Goal: Task Accomplishment & Management: Use online tool/utility

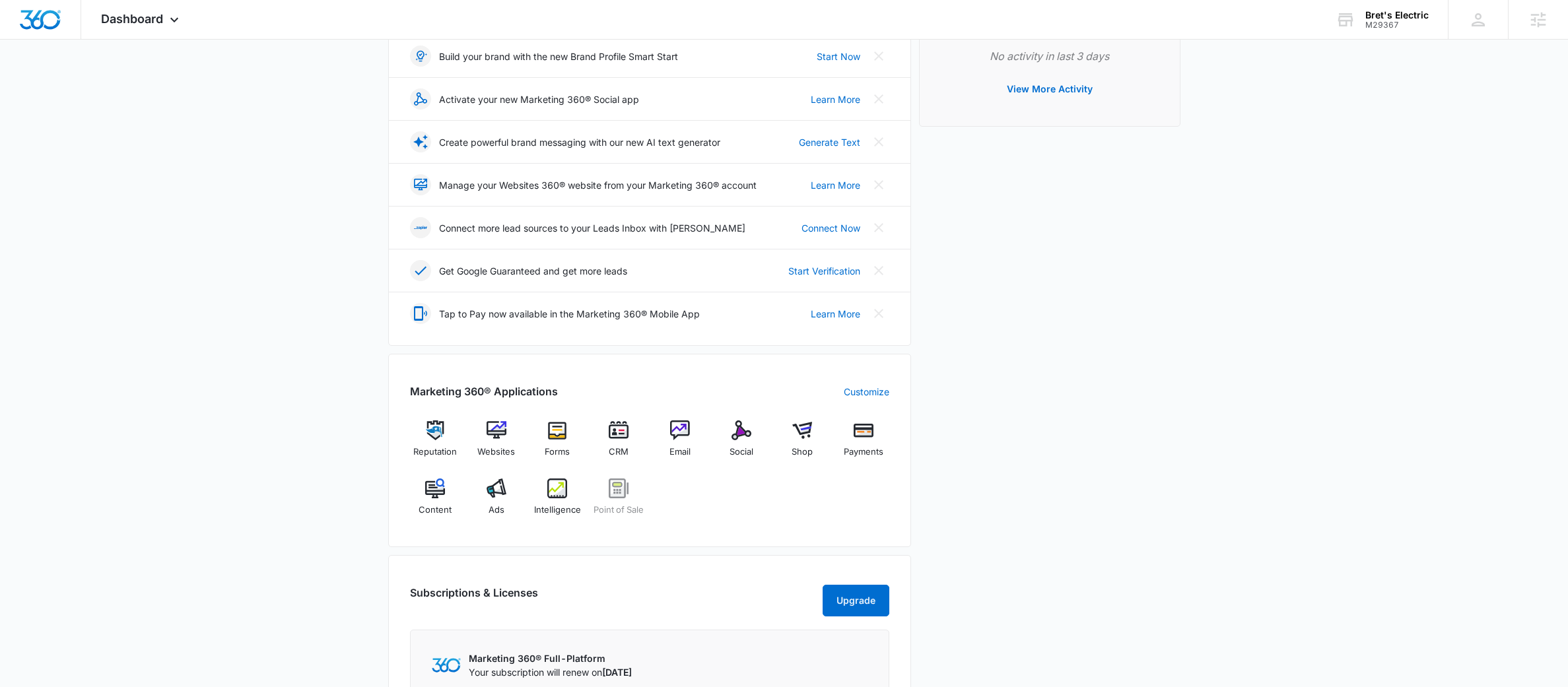
scroll to position [210, 0]
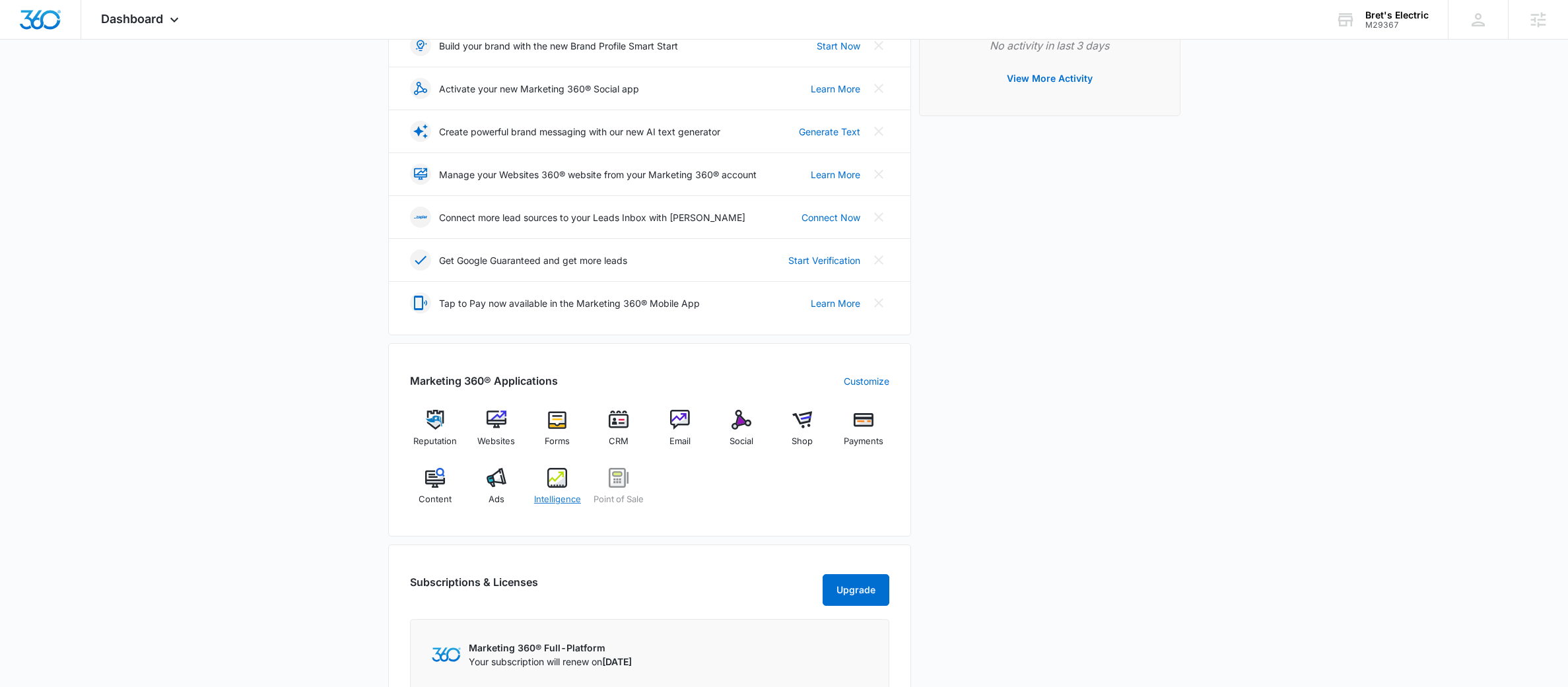
click at [561, 498] on span "Intelligence" at bounding box center [557, 500] width 47 height 13
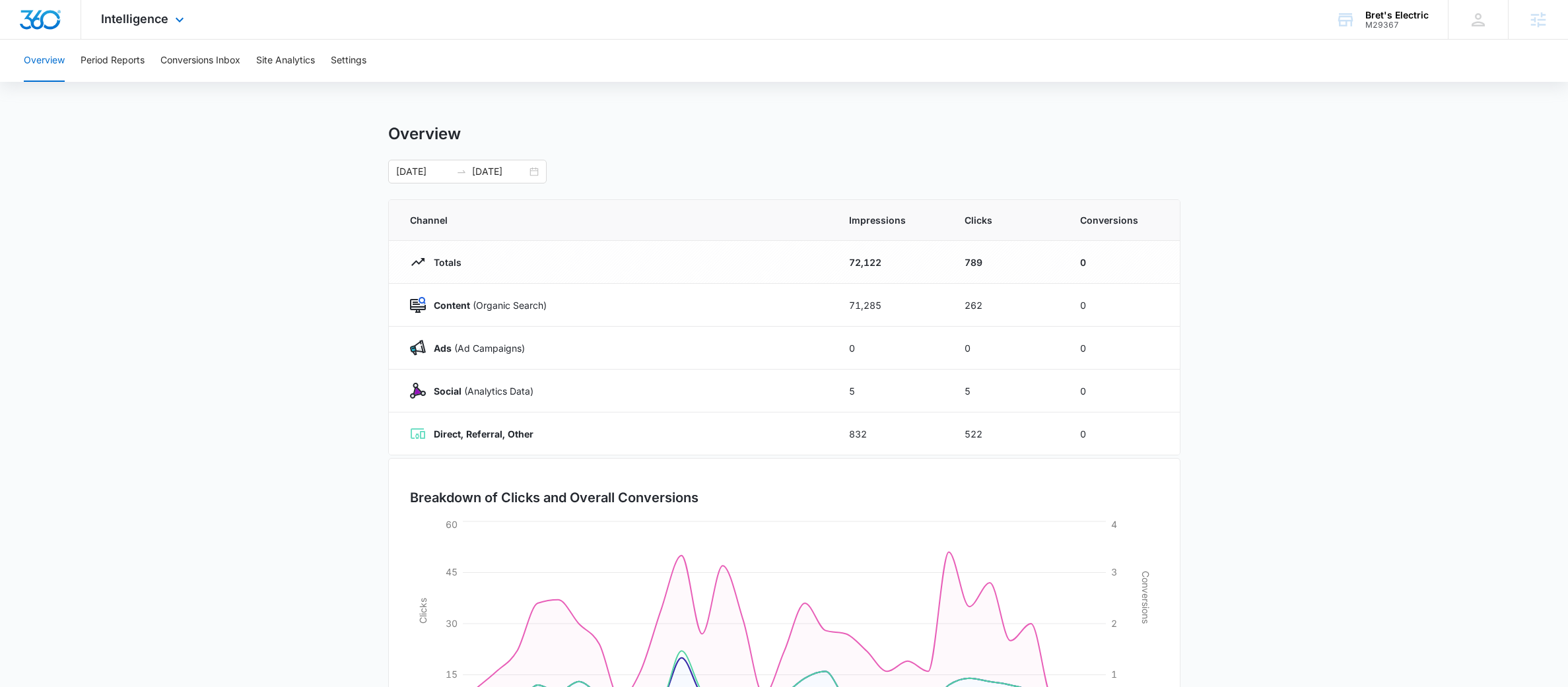
click at [150, 31] on div "Intelligence Apps Reputation Websites Forms CRM Email Social Shop Payments POS …" at bounding box center [144, 19] width 126 height 39
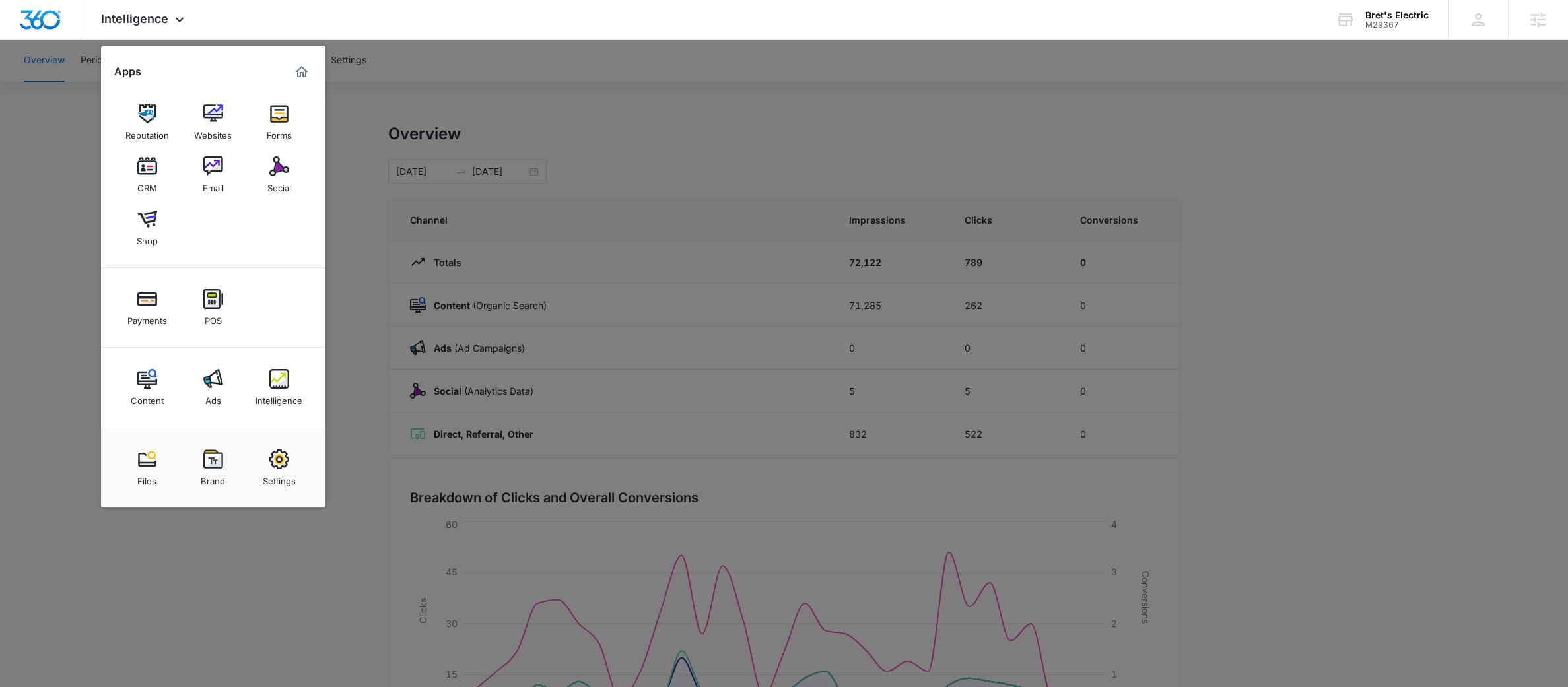
click at [605, 106] on div at bounding box center [784, 344] width 1568 height 687
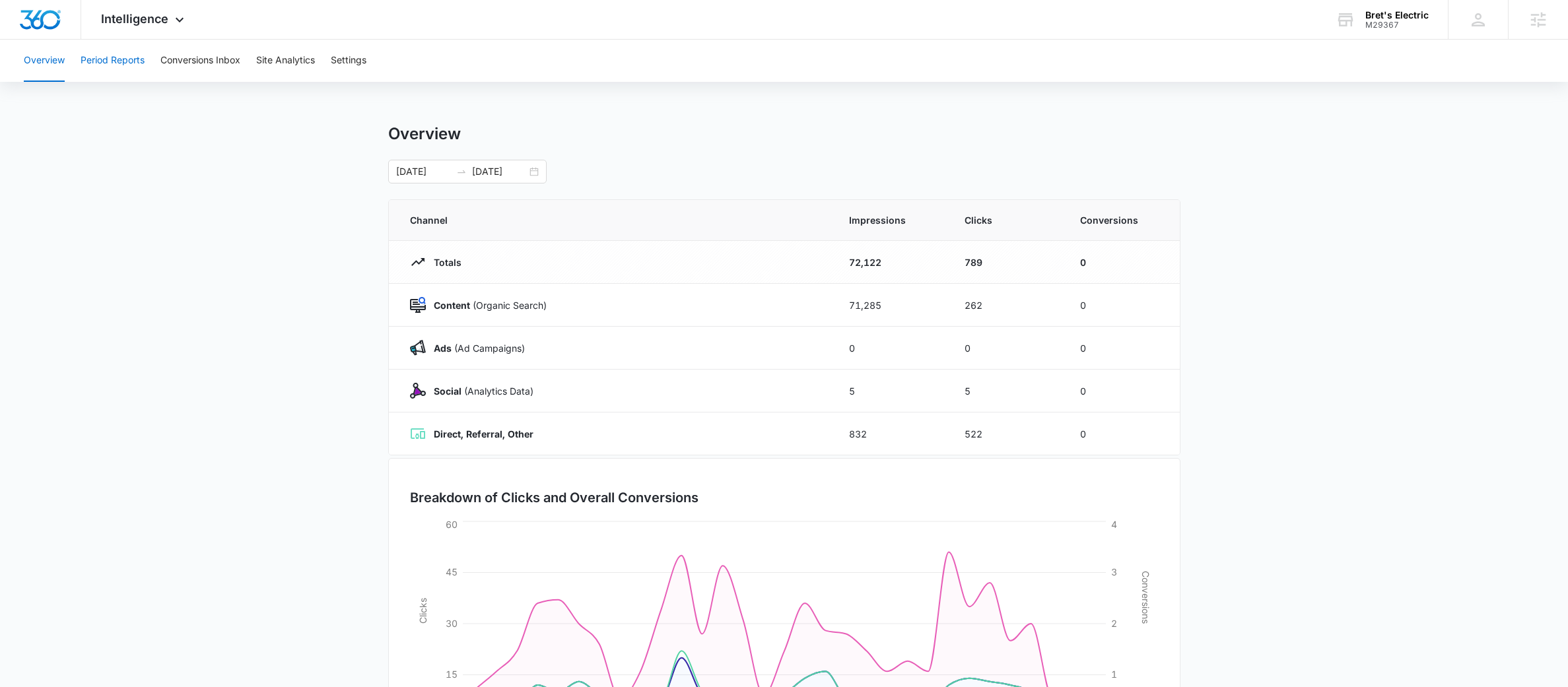
click at [142, 62] on button "Period Reports" at bounding box center [113, 61] width 64 height 42
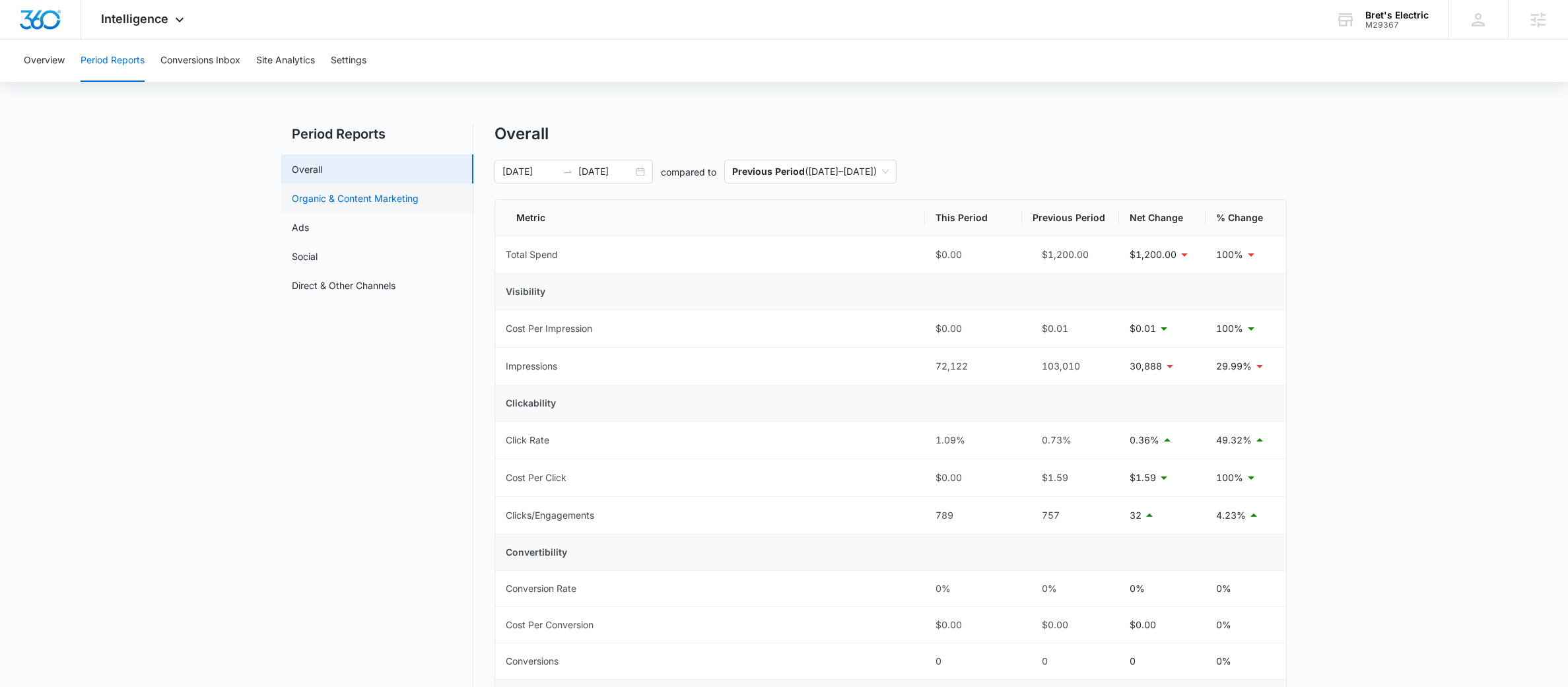
click at [336, 205] on link "Organic & Content Marketing" at bounding box center [355, 198] width 126 height 14
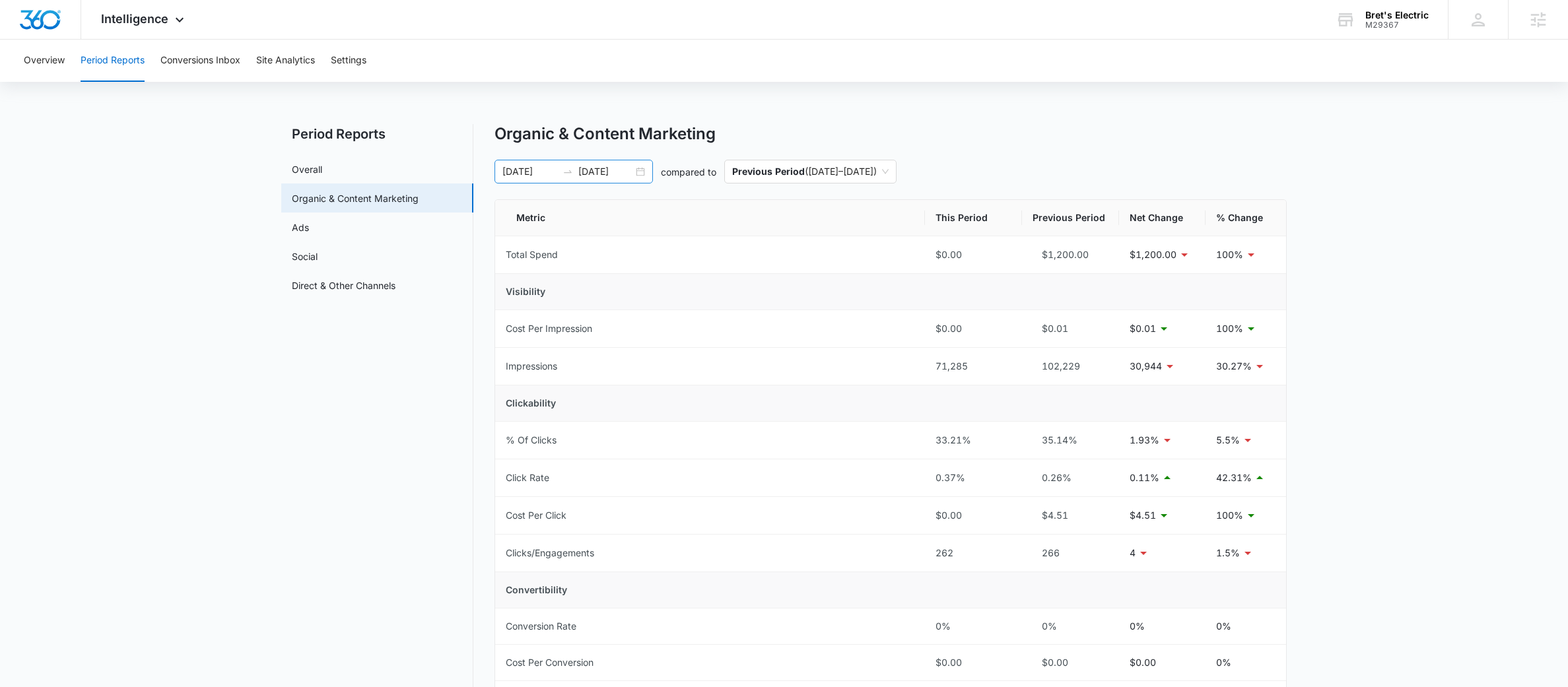
click at [563, 178] on div "09/06/2025 10/06/2025" at bounding box center [574, 171] width 159 height 24
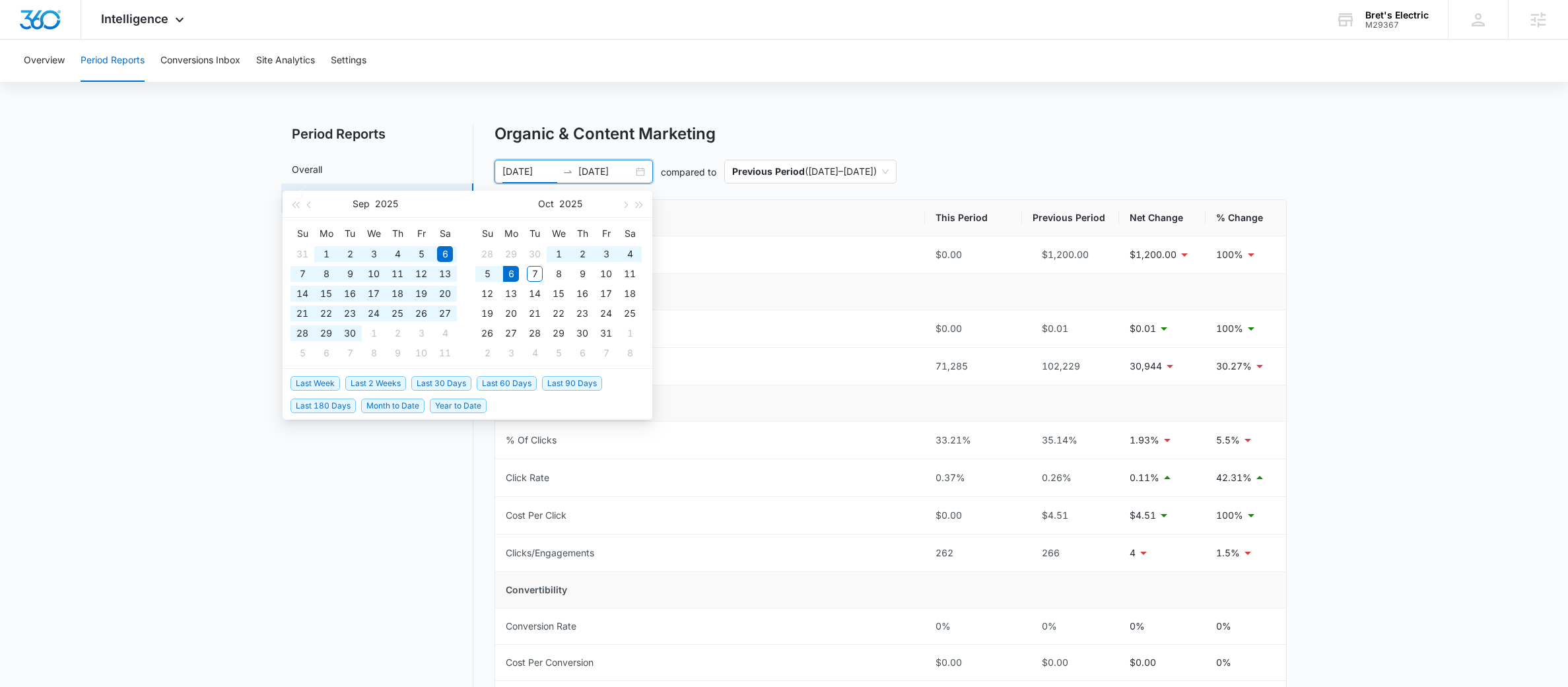
click at [352, 403] on span "Last 180 Days" at bounding box center [323, 406] width 65 height 14
type input "04/09/2025"
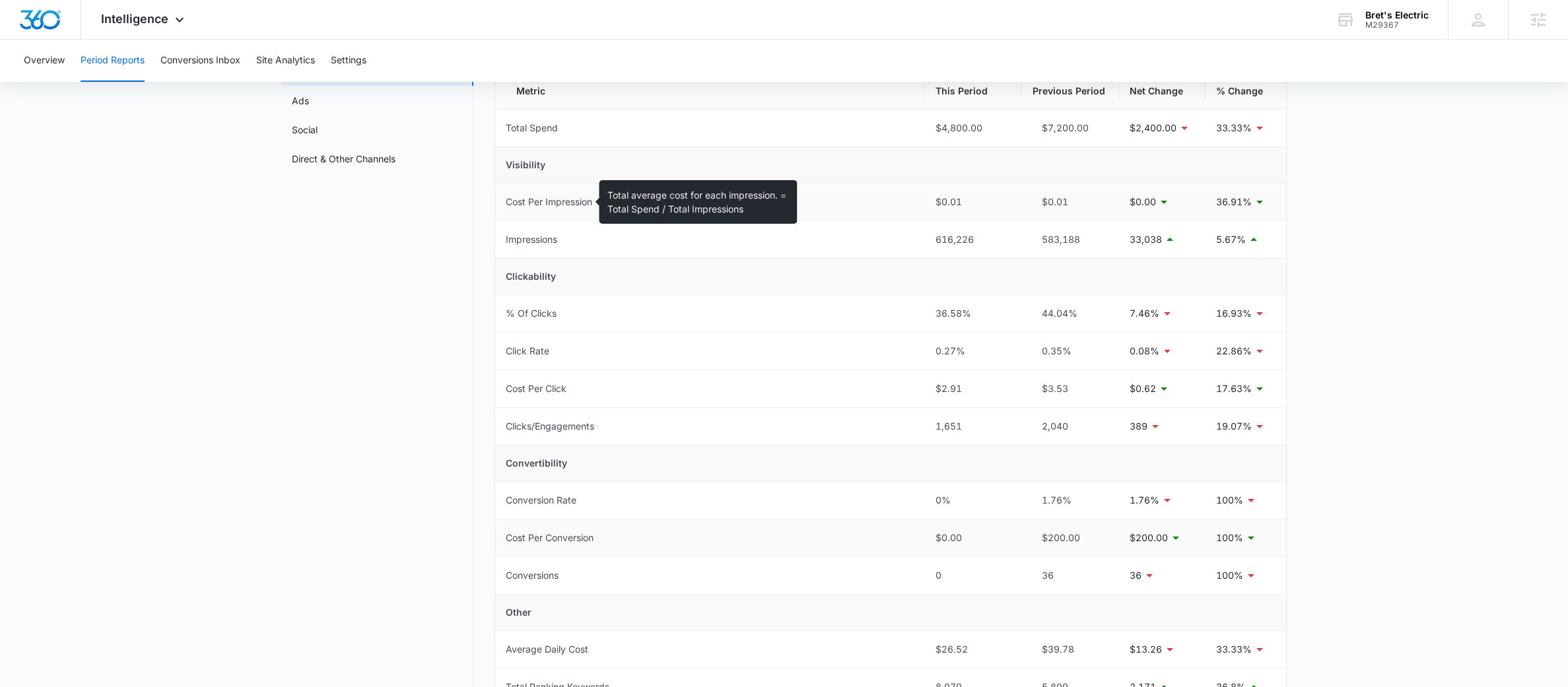
scroll to position [361, 0]
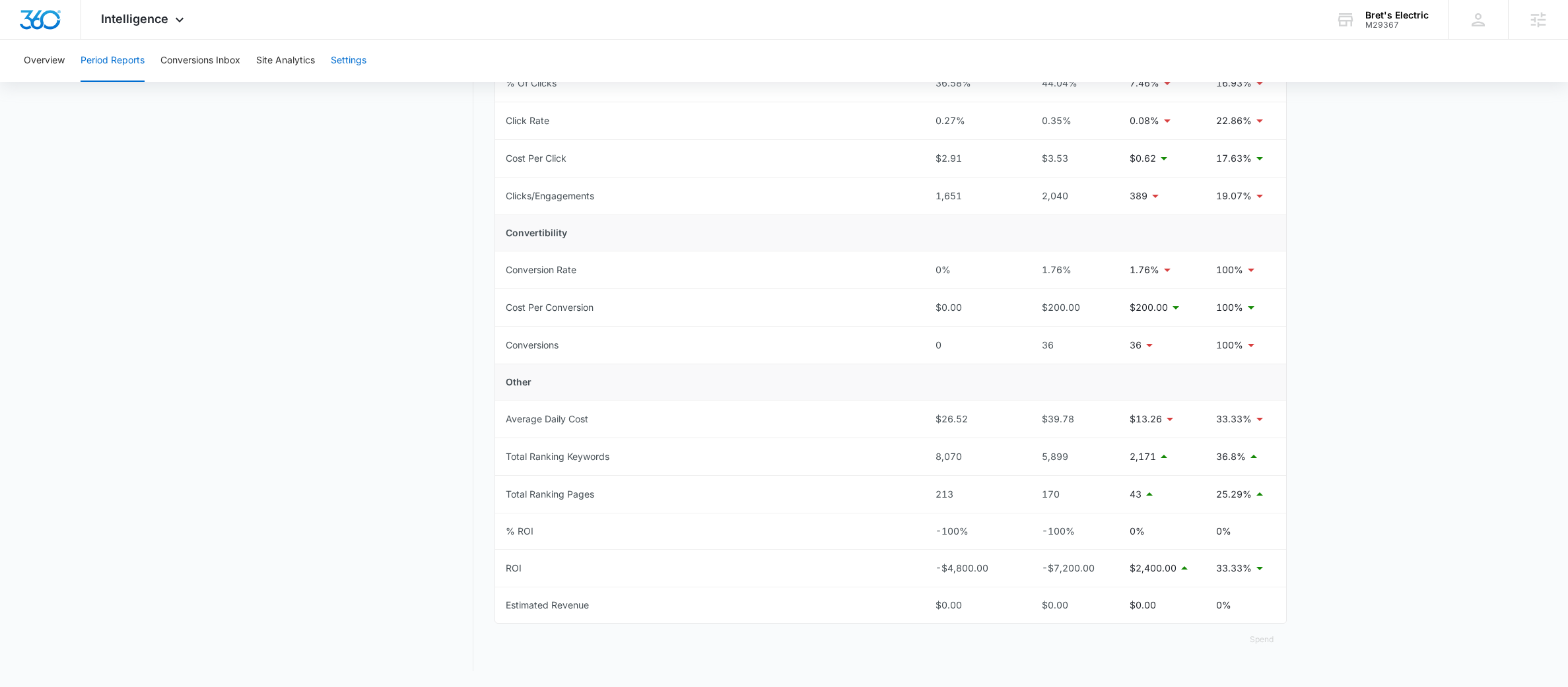
click at [361, 61] on button "Settings" at bounding box center [349, 61] width 36 height 42
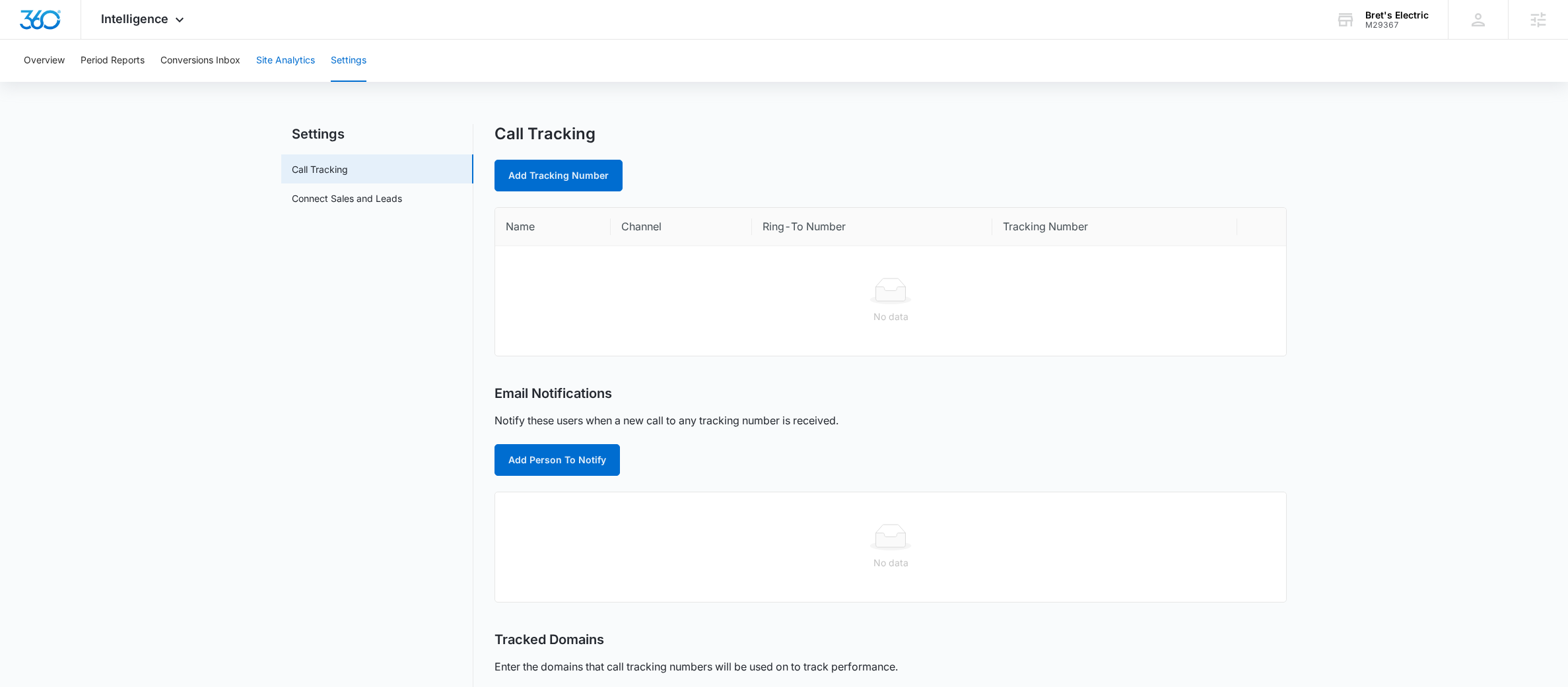
click at [286, 62] on button "Site Analytics" at bounding box center [285, 61] width 58 height 42
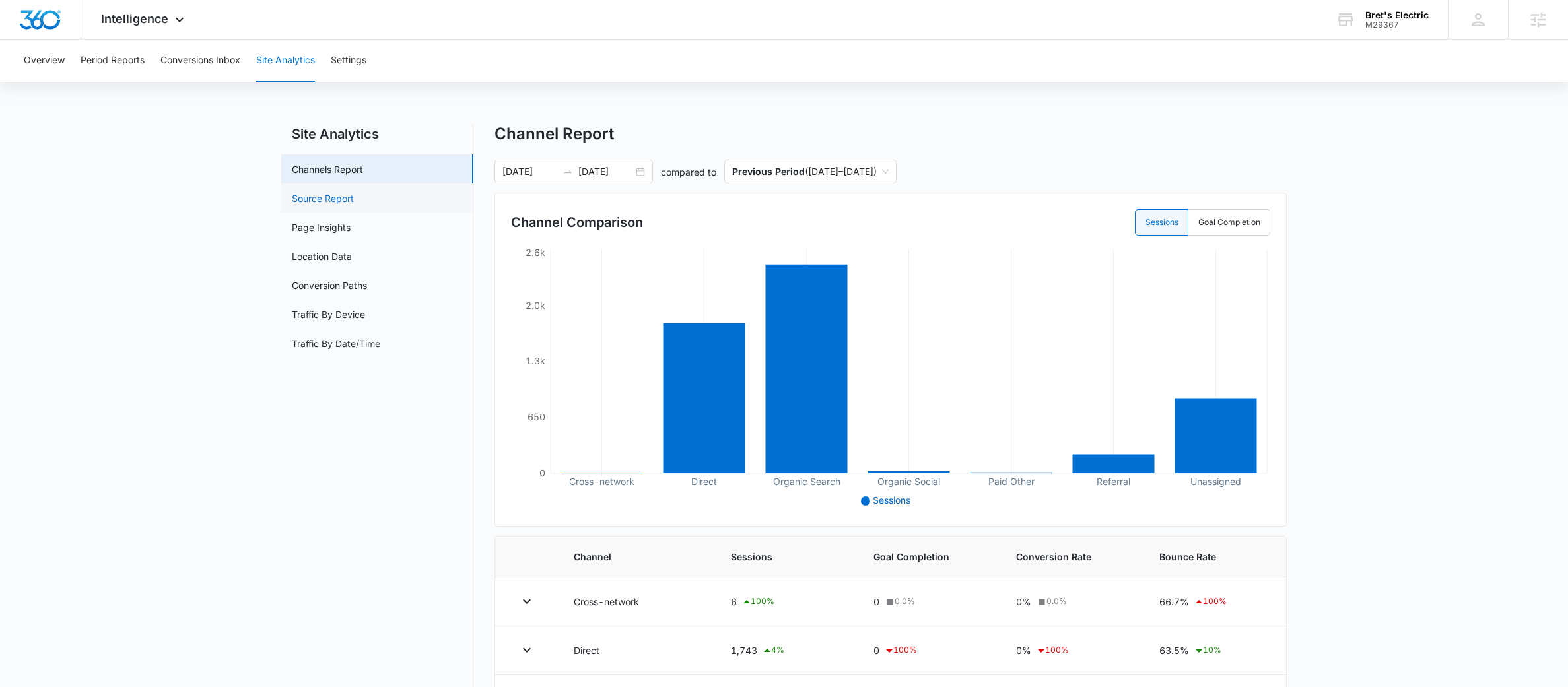
click at [308, 192] on link "Source Report" at bounding box center [323, 198] width 62 height 14
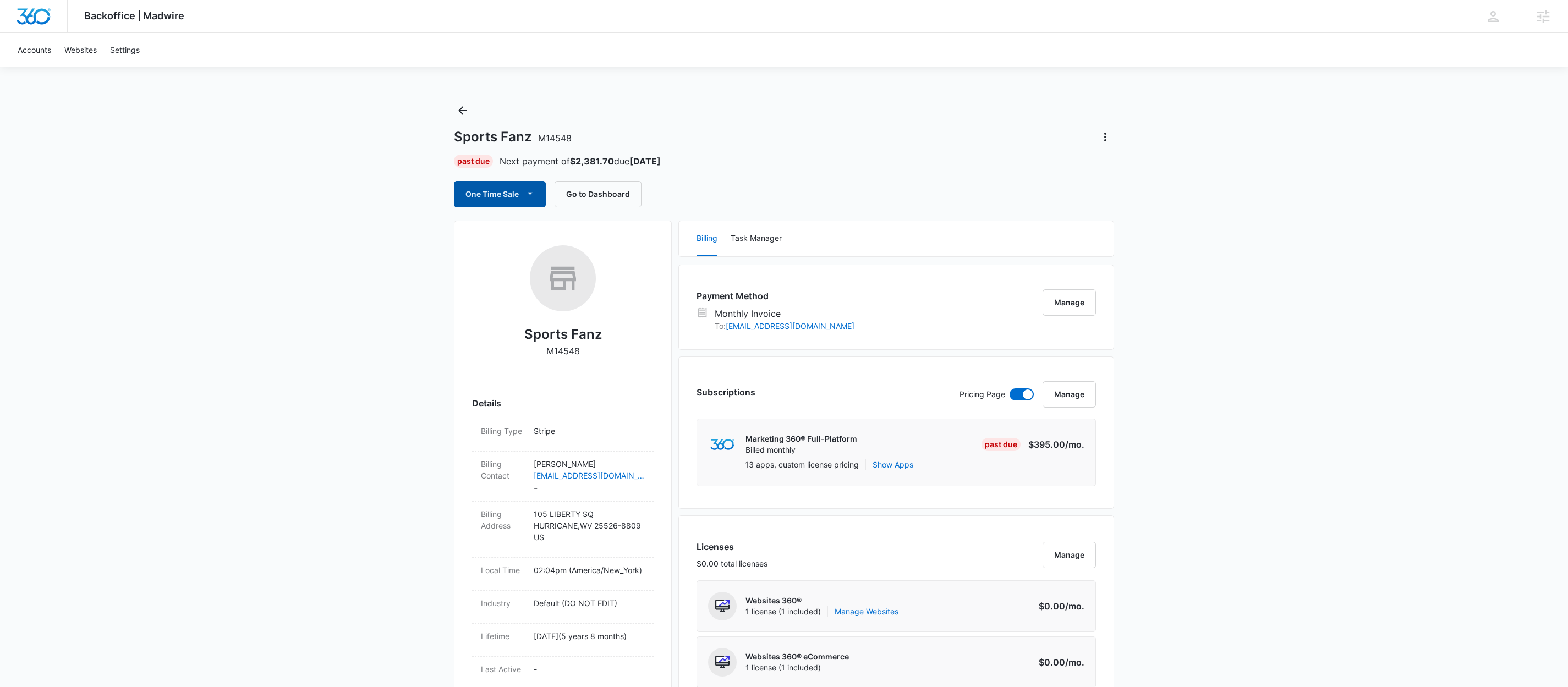
click at [524, 198] on span "button" at bounding box center [530, 194] width 13 height 13
click at [520, 227] on div "Run One-Time Payment" at bounding box center [532, 231] width 127 height 12
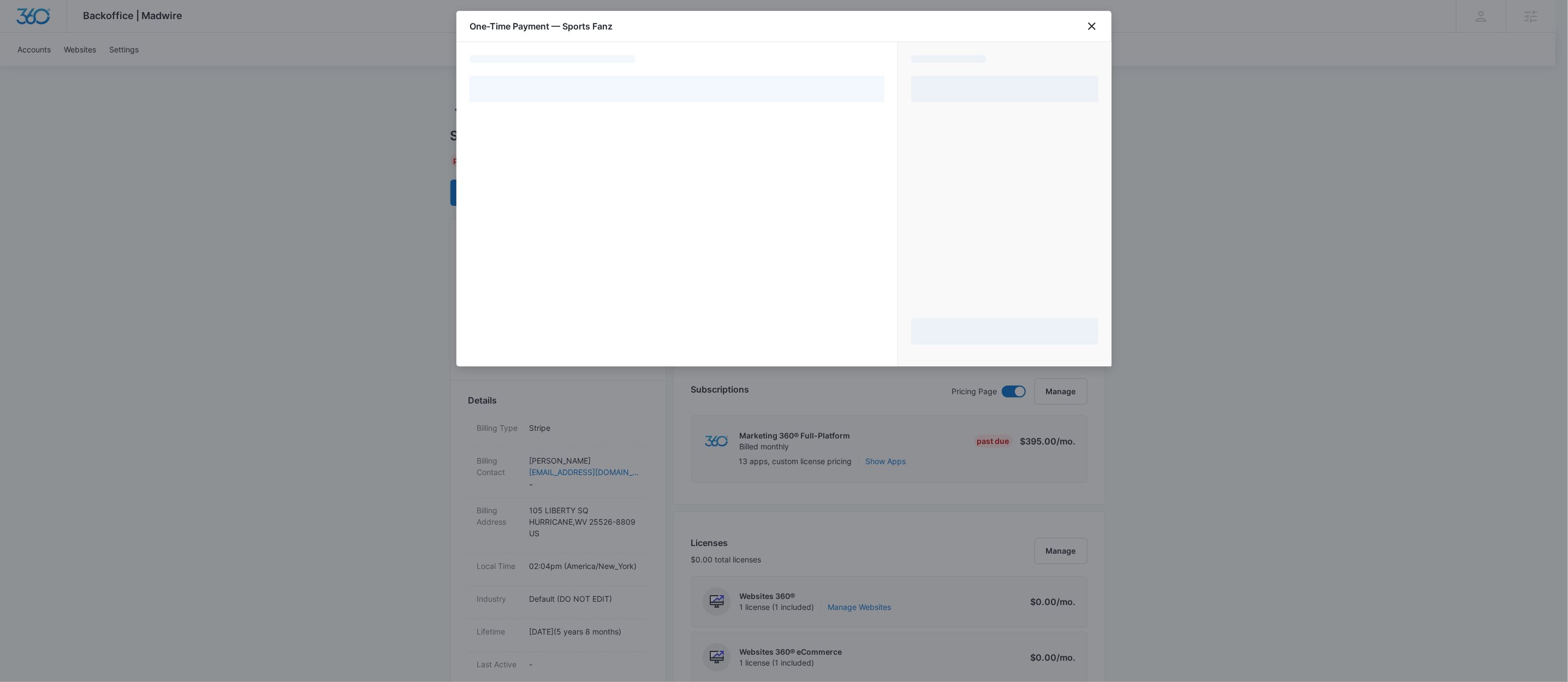
select select "MANUAL_INVOICE"
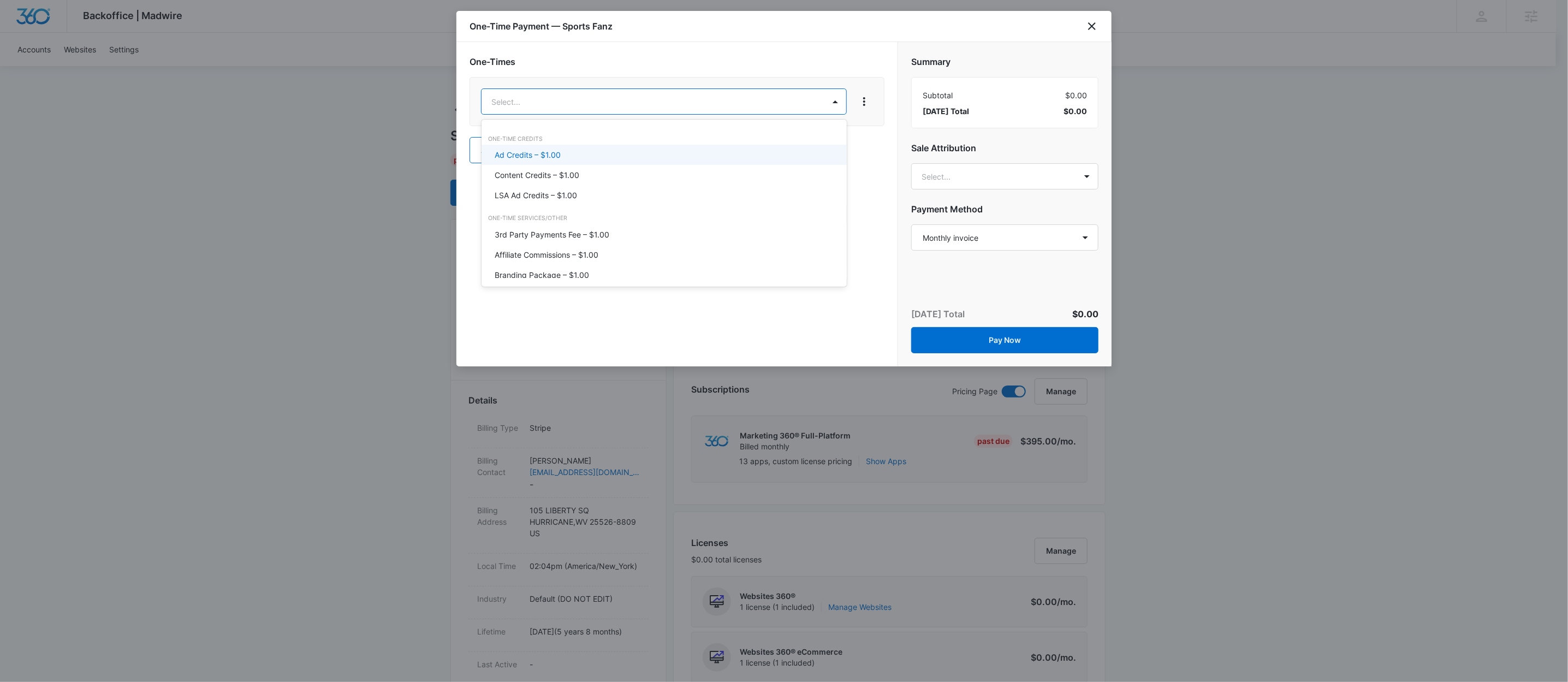
click at [663, 150] on div "Ad Credits – $1.00" at bounding box center [663, 155] width 337 height 12
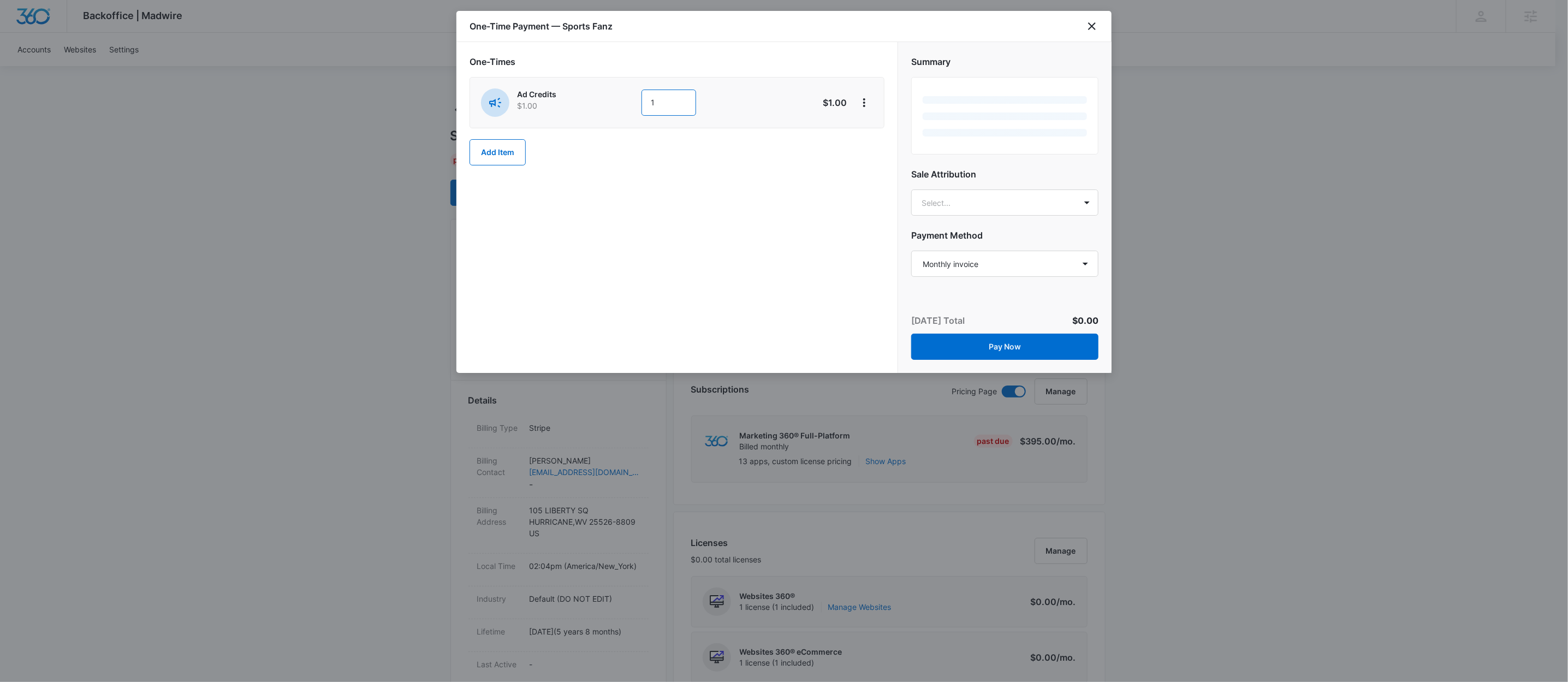
drag, startPoint x: 659, startPoint y: 98, endPoint x: 615, endPoint y: 88, distance: 45.1
click at [615, 88] on div "Ad Credits $1.00 1 $1.00" at bounding box center [677, 102] width 415 height 51
type input "500"
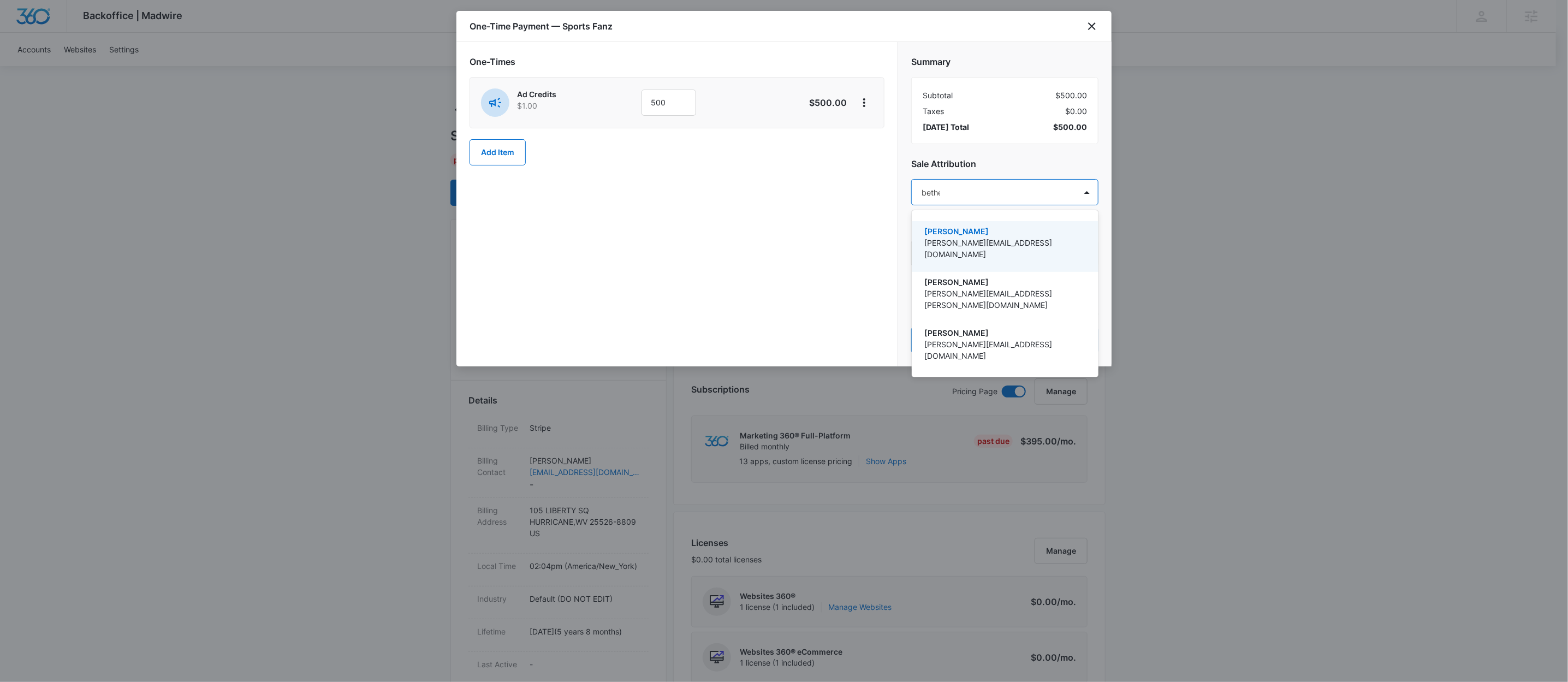
type input "bethel"
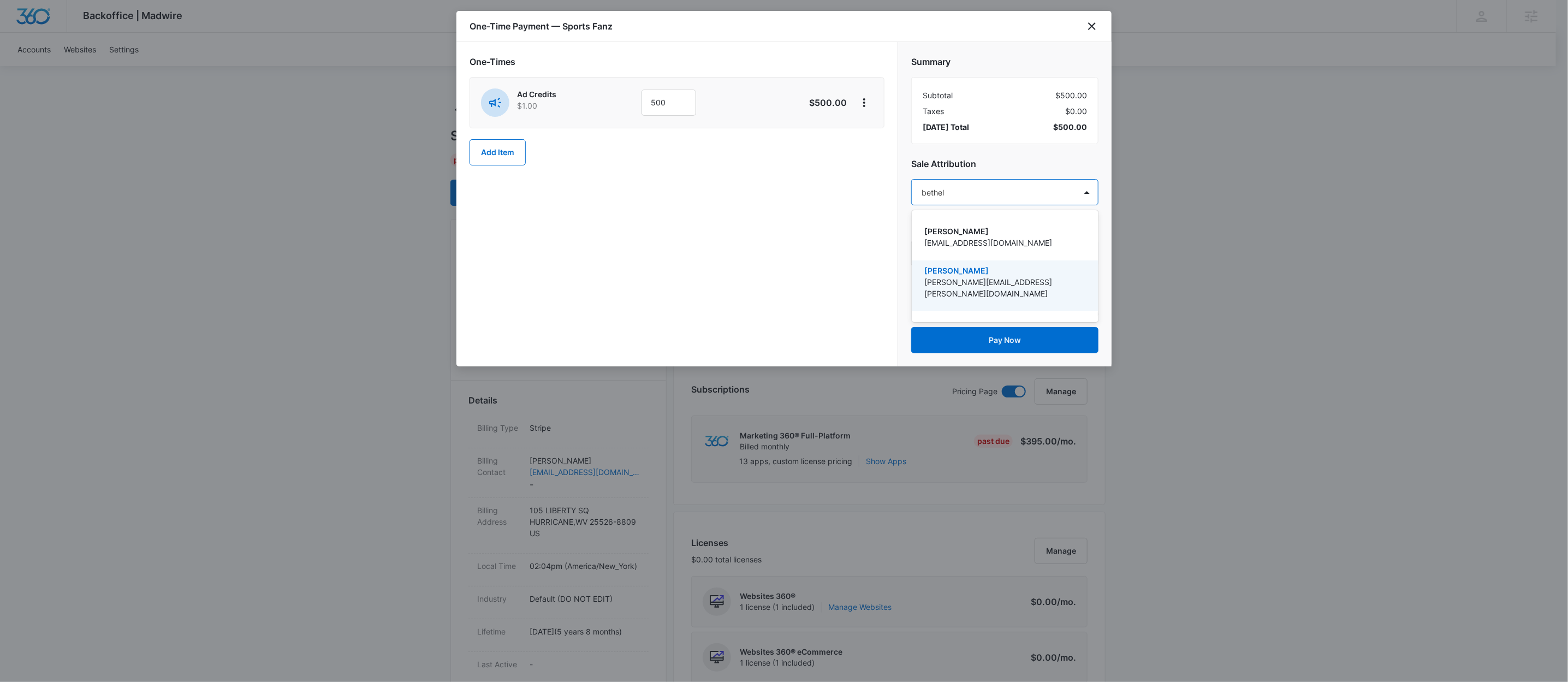
click at [966, 264] on div "Dustin Bethel dustin.bethel@madwire.com" at bounding box center [1005, 286] width 187 height 51
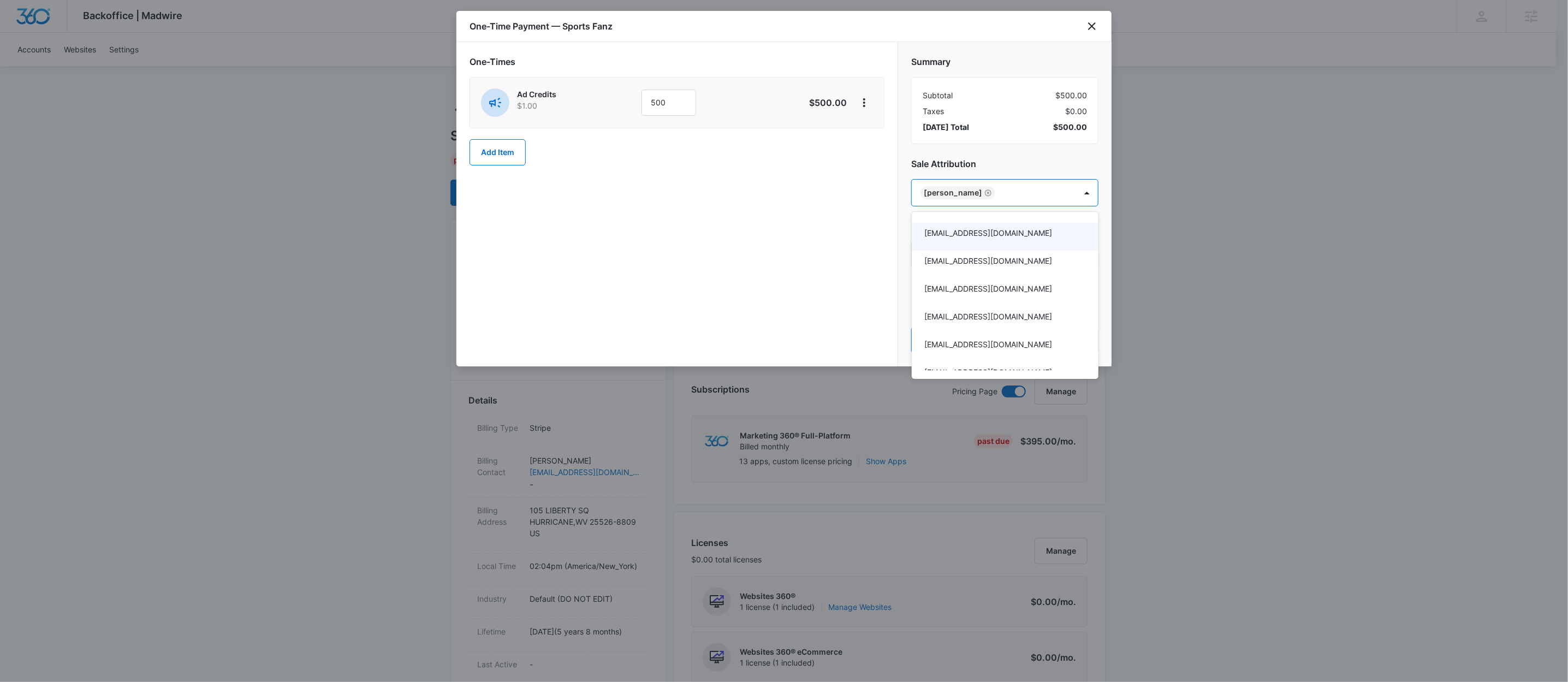
click at [1006, 174] on div at bounding box center [784, 341] width 1568 height 682
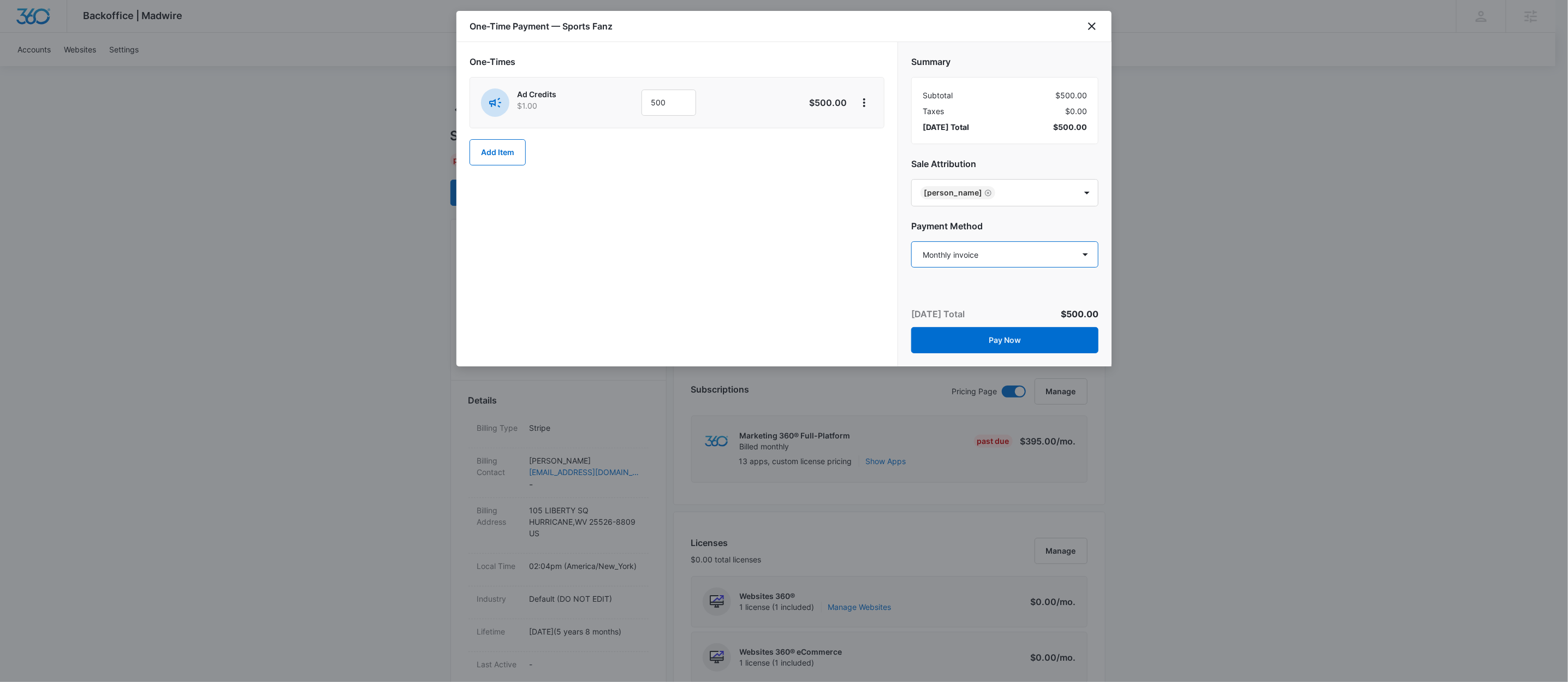
click at [1015, 253] on select "Select a payment method Mastercard ending in 7008 Visa ending in 4517 Visa endi…" at bounding box center [1005, 255] width 187 height 26
click at [1085, 256] on select "Select a payment method Mastercard ending in 7008 Visa ending in 4517 Visa endi…" at bounding box center [1005, 255] width 187 height 26
select select "pm_1PONTmA4n8RTgNjUewartrbm"
click at [911, 243] on select "Select a payment method Mastercard ending in 7008 Visa ending in 4517 Visa endi…" at bounding box center [1005, 255] width 187 height 26
click at [1007, 340] on button "Pay Now" at bounding box center [1005, 340] width 187 height 26
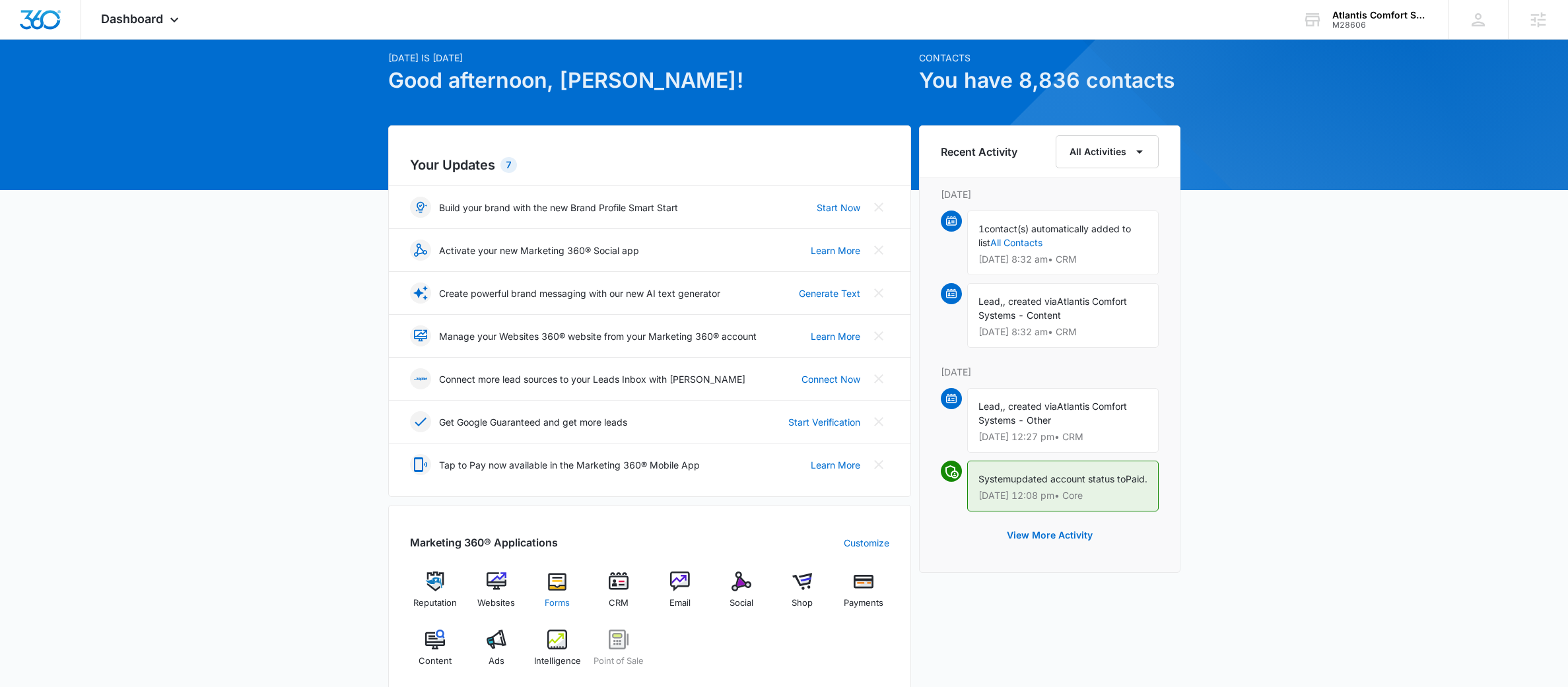
scroll to position [49, 0]
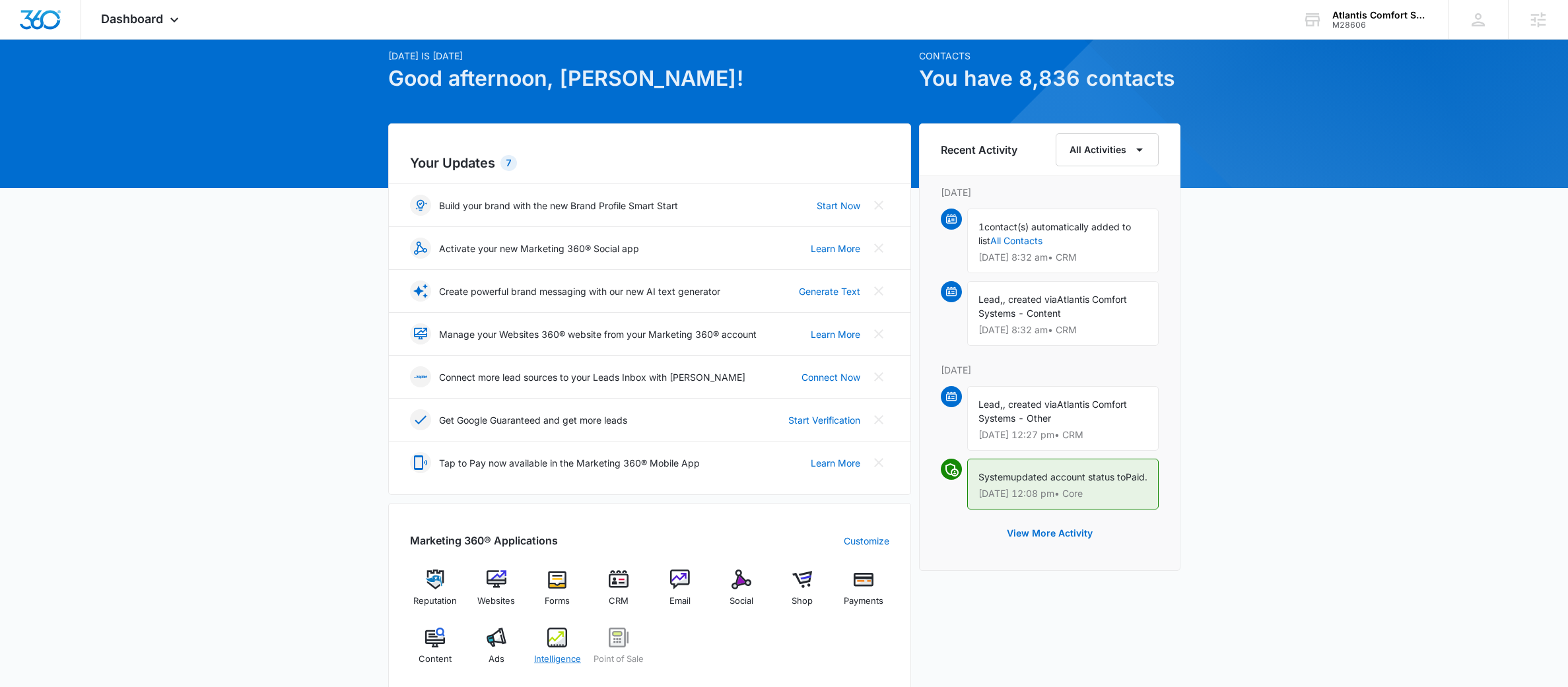
click at [559, 643] on img at bounding box center [557, 638] width 19 height 19
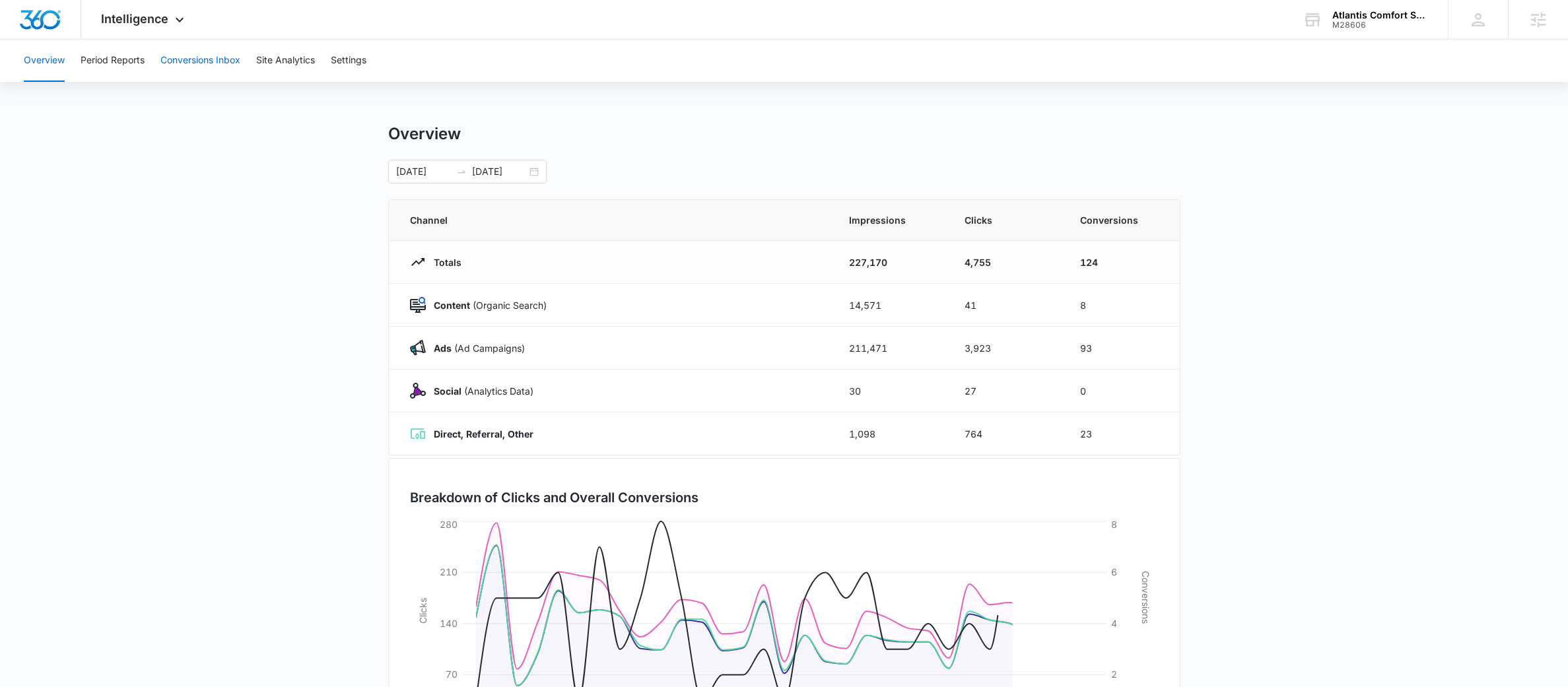
click at [193, 58] on button "Conversions Inbox" at bounding box center [200, 61] width 80 height 42
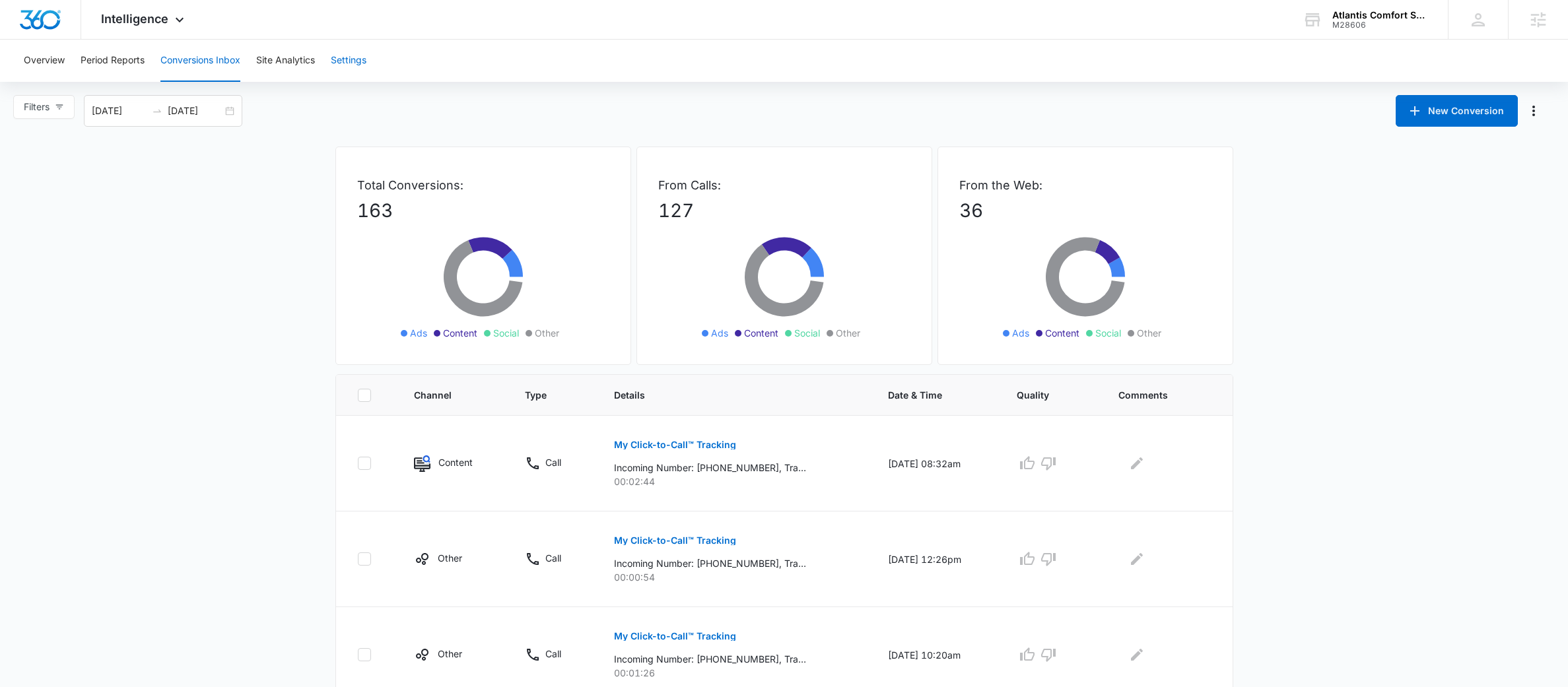
click at [349, 58] on button "Settings" at bounding box center [349, 61] width 36 height 42
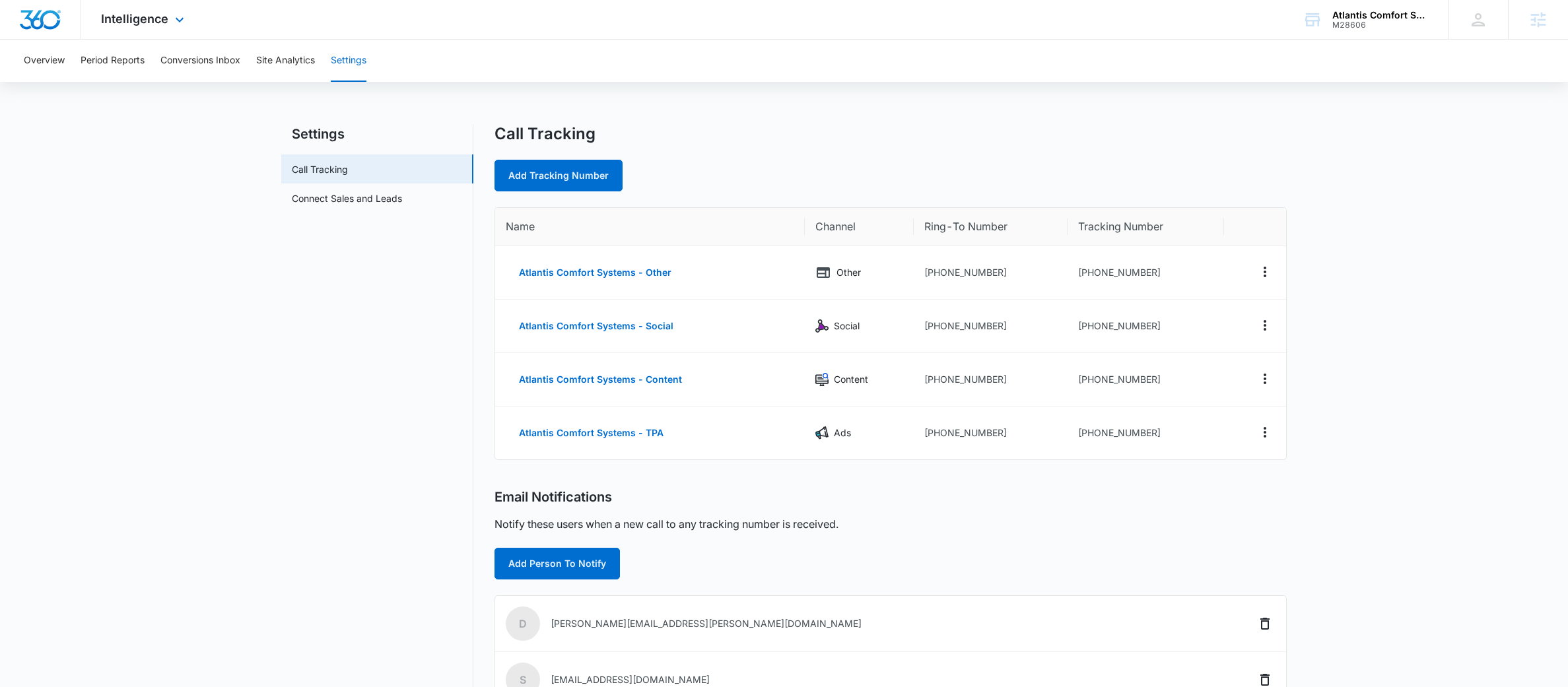
click at [186, 19] on div "Intelligence Apps Reputation Websites Forms CRM Email Social Shop Payments POS …" at bounding box center [144, 19] width 126 height 39
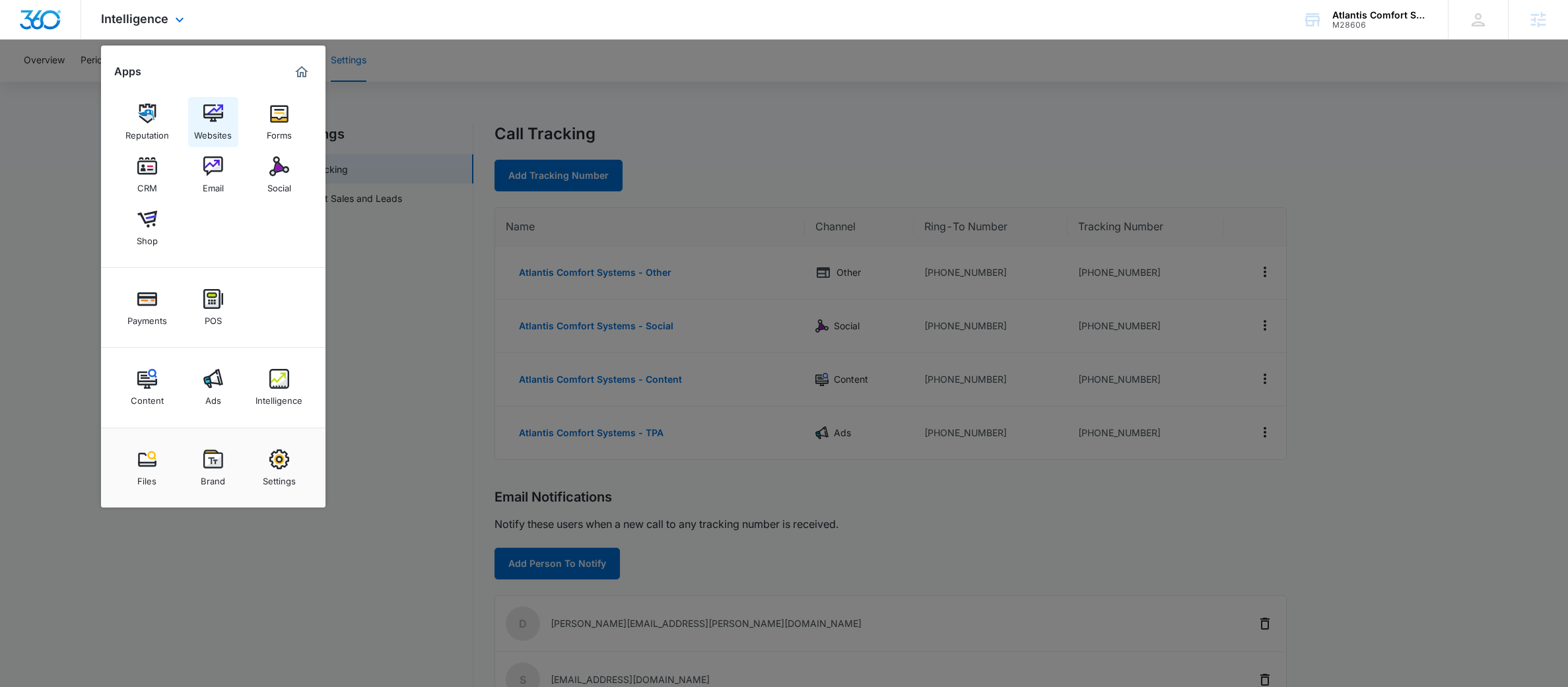
click at [215, 120] on img at bounding box center [213, 113] width 19 height 19
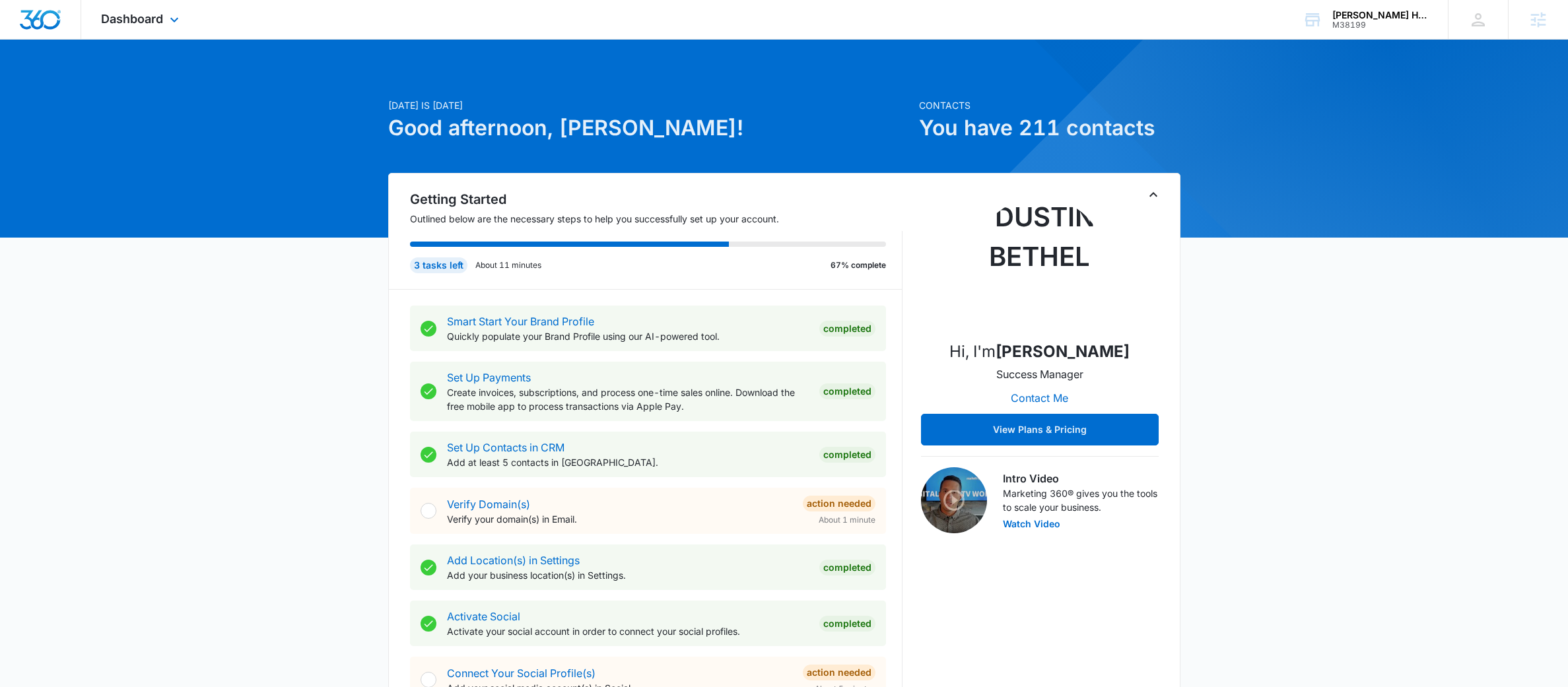
click at [171, 5] on div "Dashboard Apps Reputation Websites Forms CRM Email Social Payments POS Content …" at bounding box center [141, 19] width 121 height 39
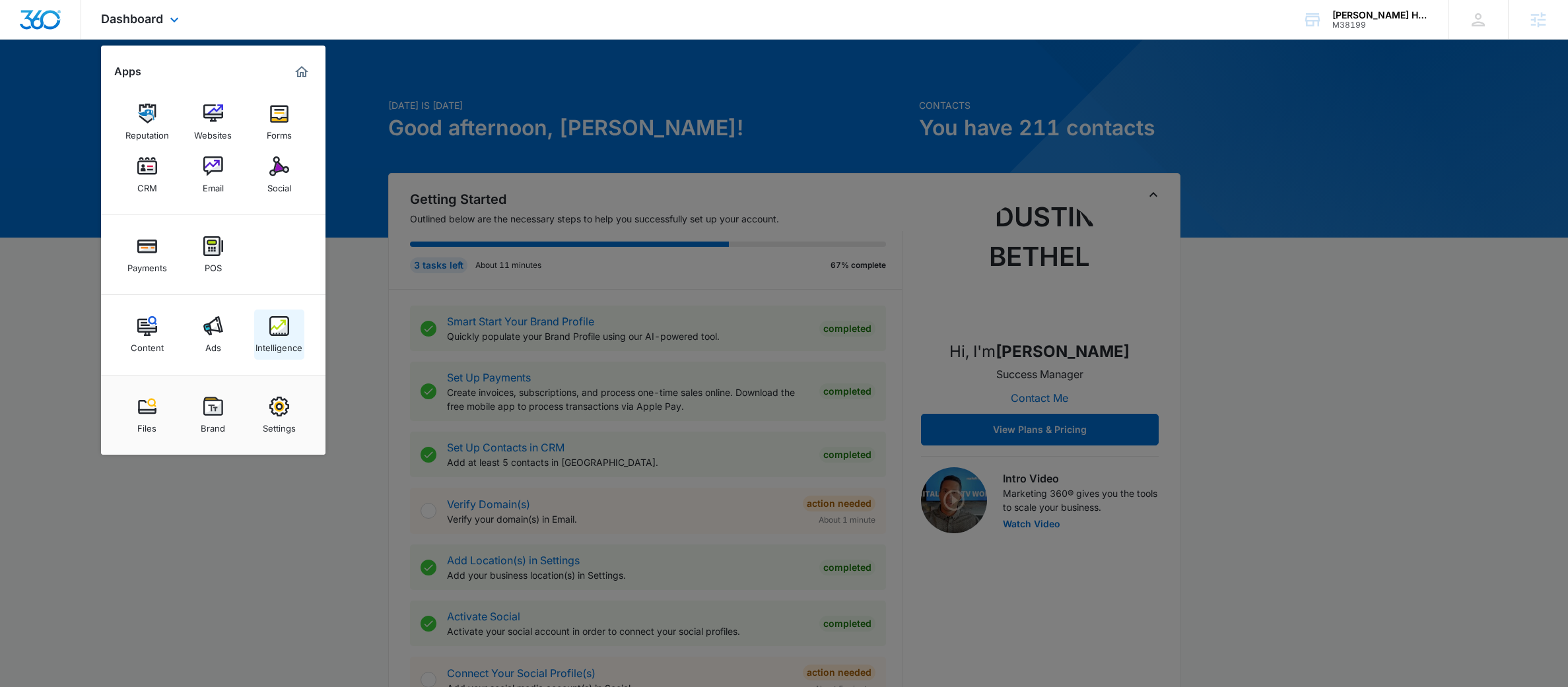
click at [287, 349] on div "Intelligence" at bounding box center [278, 344] width 47 height 17
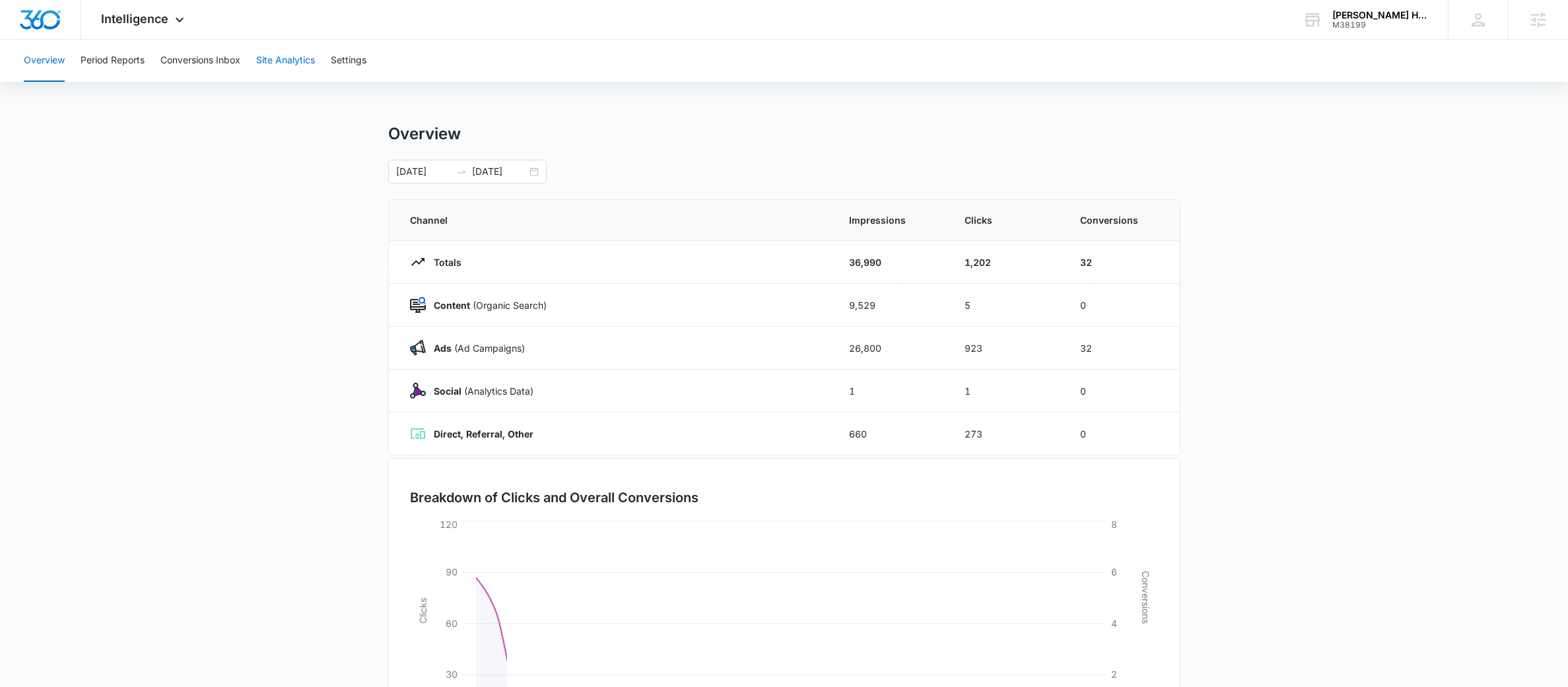
click at [293, 70] on button "Site Analytics" at bounding box center [285, 61] width 58 height 42
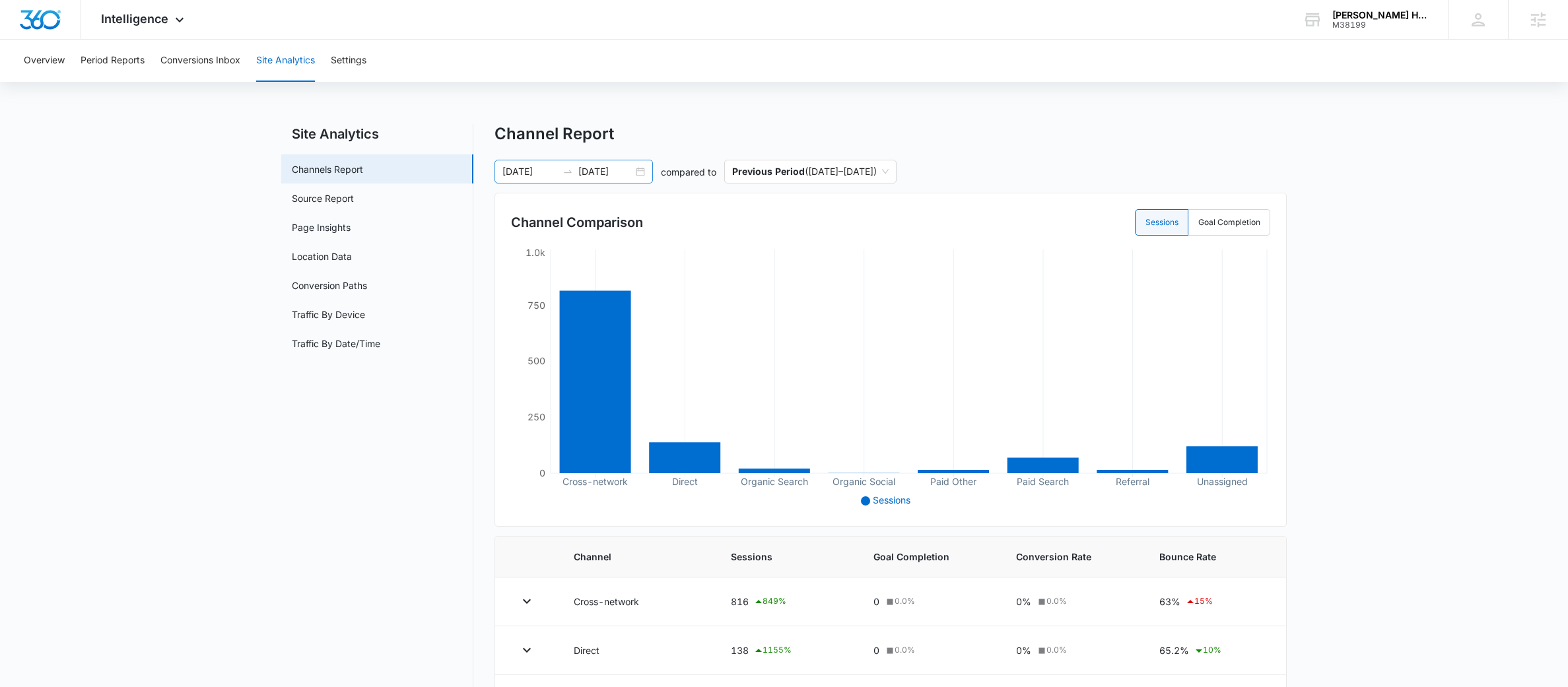
click at [562, 168] on icon "swap-right" at bounding box center [567, 171] width 10 height 10
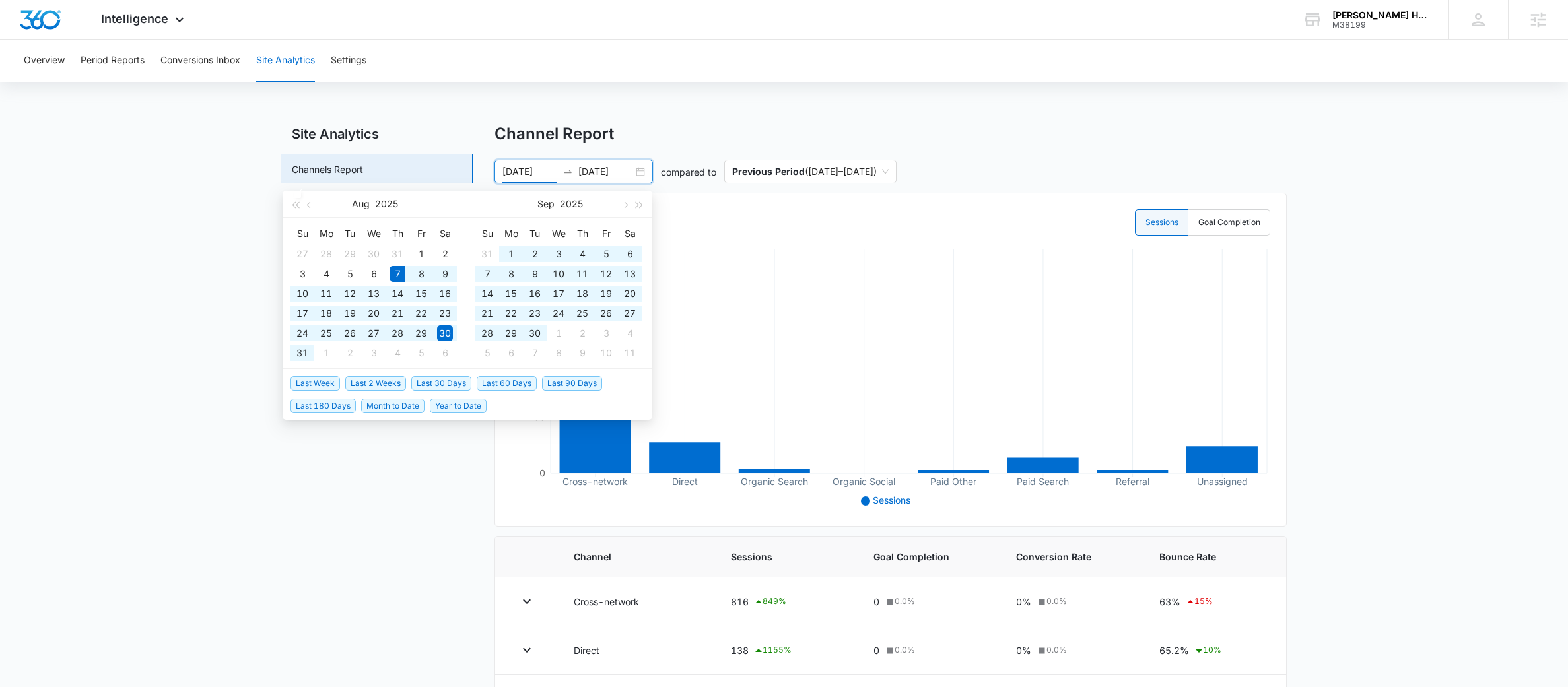
click at [529, 385] on span "Last 60 Days" at bounding box center [507, 383] width 60 height 14
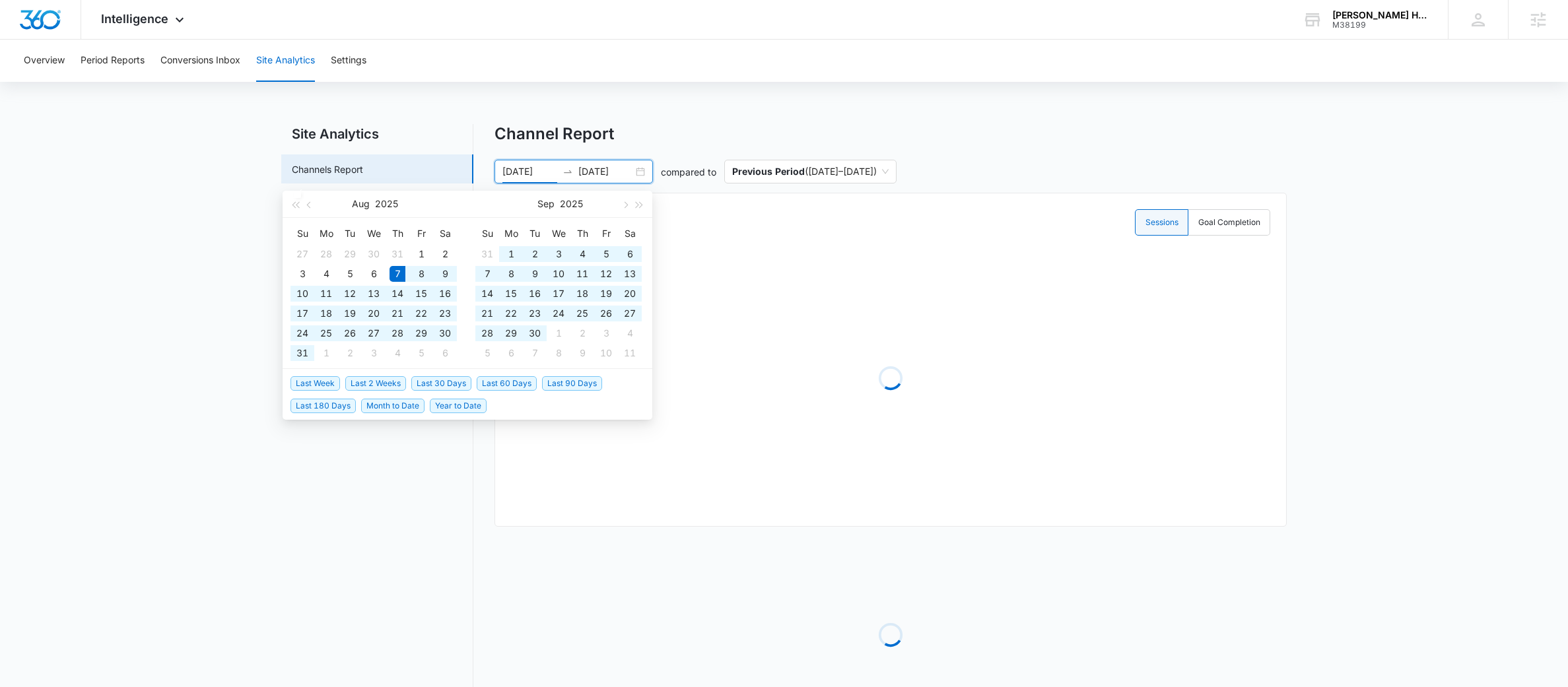
type input "08/07/2025"
type input "10/06/2025"
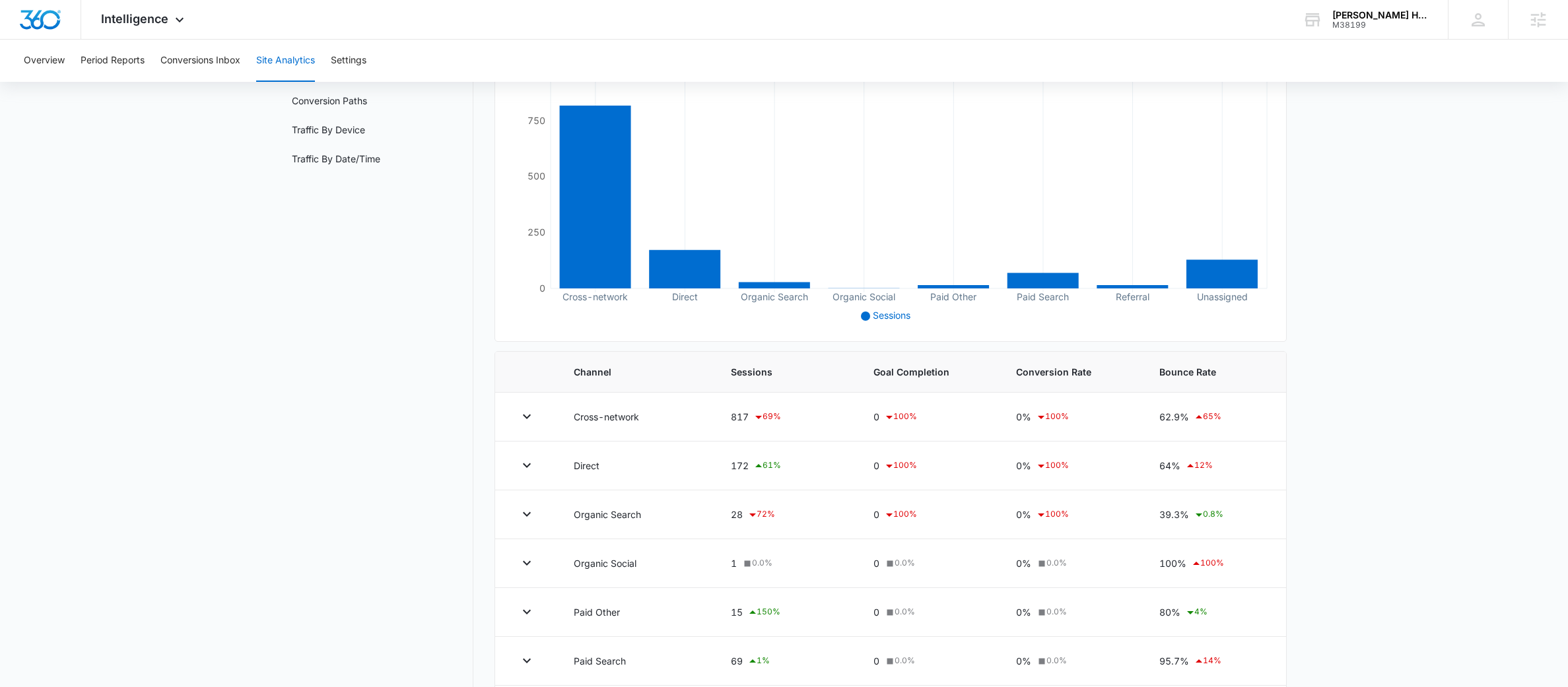
scroll to position [38, 0]
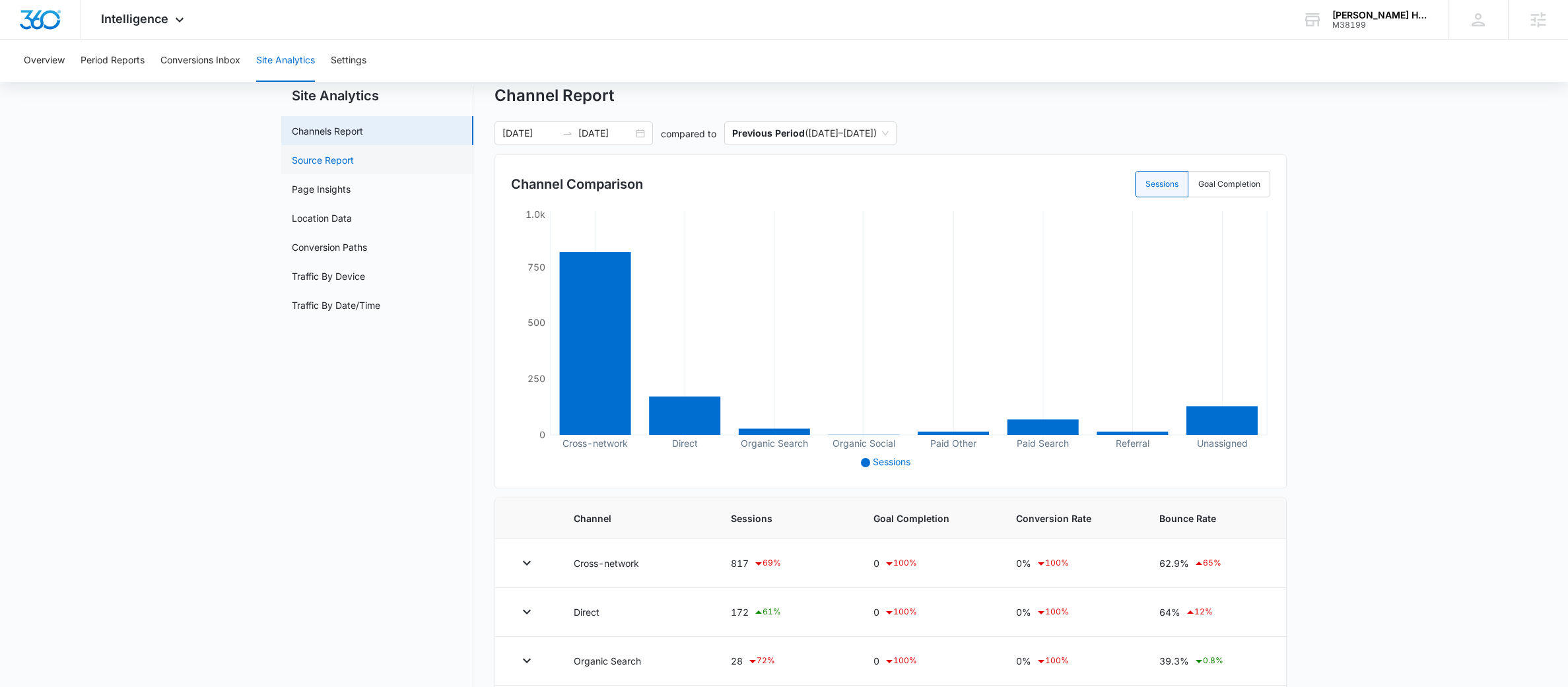
click at [314, 162] on link "Source Report" at bounding box center [323, 160] width 62 height 14
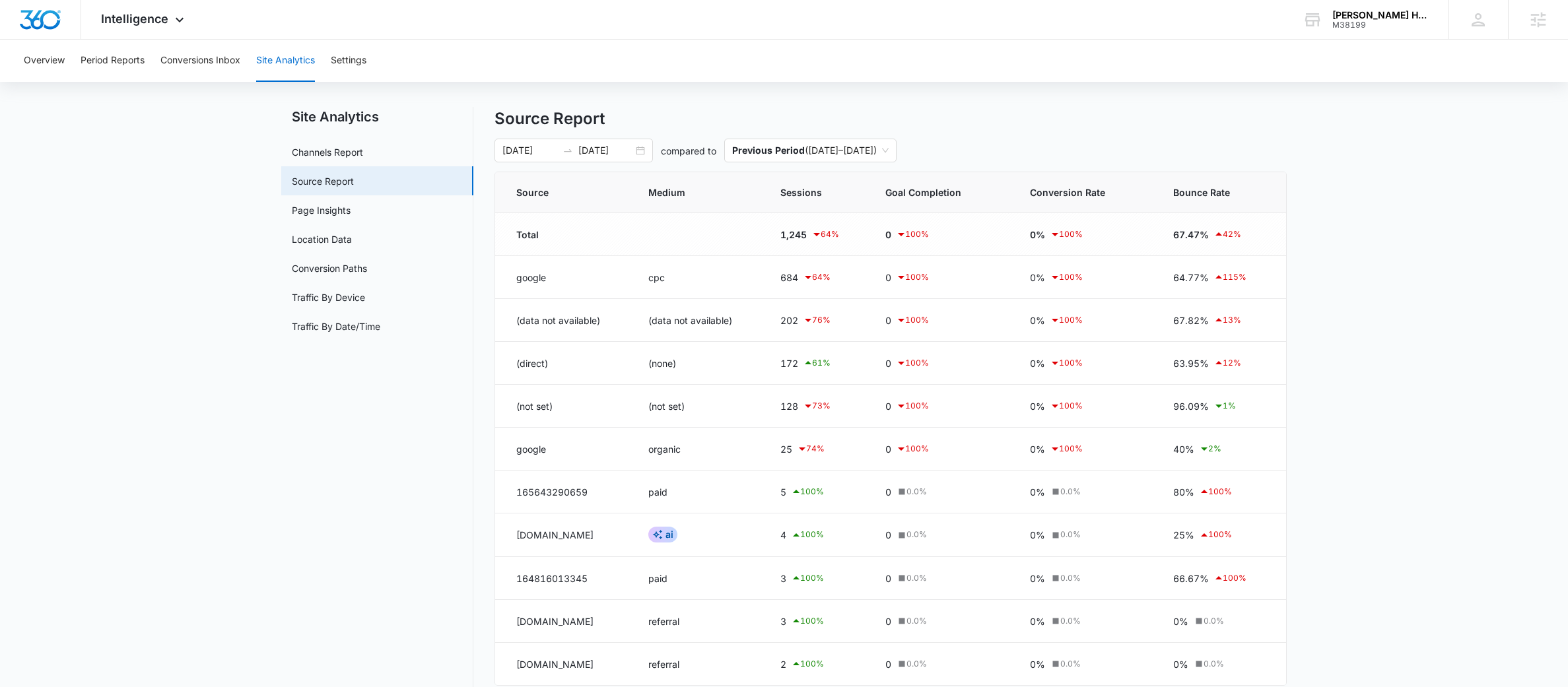
scroll to position [46, 0]
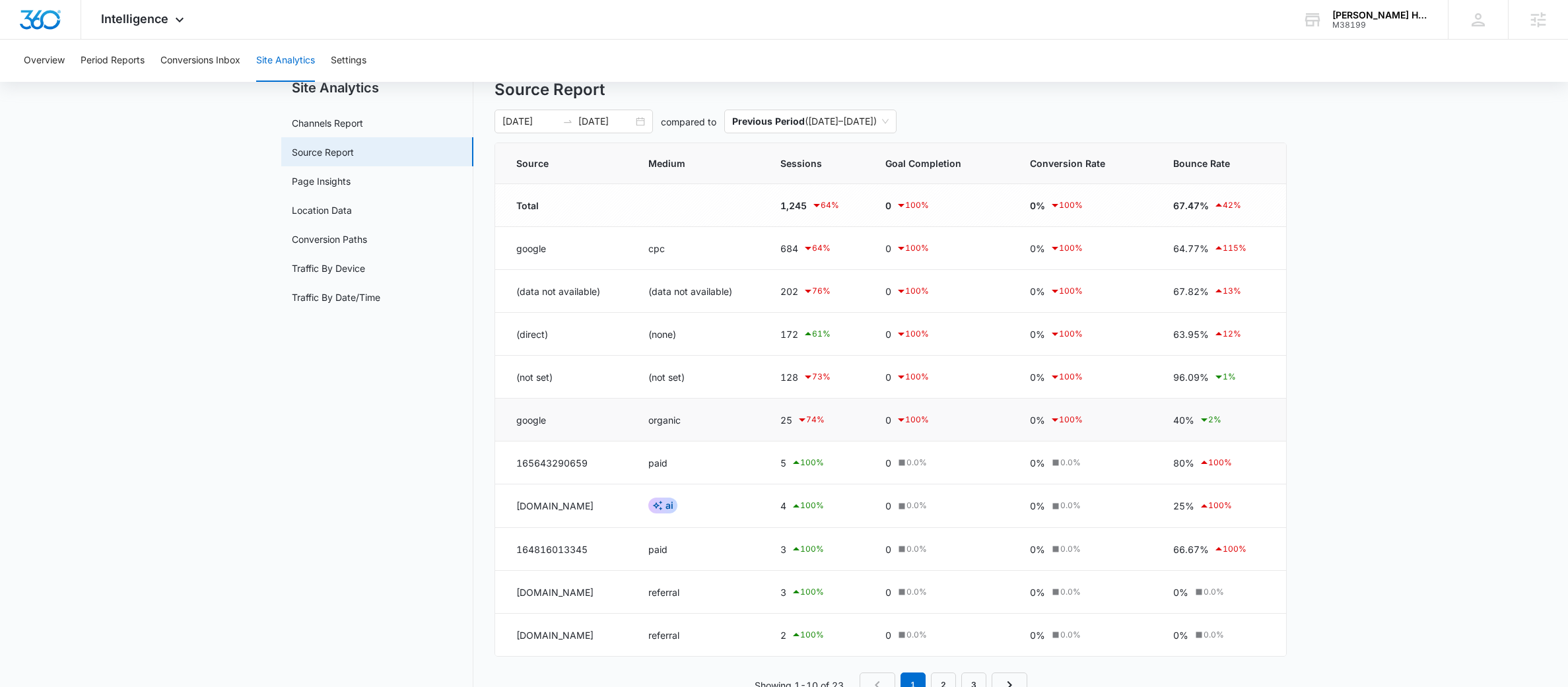
click at [763, 416] on td "organic" at bounding box center [698, 420] width 131 height 43
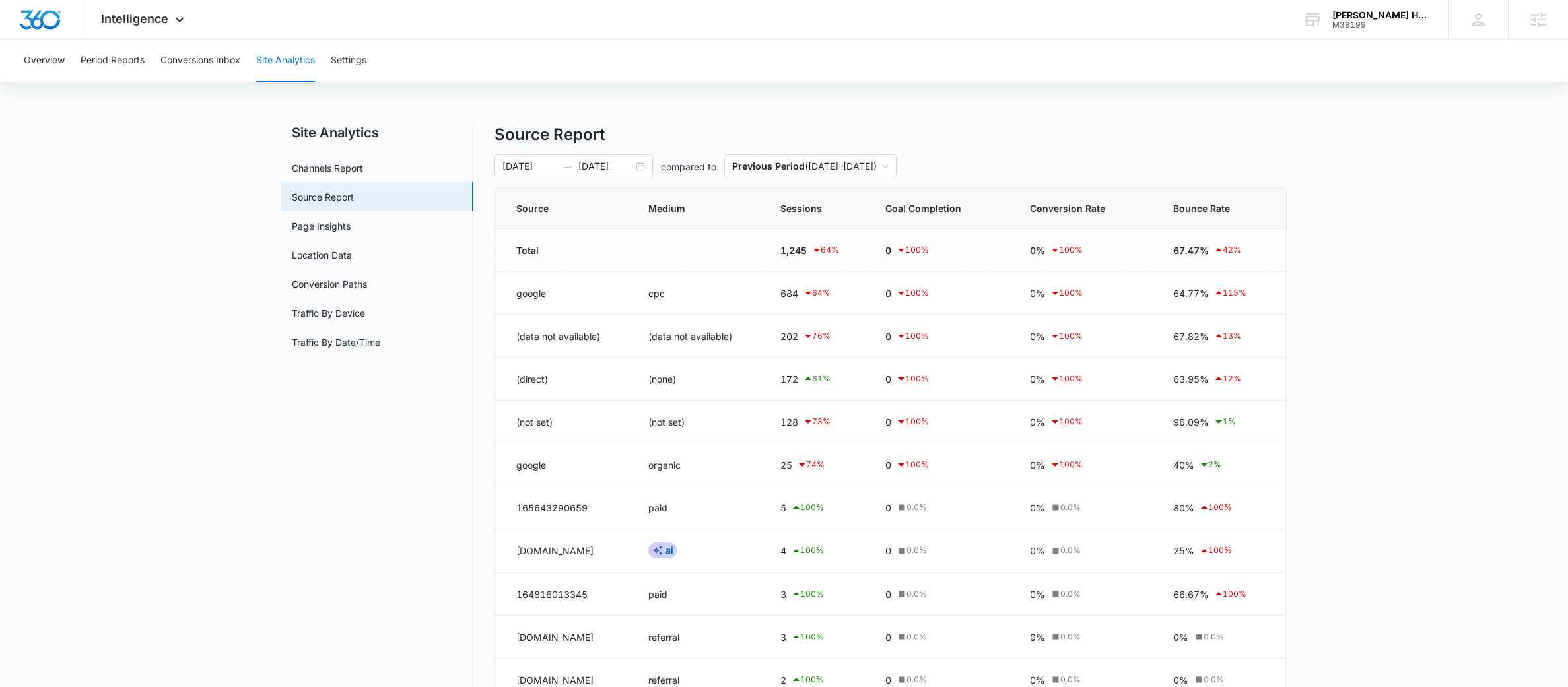
scroll to position [0, 0]
click at [573, 169] on icon "swap-right" at bounding box center [567, 168] width 10 height 10
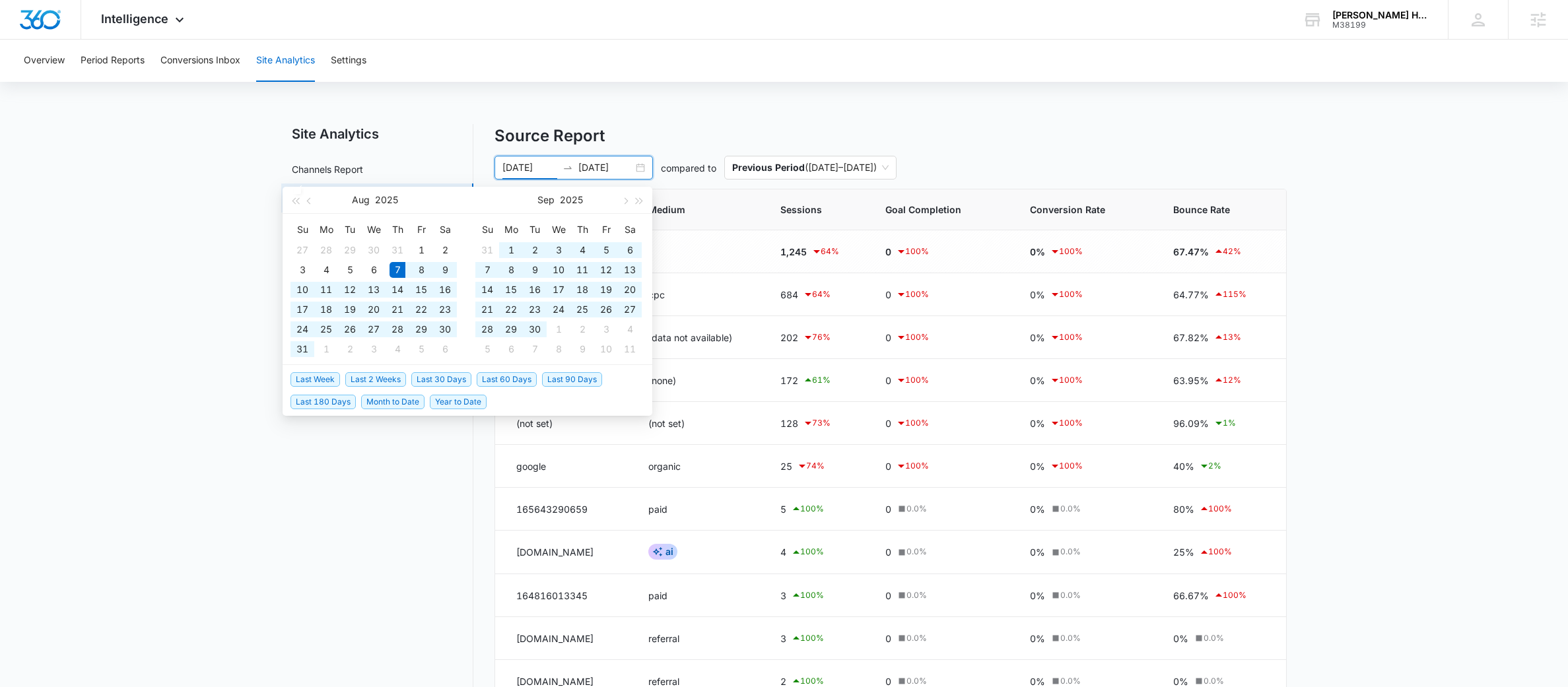
type input "08/07/2025"
click at [504, 375] on span "Last 60 Days" at bounding box center [507, 379] width 60 height 14
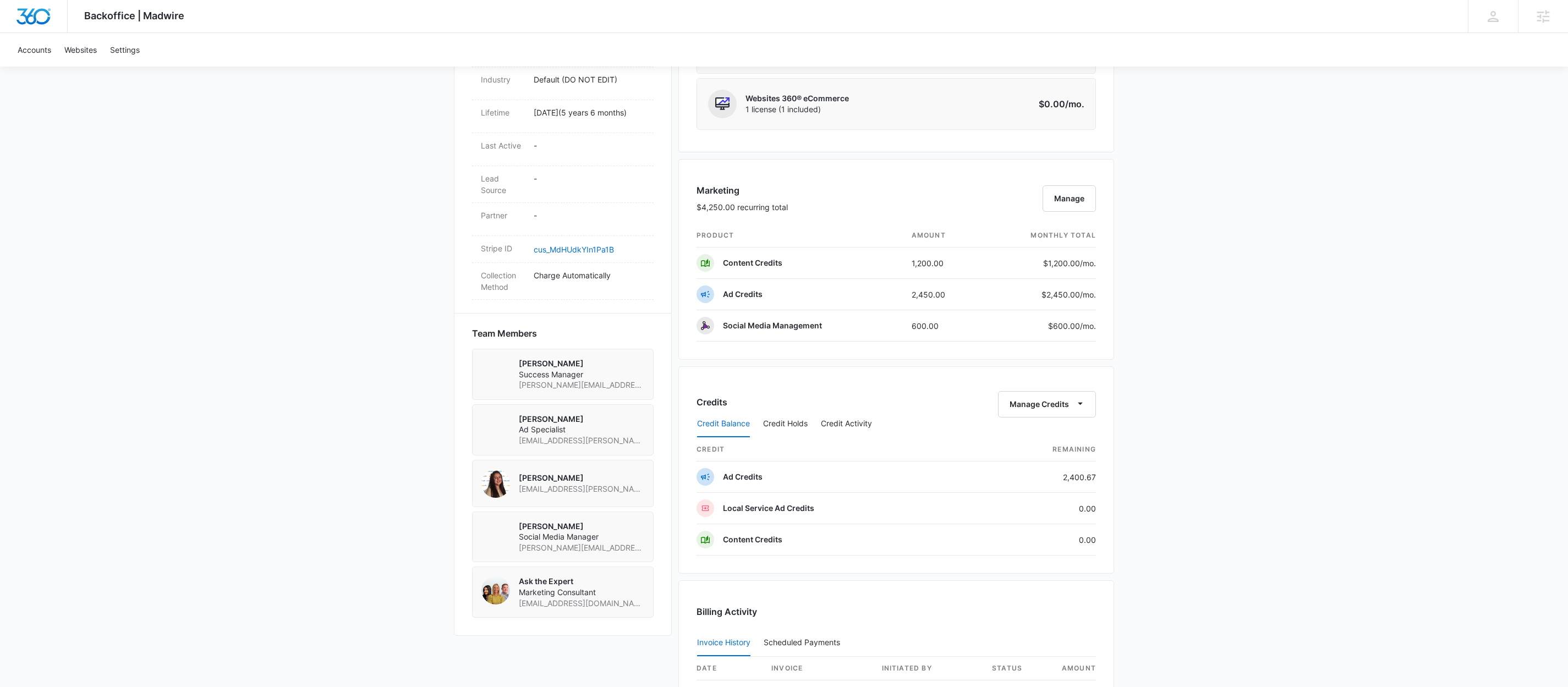
scroll to position [497, 0]
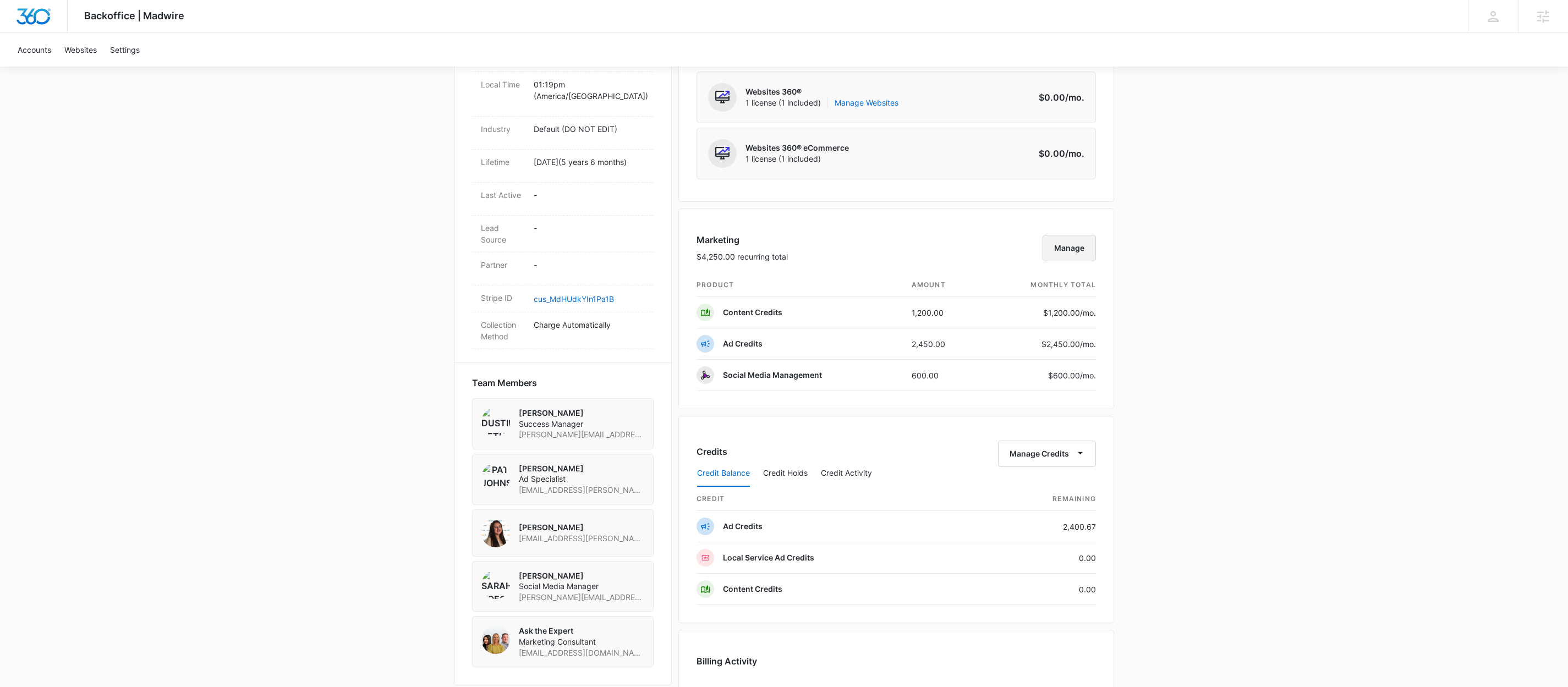
click at [1054, 251] on button "Manage" at bounding box center [1069, 248] width 54 height 26
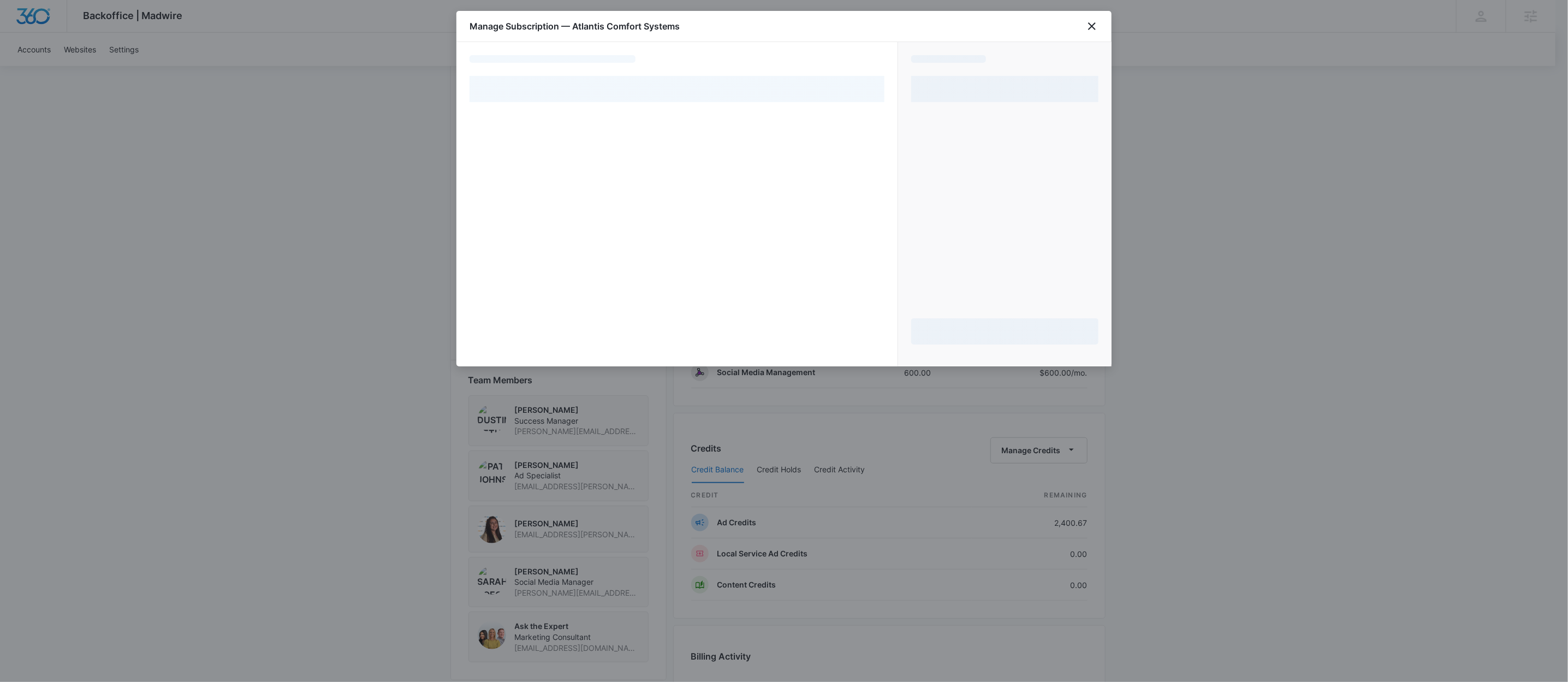
select select "pm_1SFIpLA4n8RTgNjUhw6rngQh"
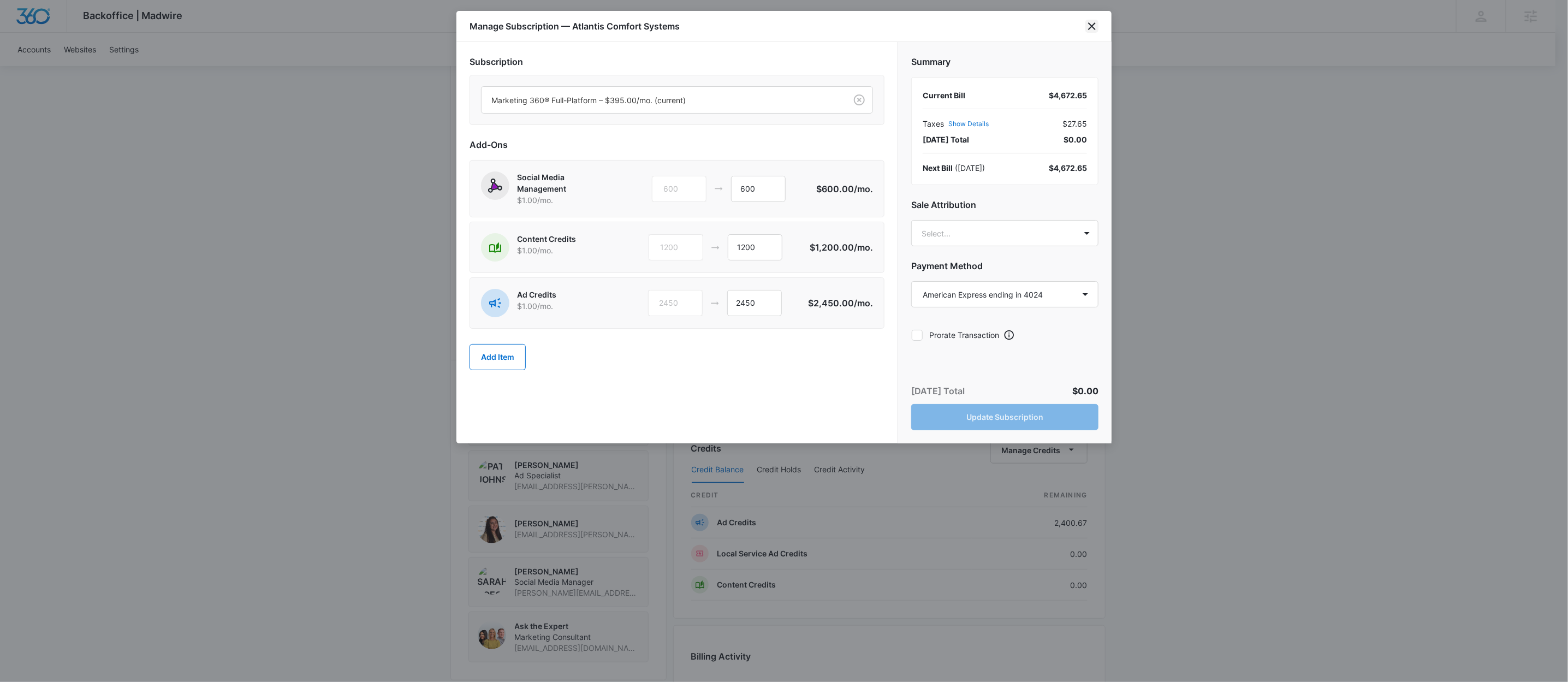
click at [1086, 25] on icon "close" at bounding box center [1091, 26] width 13 height 13
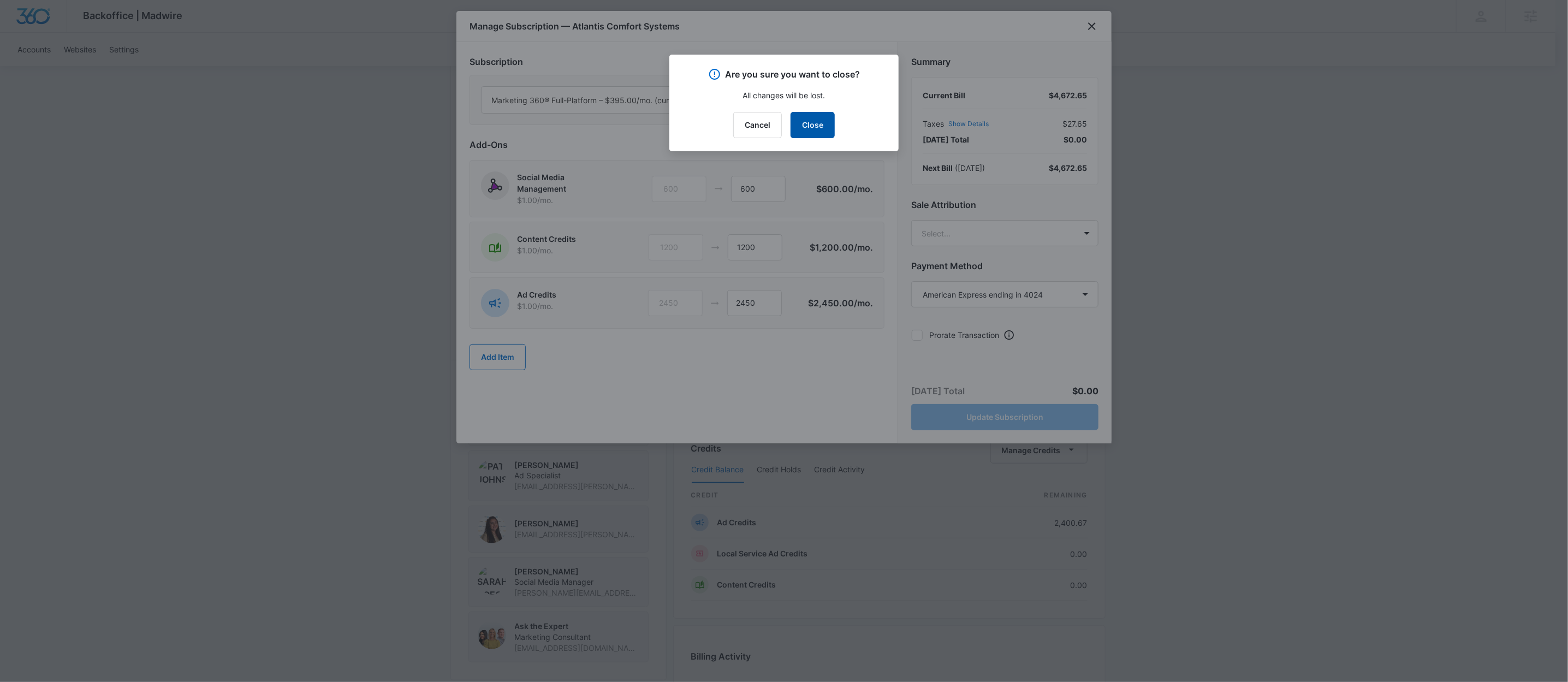
click at [804, 125] on button "Close" at bounding box center [812, 125] width 44 height 26
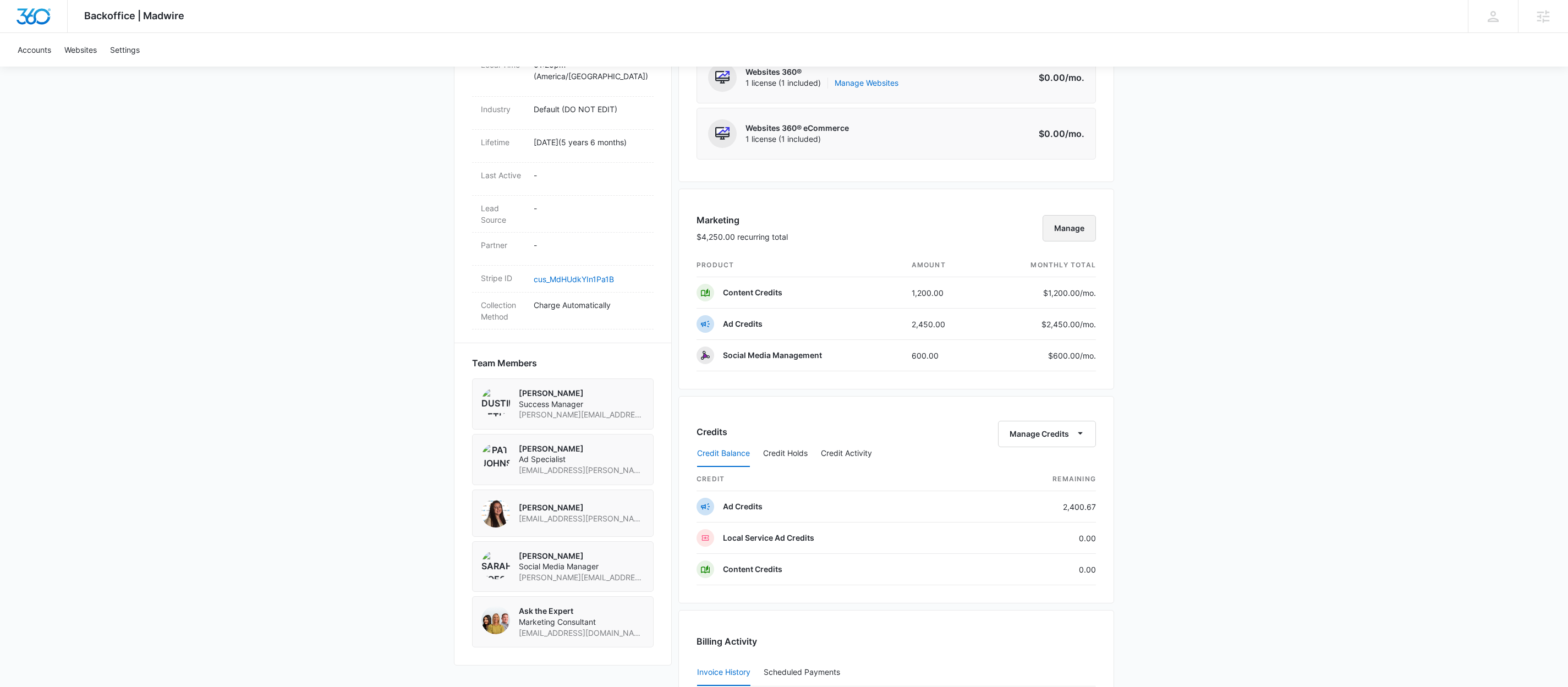
scroll to position [543, 0]
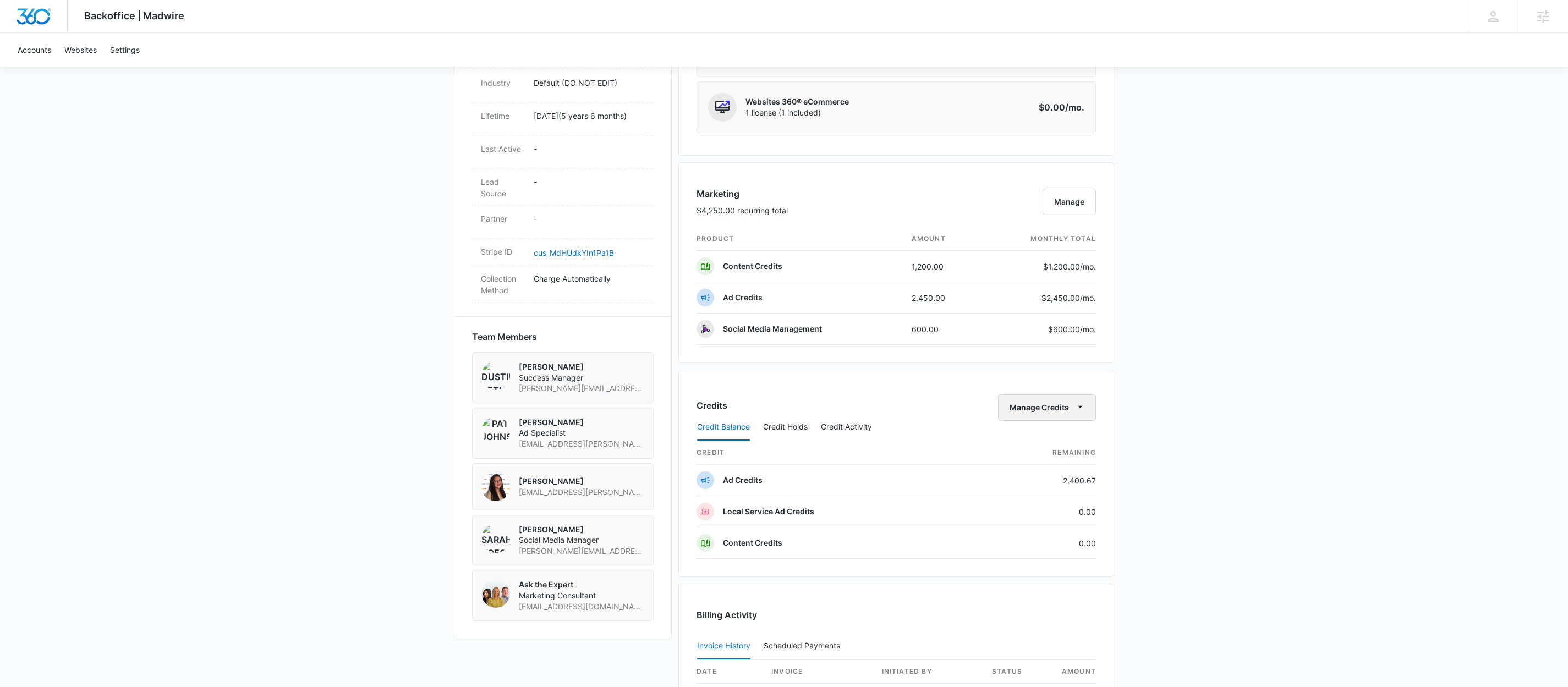
click at [1087, 404] on button "Manage Credits" at bounding box center [1047, 407] width 98 height 26
click at [1048, 442] on button "Transfer Credits" at bounding box center [1048, 449] width 97 height 16
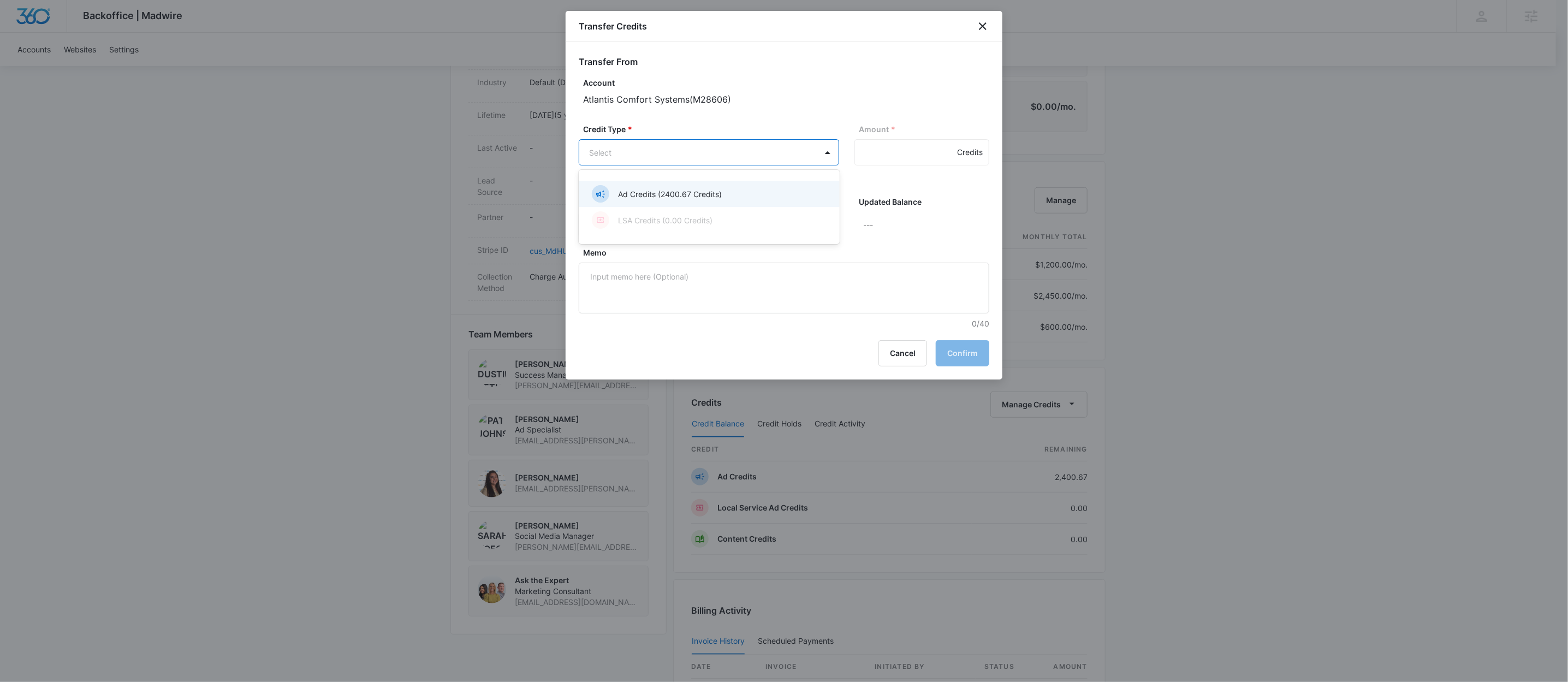
click at [779, 157] on body "Backoffice | Madwire Apps Settings DB [PERSON_NAME] [PERSON_NAME][EMAIL_ADDRESS…" at bounding box center [784, 315] width 1568 height 1709
click at [742, 179] on div "Ad Credits (2400.67 Credits) LSA Credits (0.00 Credits)" at bounding box center [709, 207] width 261 height 57
click at [742, 187] on div "Ad Credits (2400.67 Credits)" at bounding box center [708, 194] width 232 height 17
click at [890, 154] on input "Amount *" at bounding box center [922, 152] width 135 height 26
type input "200"
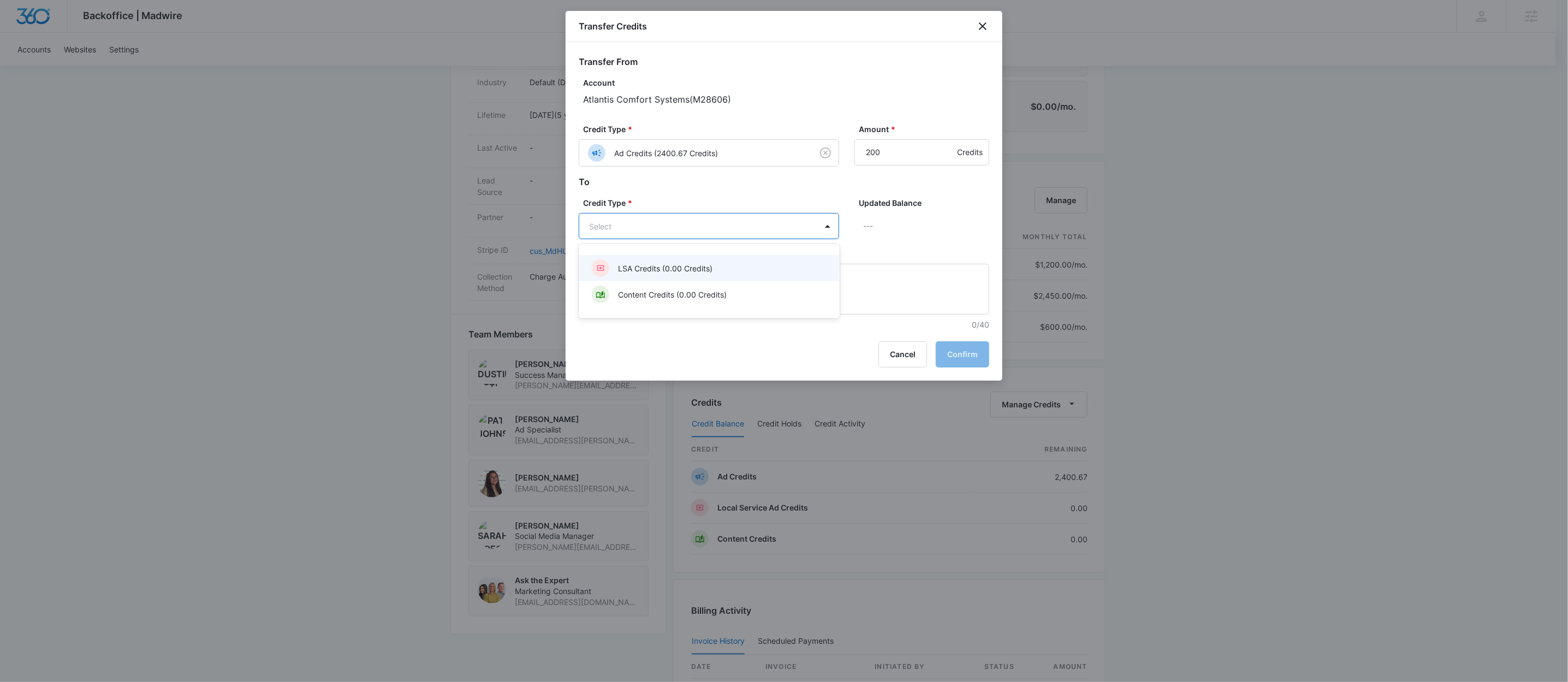
click at [765, 229] on body "Backoffice | Madwire Apps Settings DB Dustin Bethel dustin.bethel@madwire.com M…" at bounding box center [784, 315] width 1568 height 1709
drag, startPoint x: 709, startPoint y: 292, endPoint x: 714, endPoint y: 289, distance: 5.8
click at [709, 292] on p "Content Credits (0.00 Credits)" at bounding box center [672, 295] width 108 height 12
click at [950, 353] on button "Confirm" at bounding box center [963, 356] width 53 height 26
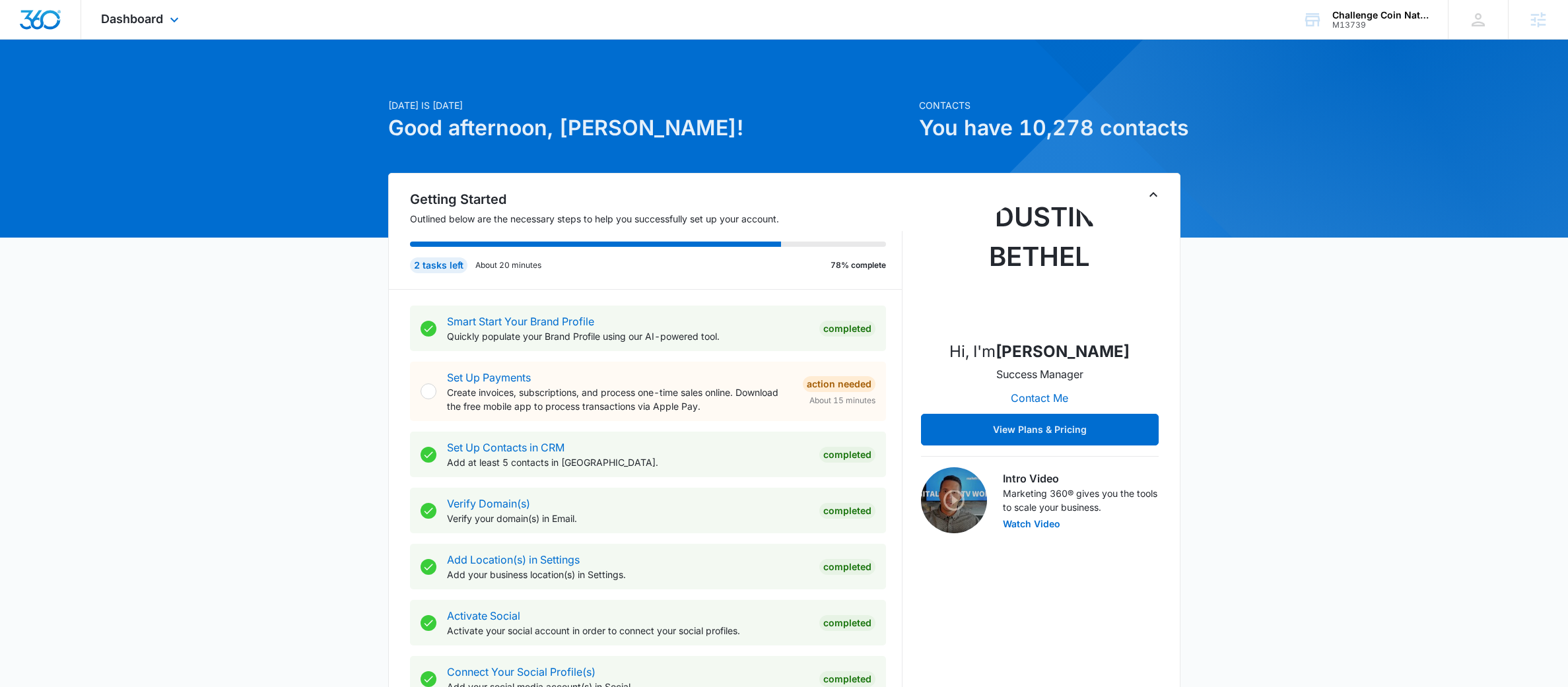
click at [135, 1] on div "Dashboard Apps Reputation Forms CRM Email Social Payments POS Content Ads Intel…" at bounding box center [141, 19] width 121 height 39
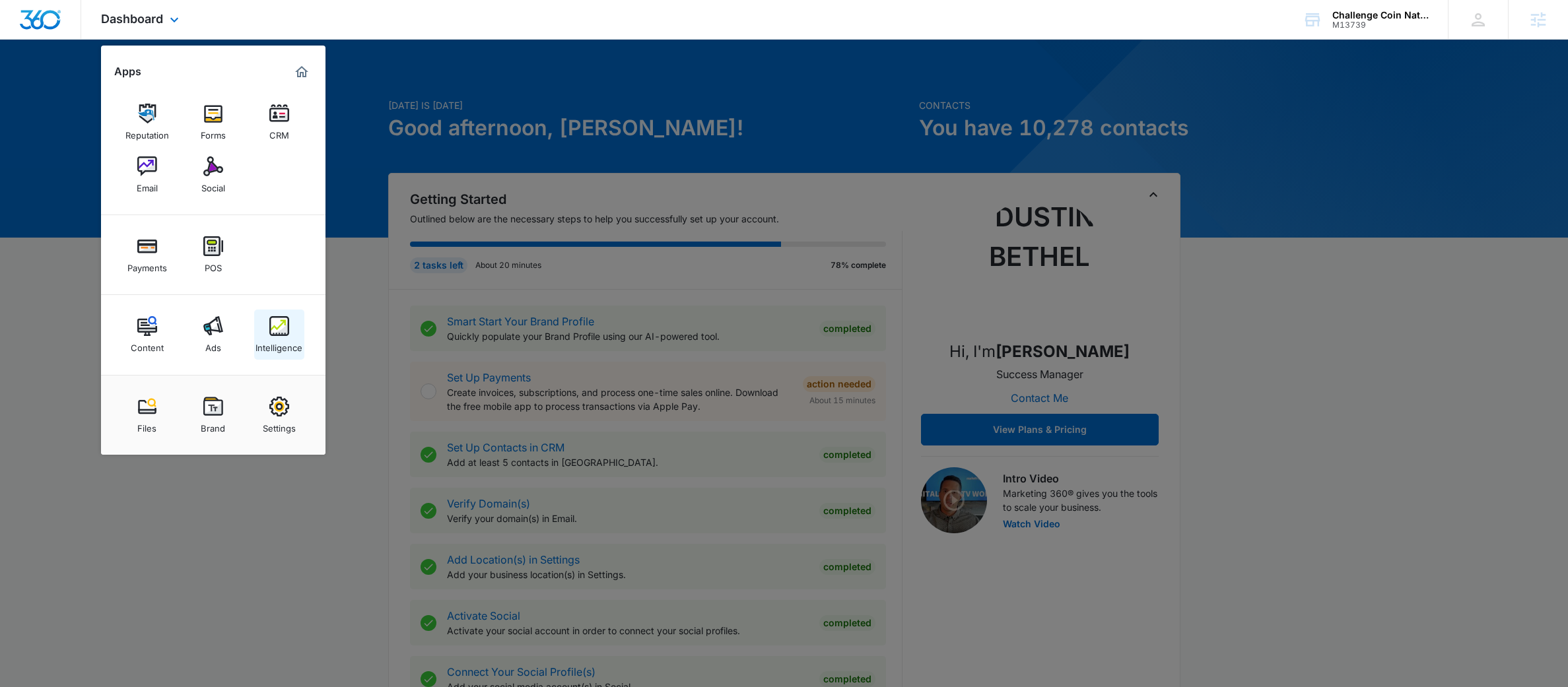
click at [266, 342] on div "Intelligence" at bounding box center [278, 344] width 47 height 17
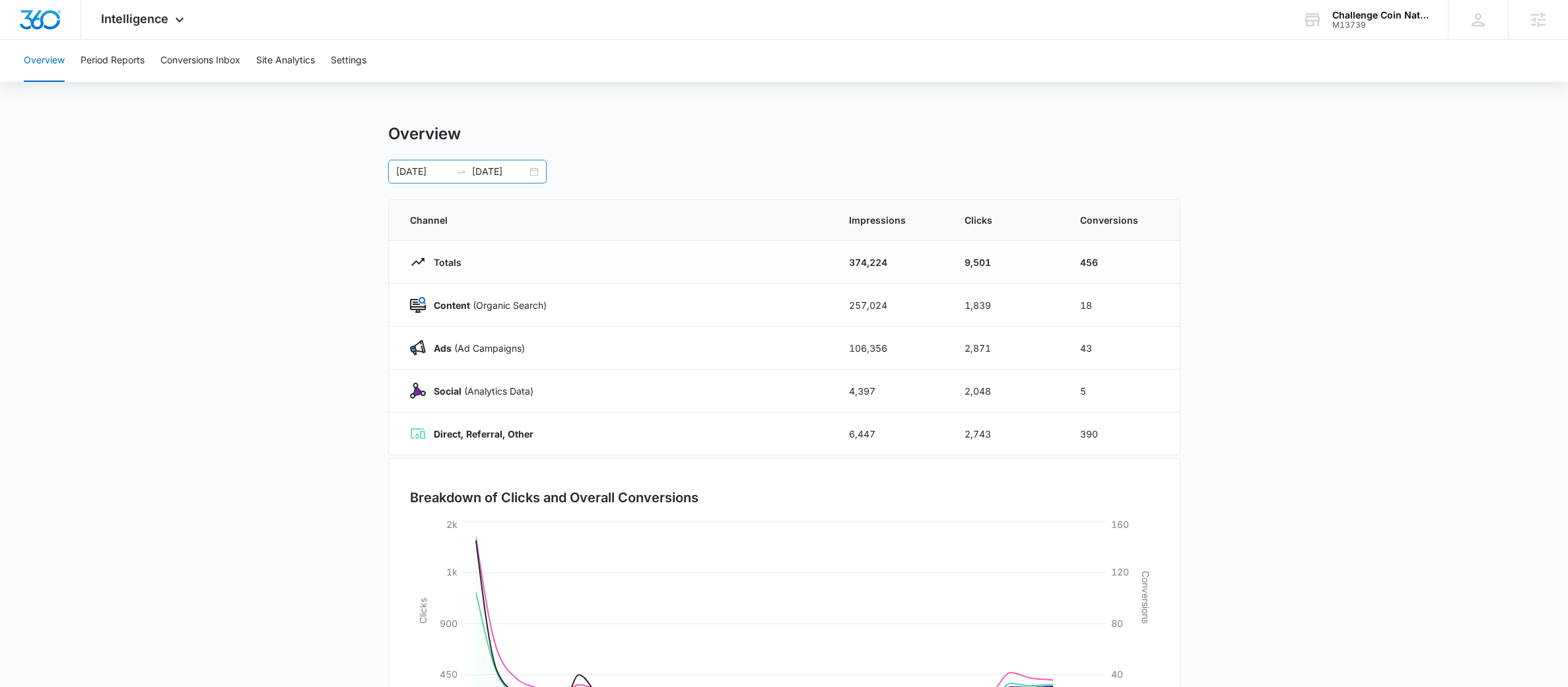
click at [462, 173] on icon "swap-right" at bounding box center [461, 172] width 8 height 3
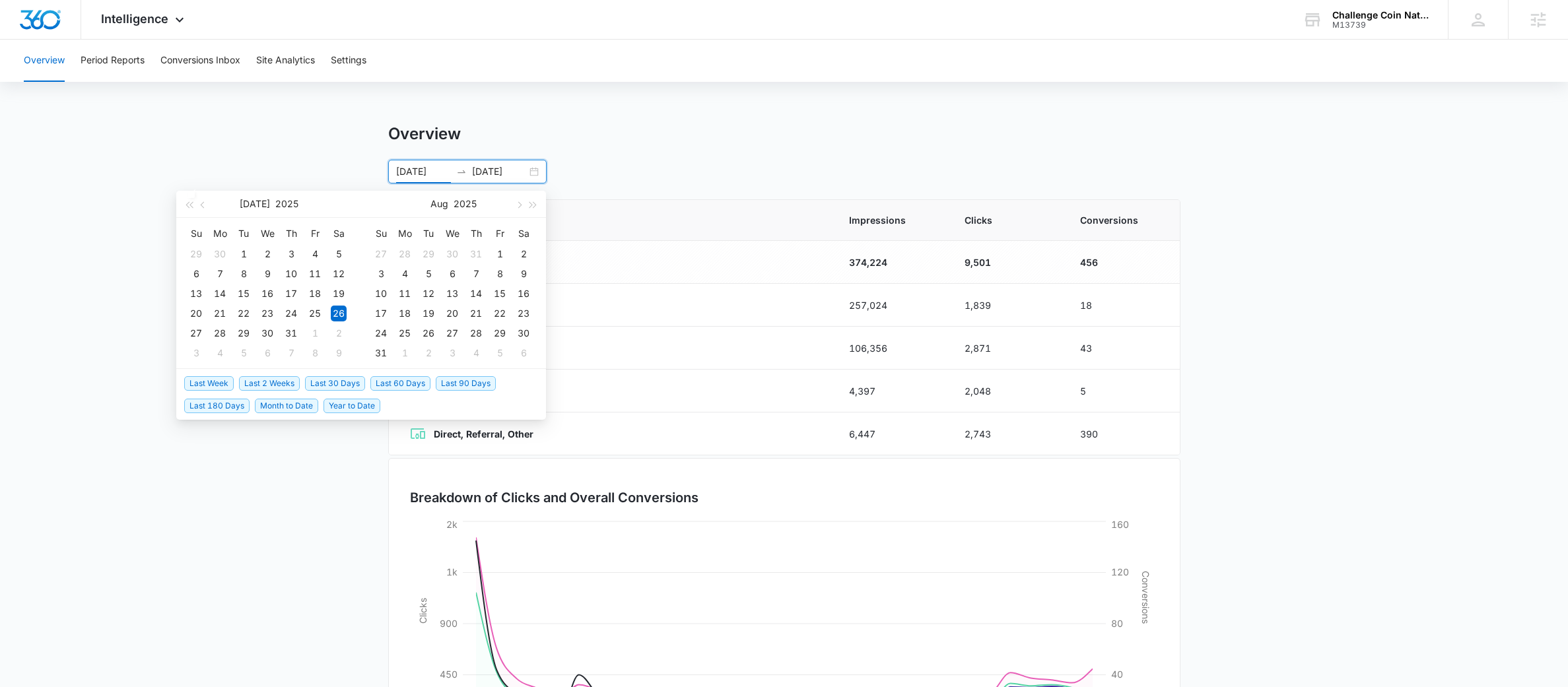
click at [350, 381] on span "Last 30 Days" at bounding box center [335, 383] width 60 height 14
type input "09/06/2025"
type input "10/06/2025"
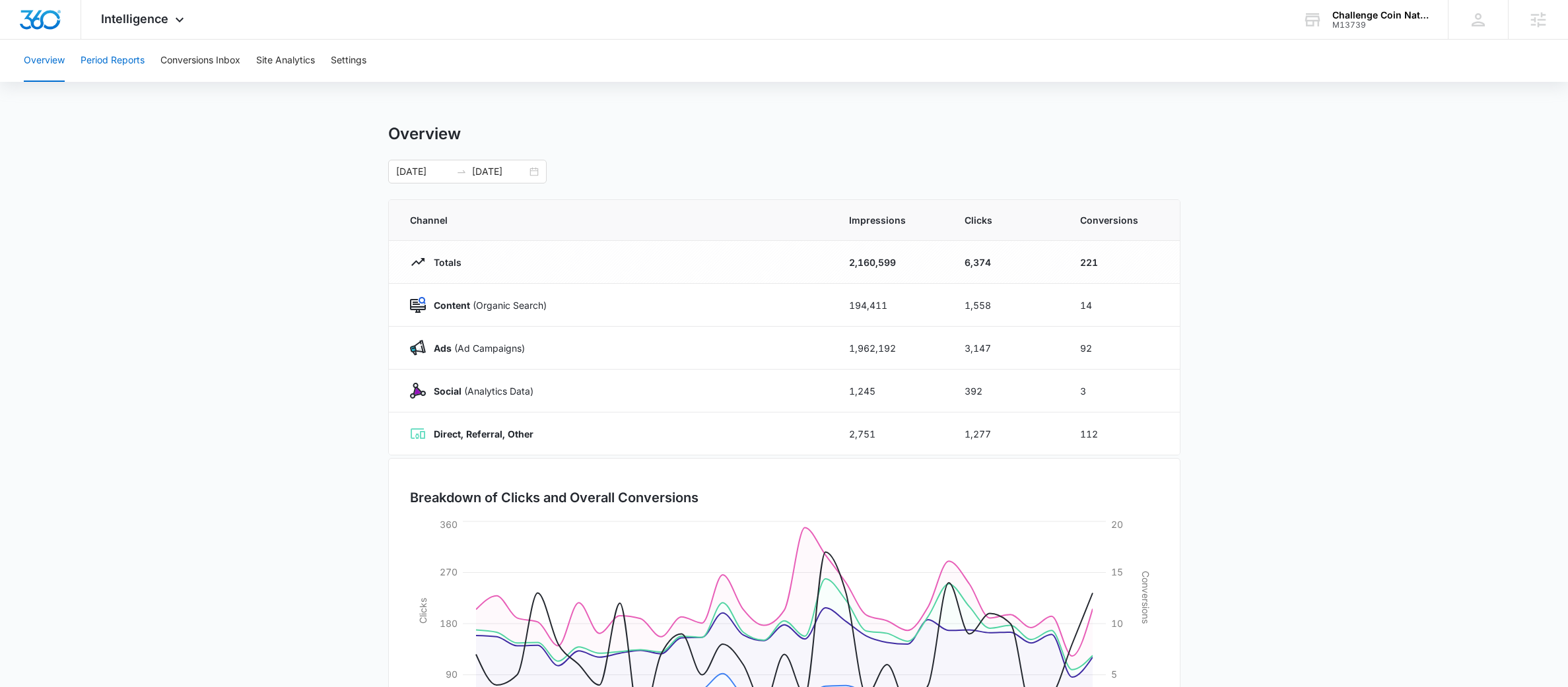
click at [121, 60] on button "Period Reports" at bounding box center [113, 61] width 64 height 42
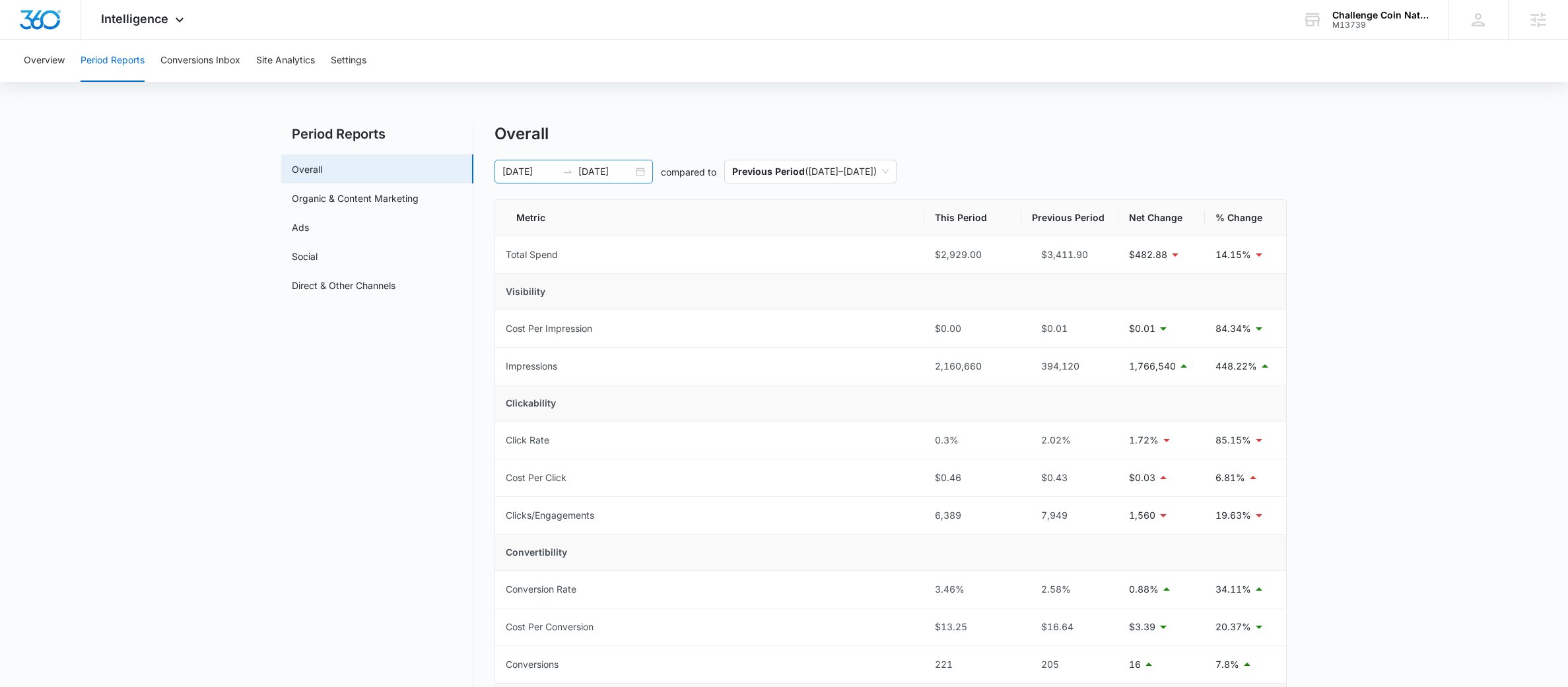
click at [554, 175] on input "09/06/2025" at bounding box center [529, 171] width 55 height 14
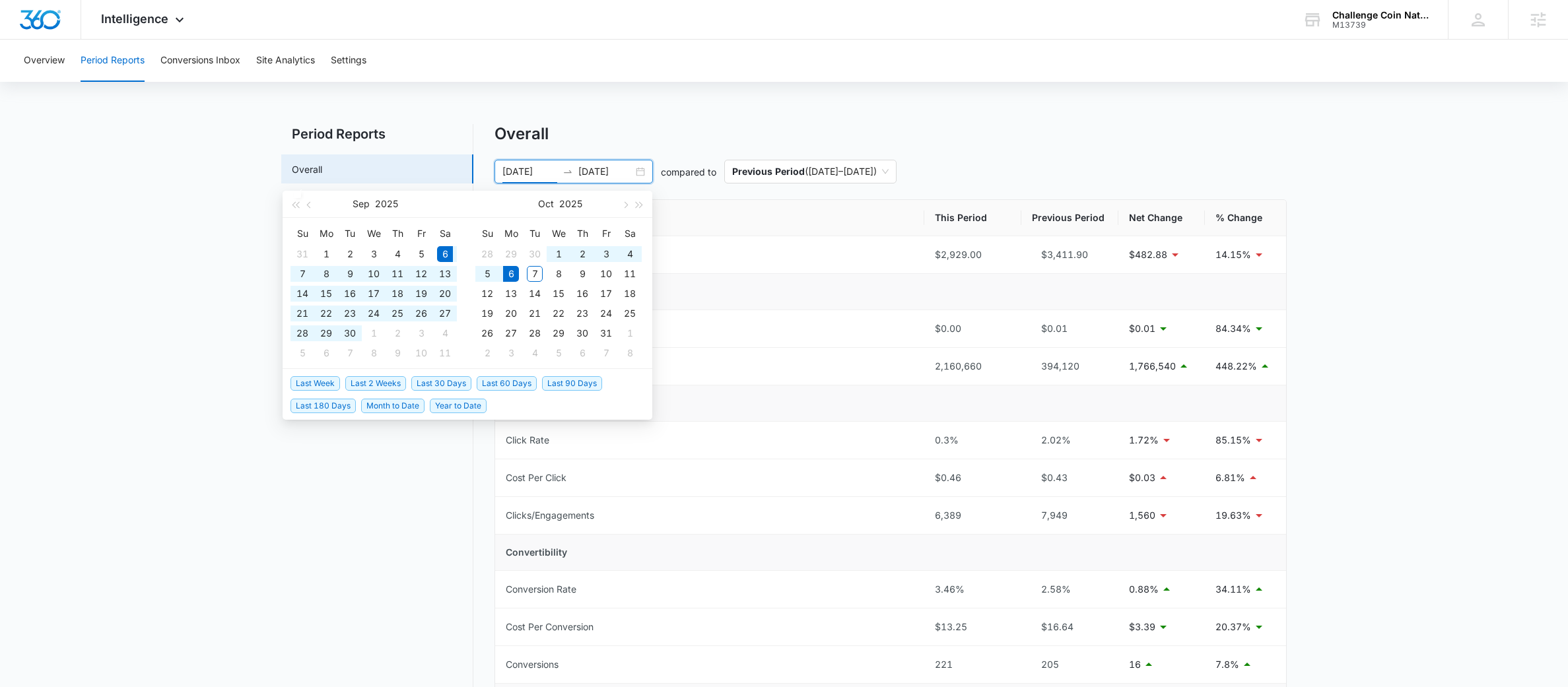
type input "09/06/2025"
click at [445, 382] on span "Last 30 Days" at bounding box center [441, 383] width 60 height 14
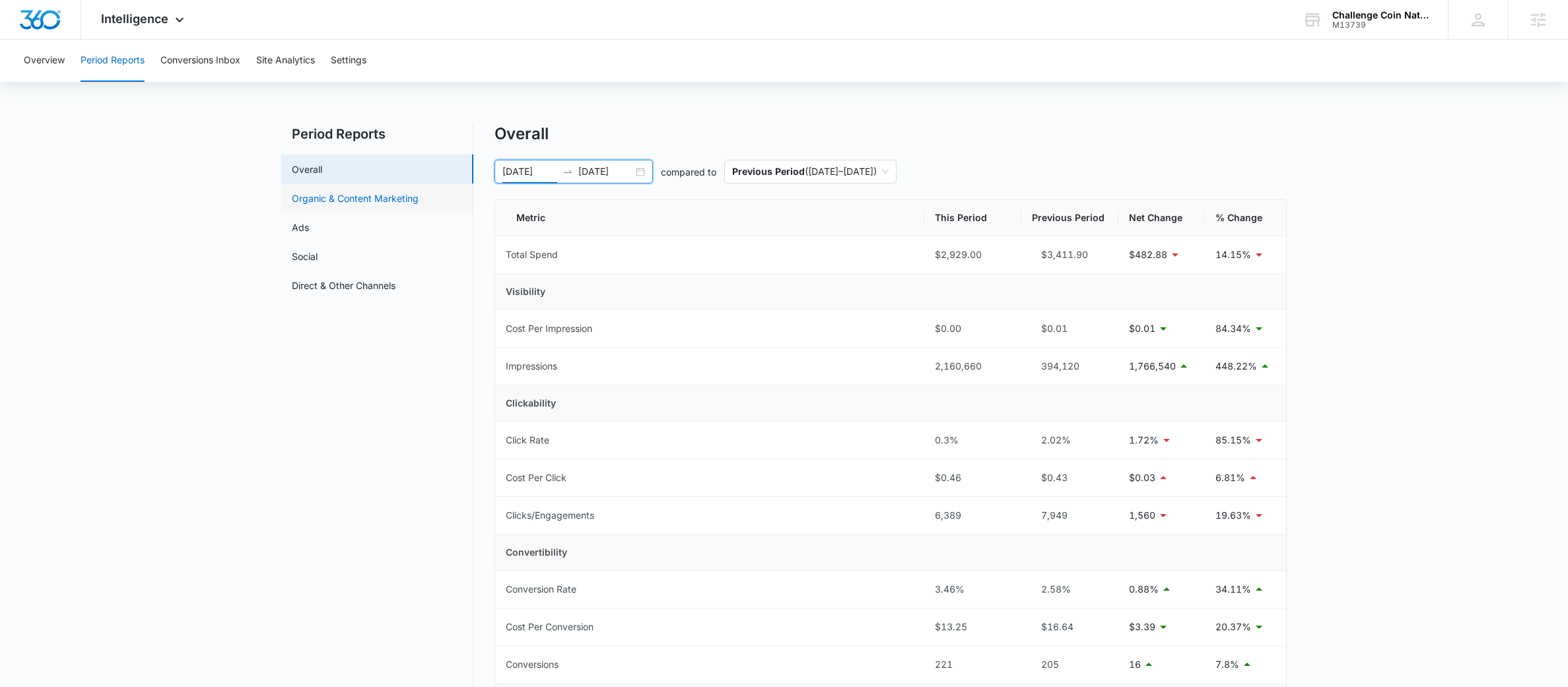
click at [329, 202] on link "Organic & Content Marketing" at bounding box center [355, 198] width 126 height 14
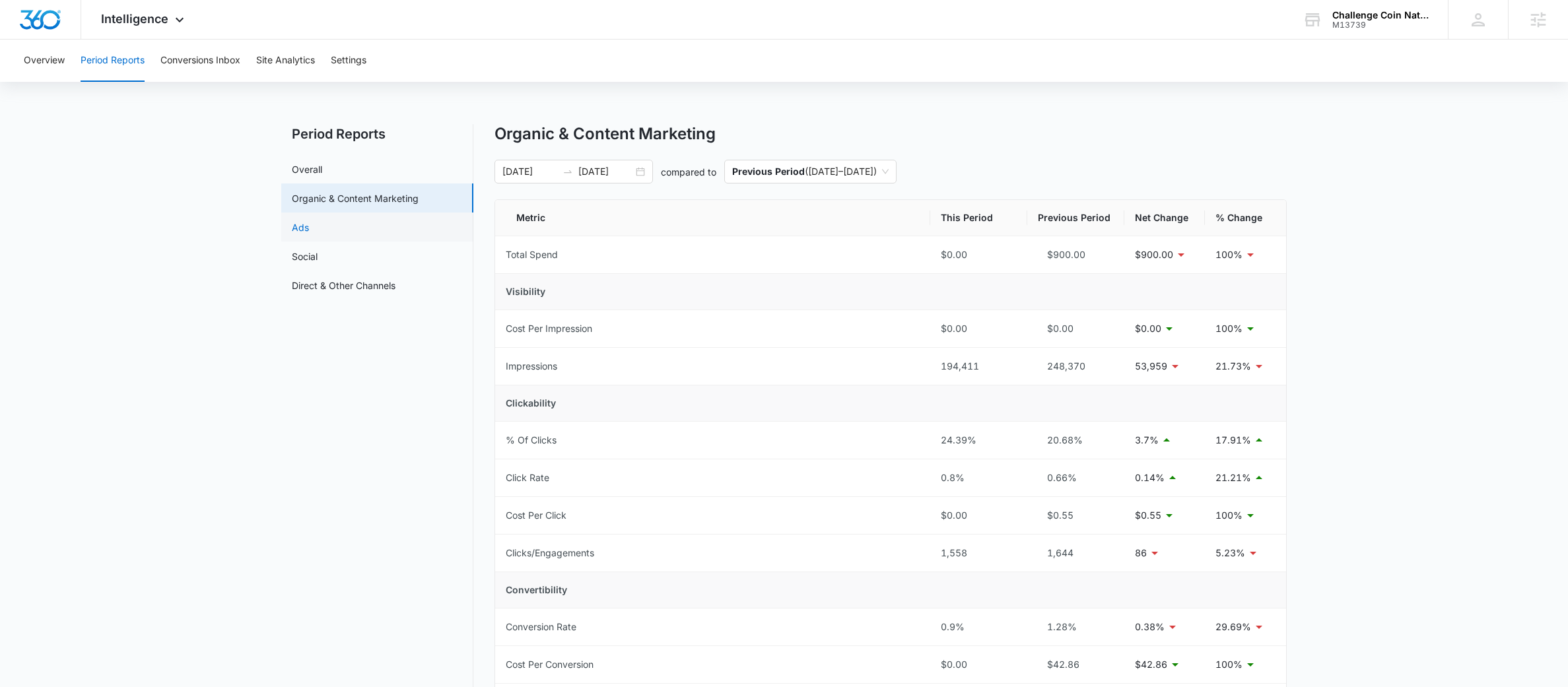
click at [309, 234] on link "Ads" at bounding box center [300, 228] width 17 height 14
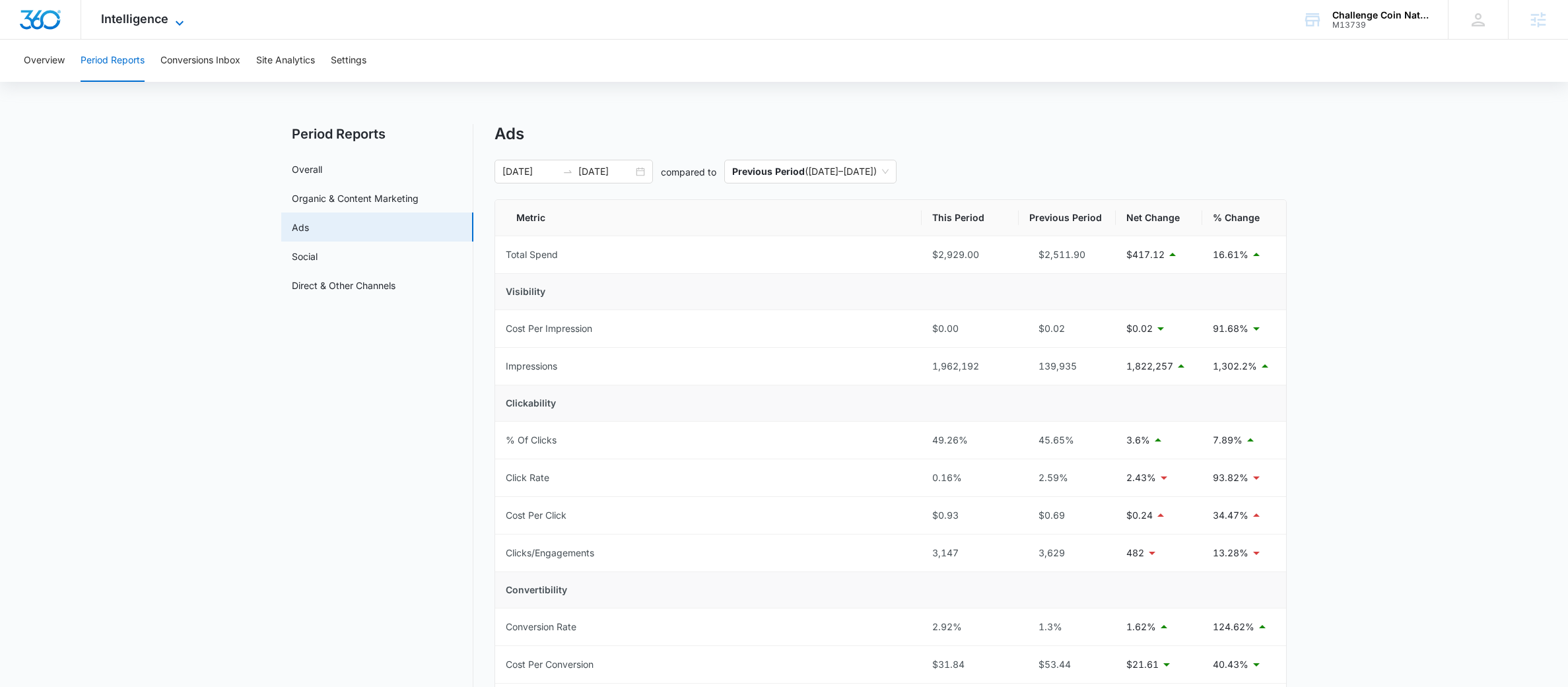
click at [184, 15] on icon at bounding box center [179, 22] width 16 height 16
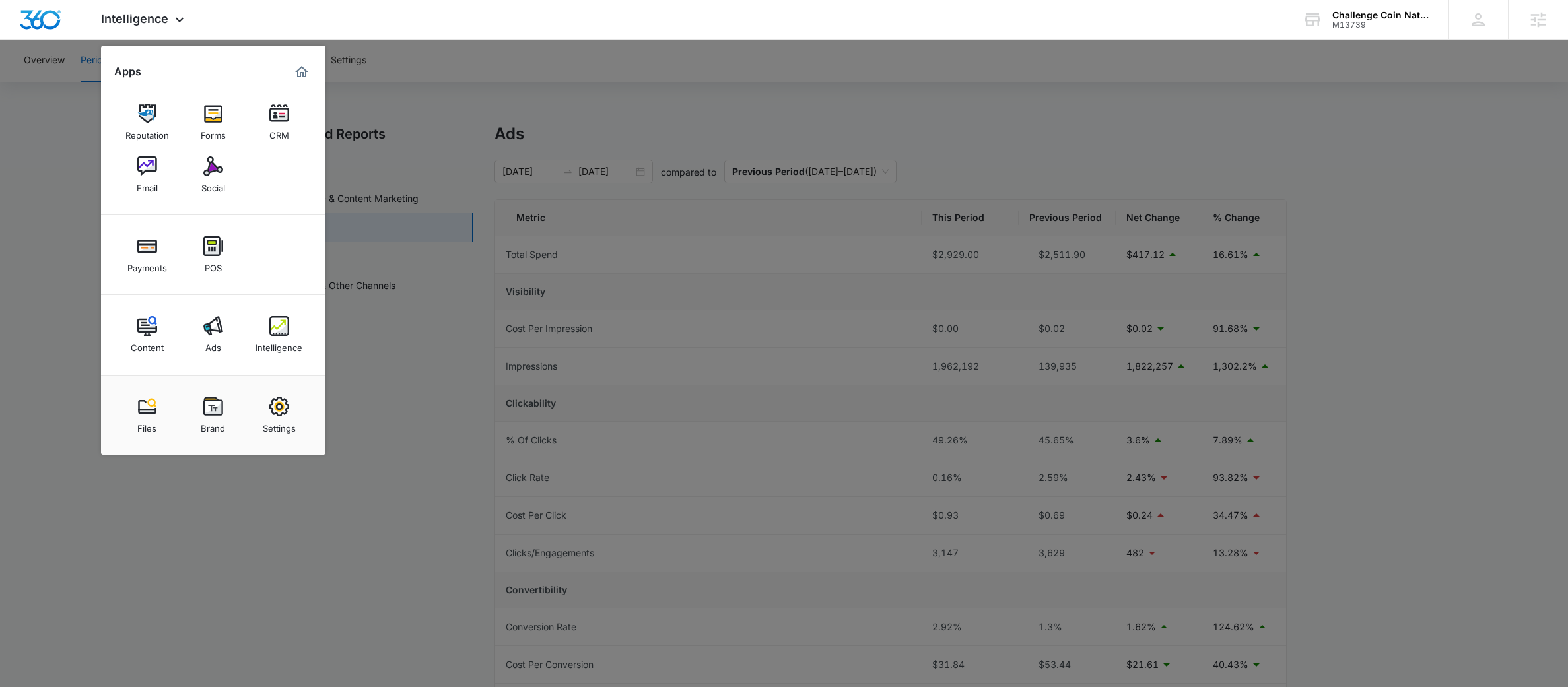
click at [466, 80] on div at bounding box center [784, 344] width 1568 height 687
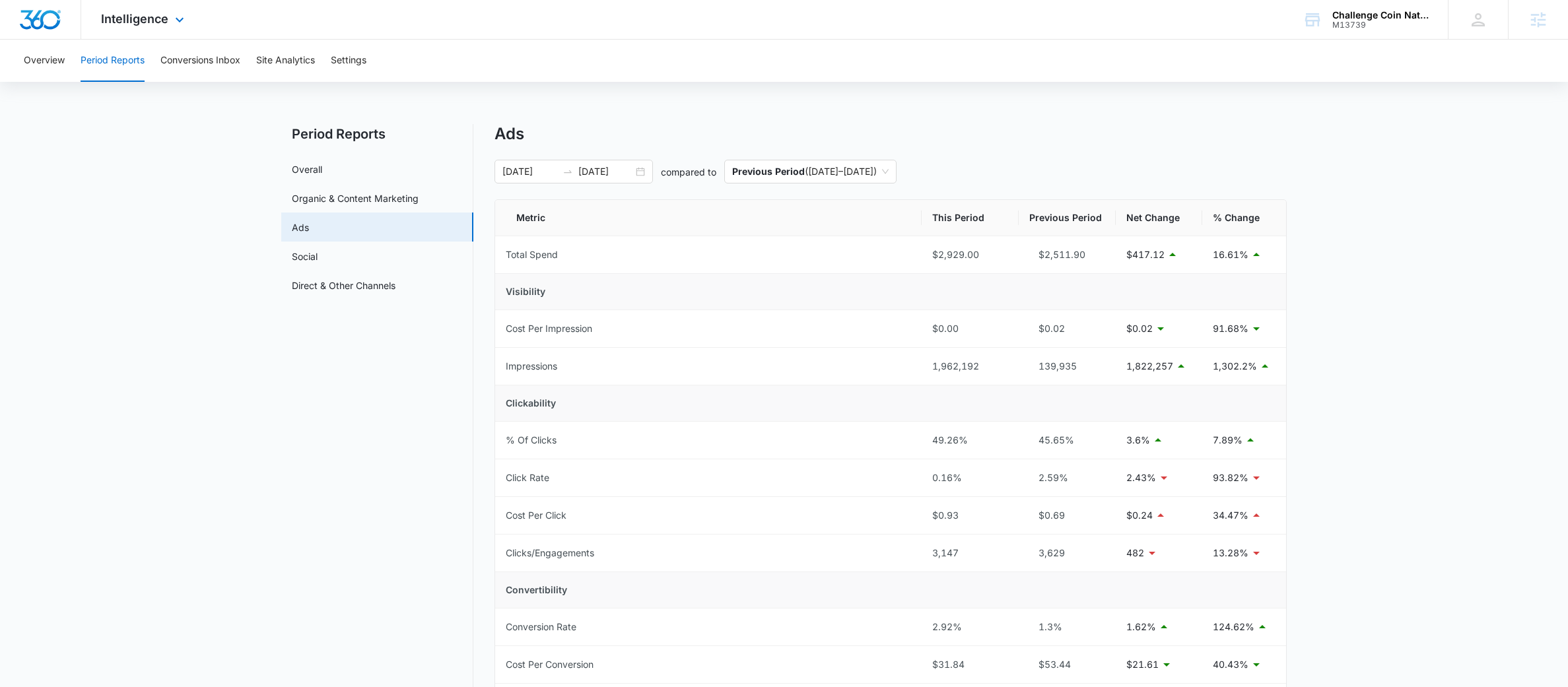
click at [190, 28] on div "Intelligence Apps Reputation Forms CRM Email Social Payments POS Content Ads In…" at bounding box center [144, 19] width 126 height 39
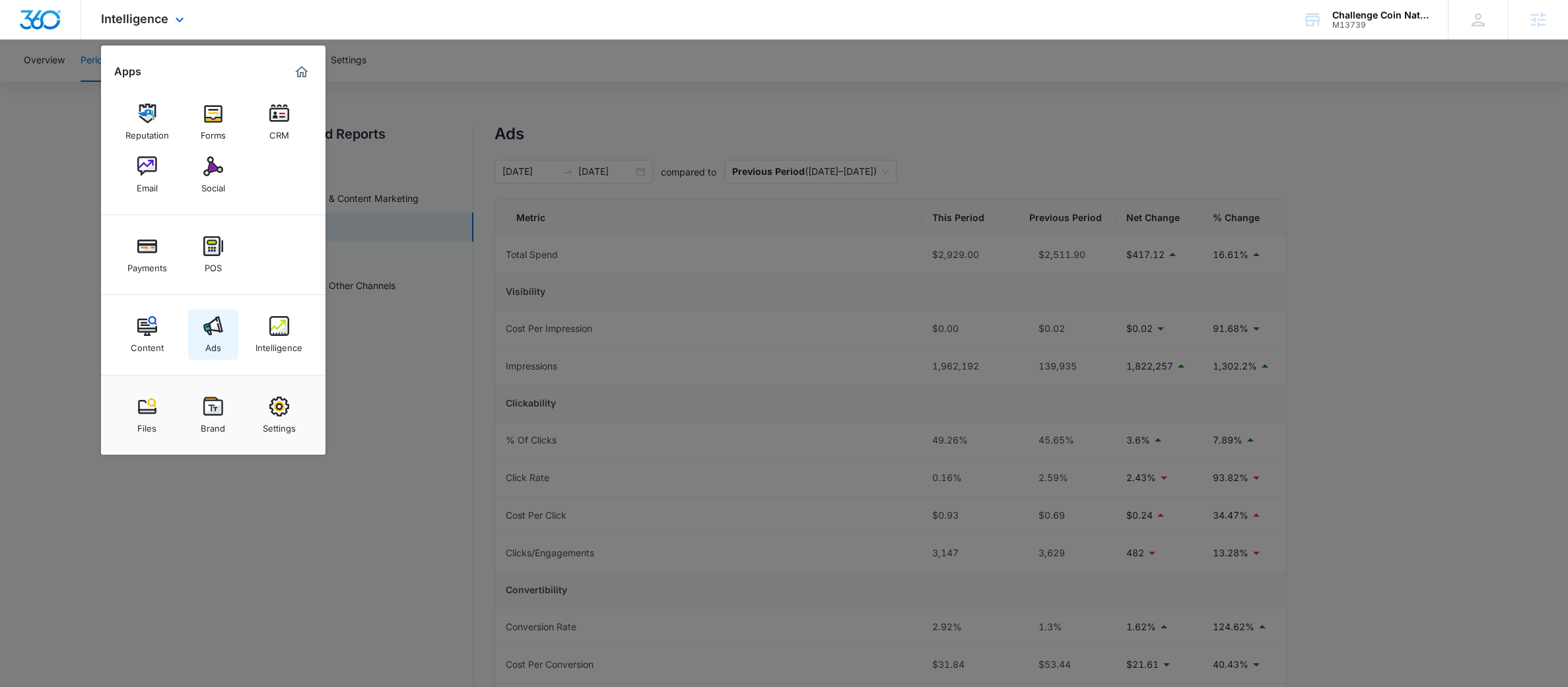
click at [225, 342] on link "Ads" at bounding box center [213, 335] width 50 height 50
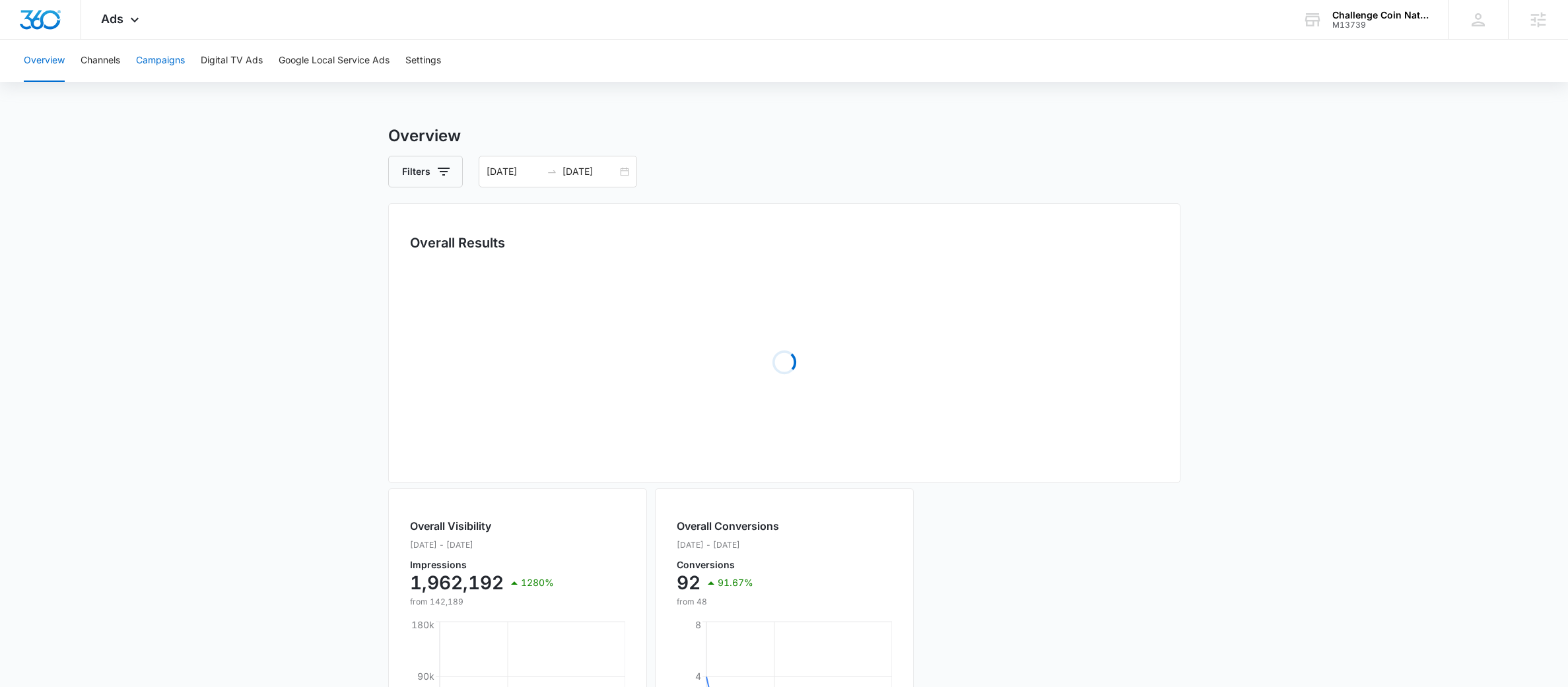
click at [146, 70] on button "Campaigns" at bounding box center [160, 61] width 49 height 42
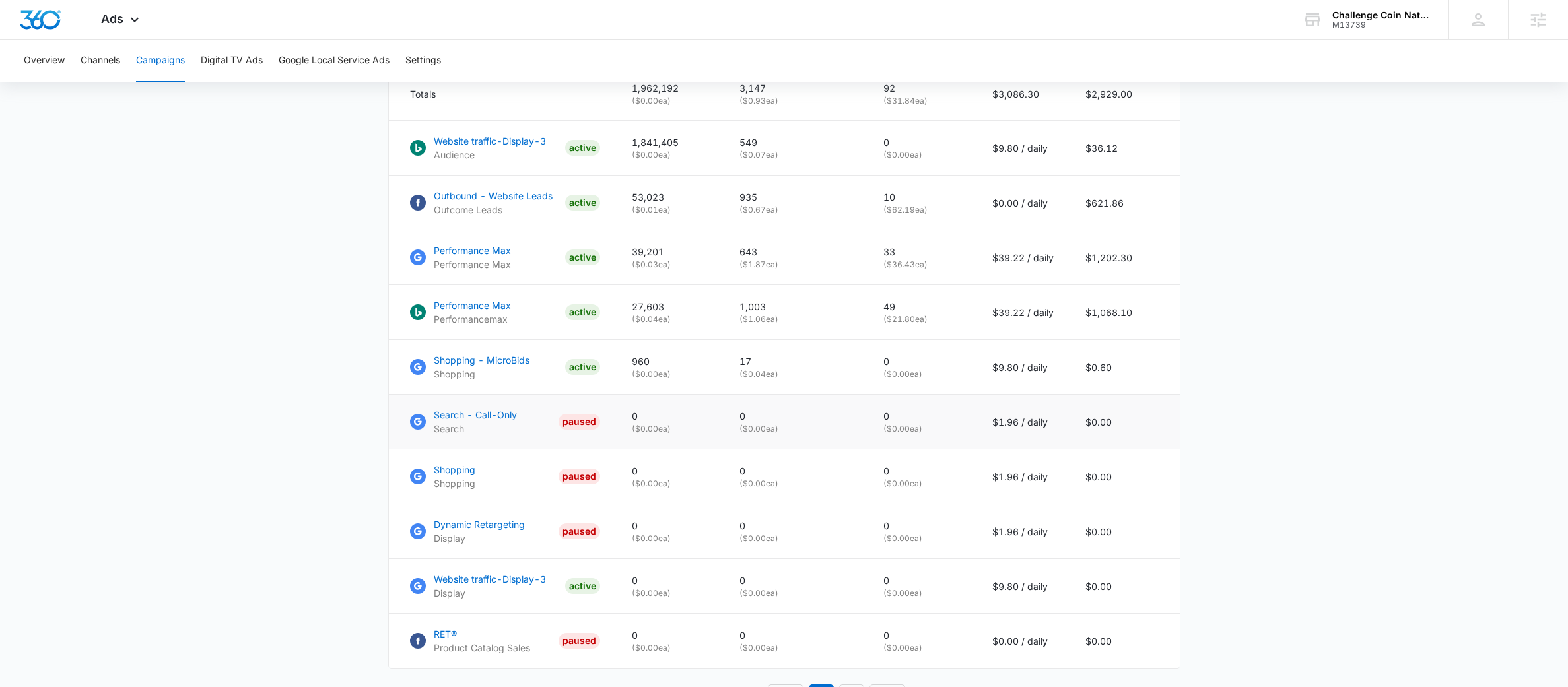
scroll to position [583, 0]
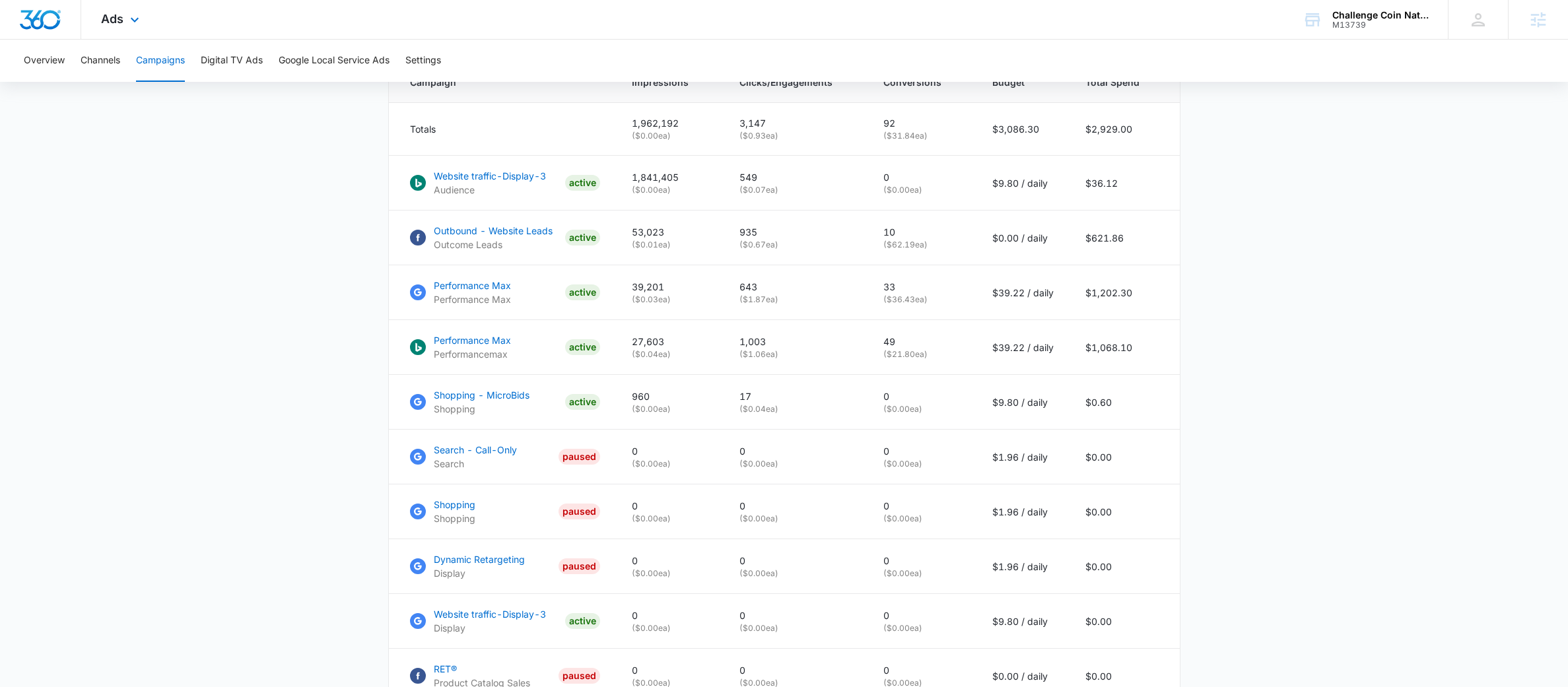
click at [135, 8] on div "Ads Apps Reputation Forms CRM Email Social Payments POS Content Ads Intelligenc…" at bounding box center [121, 19] width 81 height 39
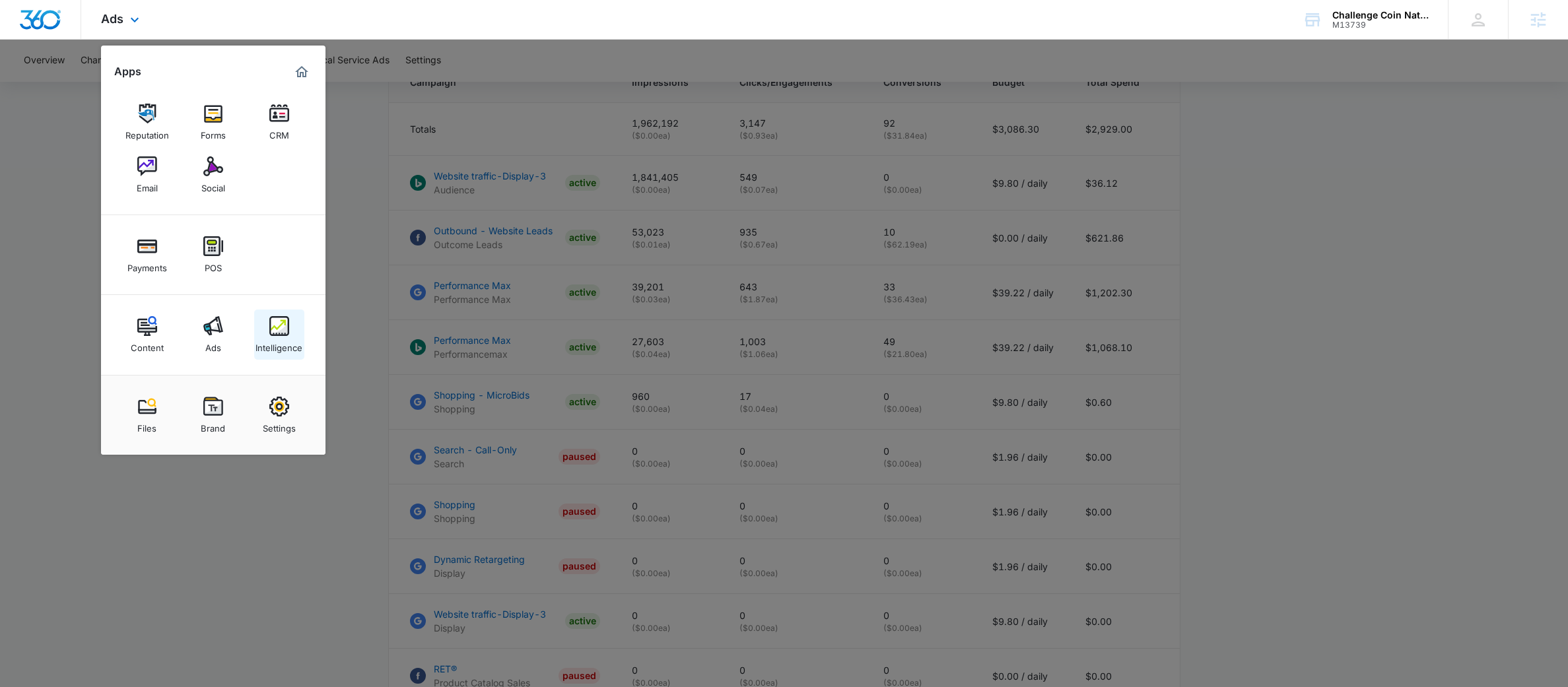
click at [292, 323] on link "Intelligence" at bounding box center [279, 335] width 50 height 50
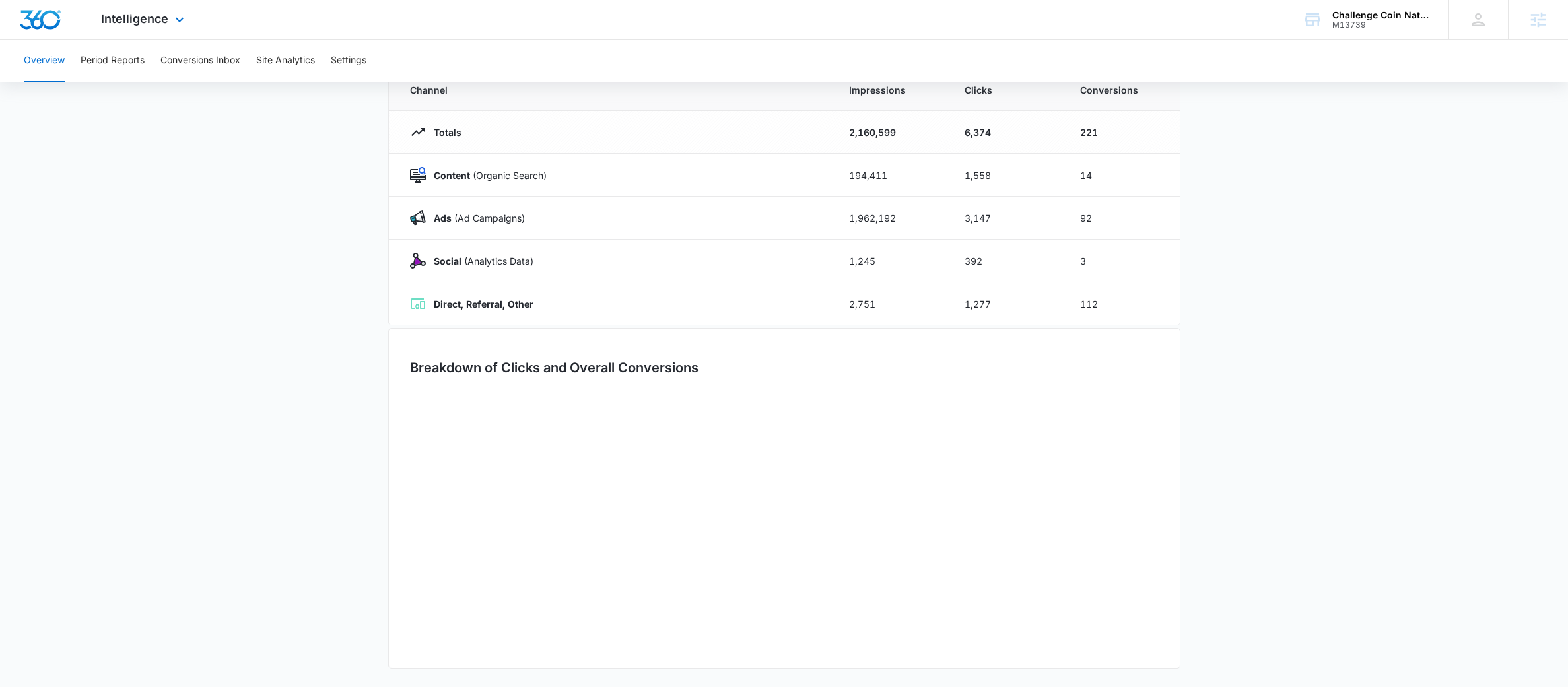
type input "09/06/2025"
type input "10/06/2025"
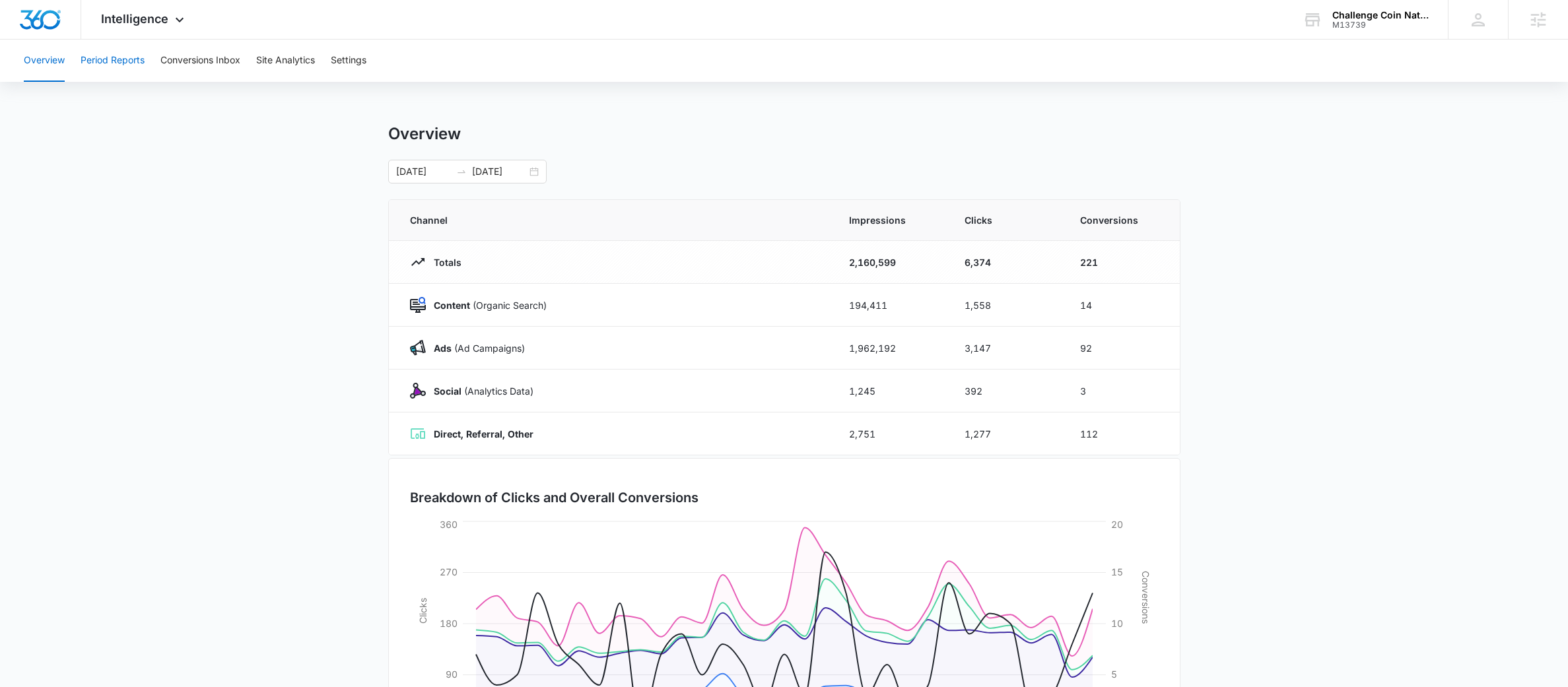
click at [114, 76] on button "Period Reports" at bounding box center [113, 61] width 64 height 42
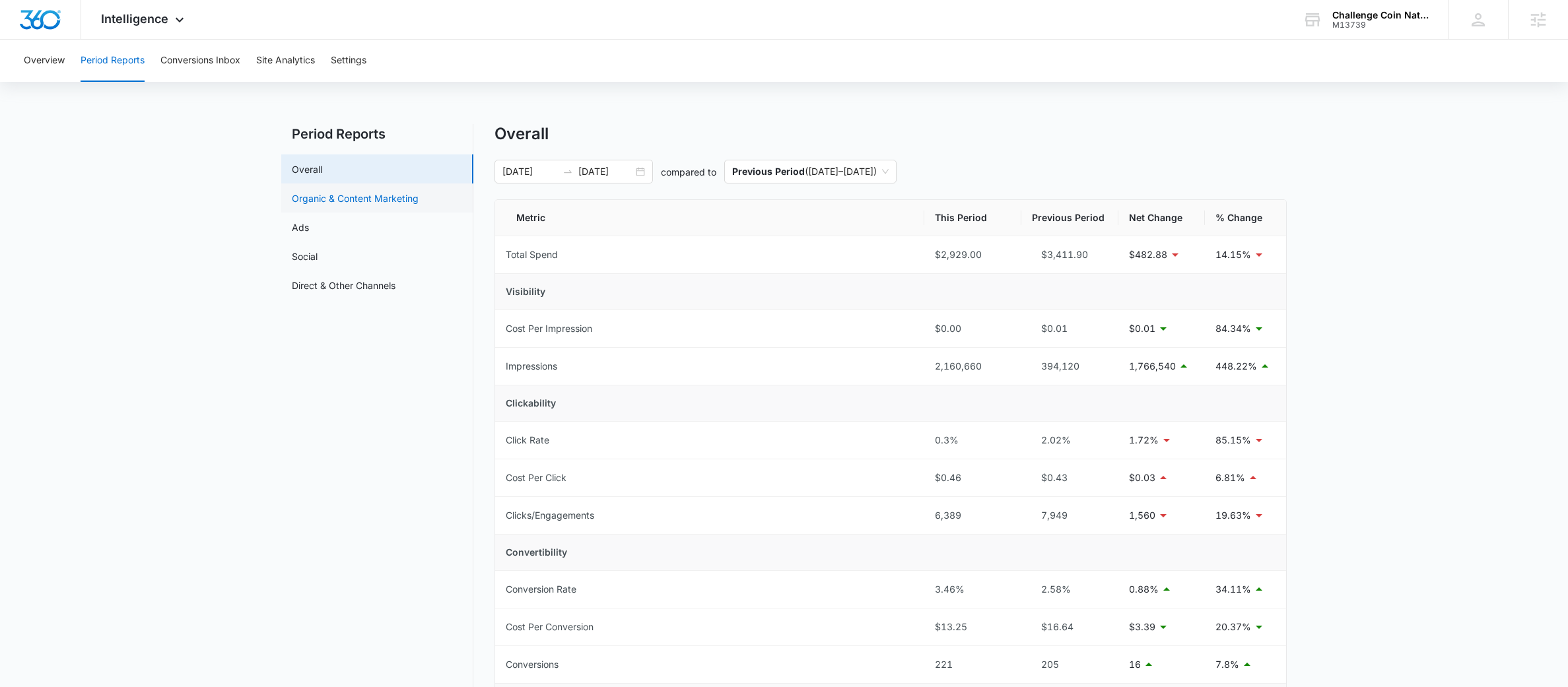
click at [389, 195] on link "Organic & Content Marketing" at bounding box center [355, 198] width 126 height 14
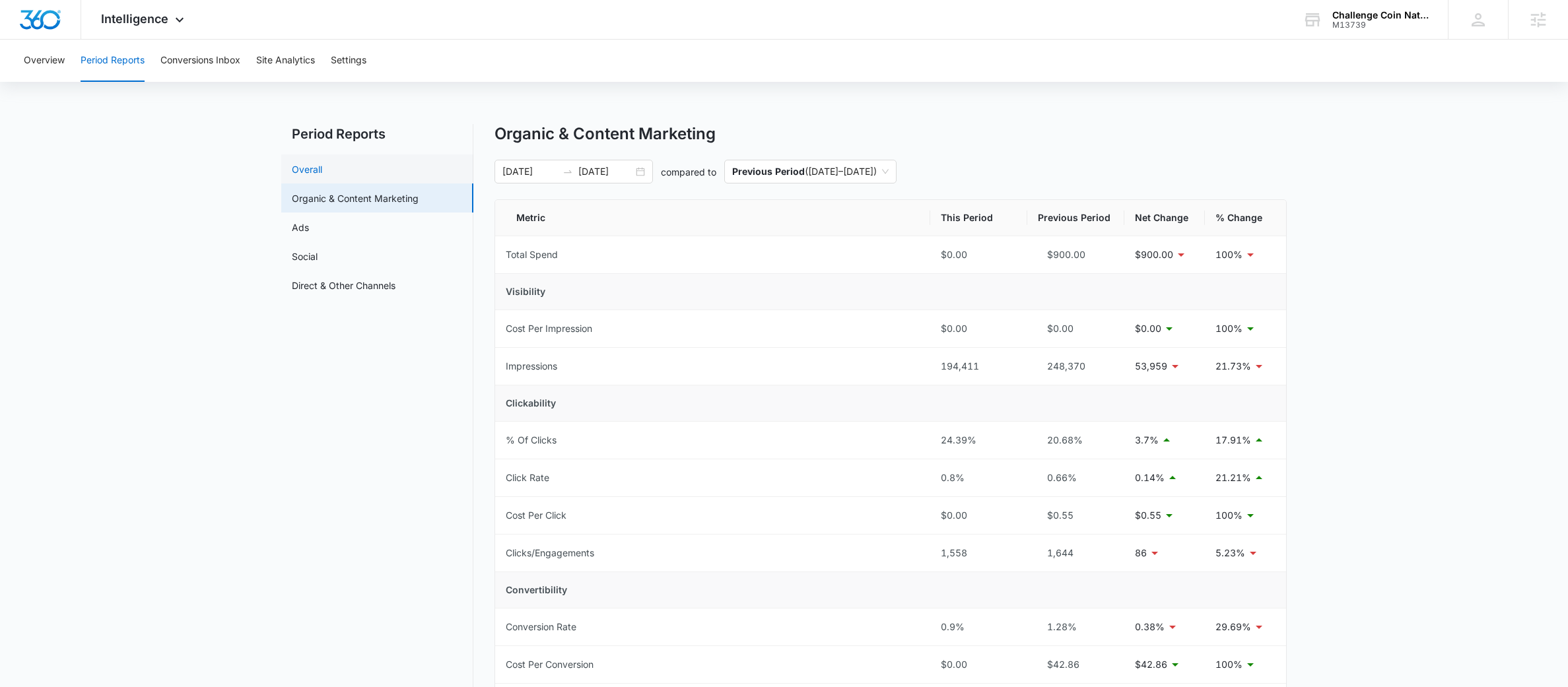
click at [314, 171] on link "Overall" at bounding box center [307, 169] width 31 height 14
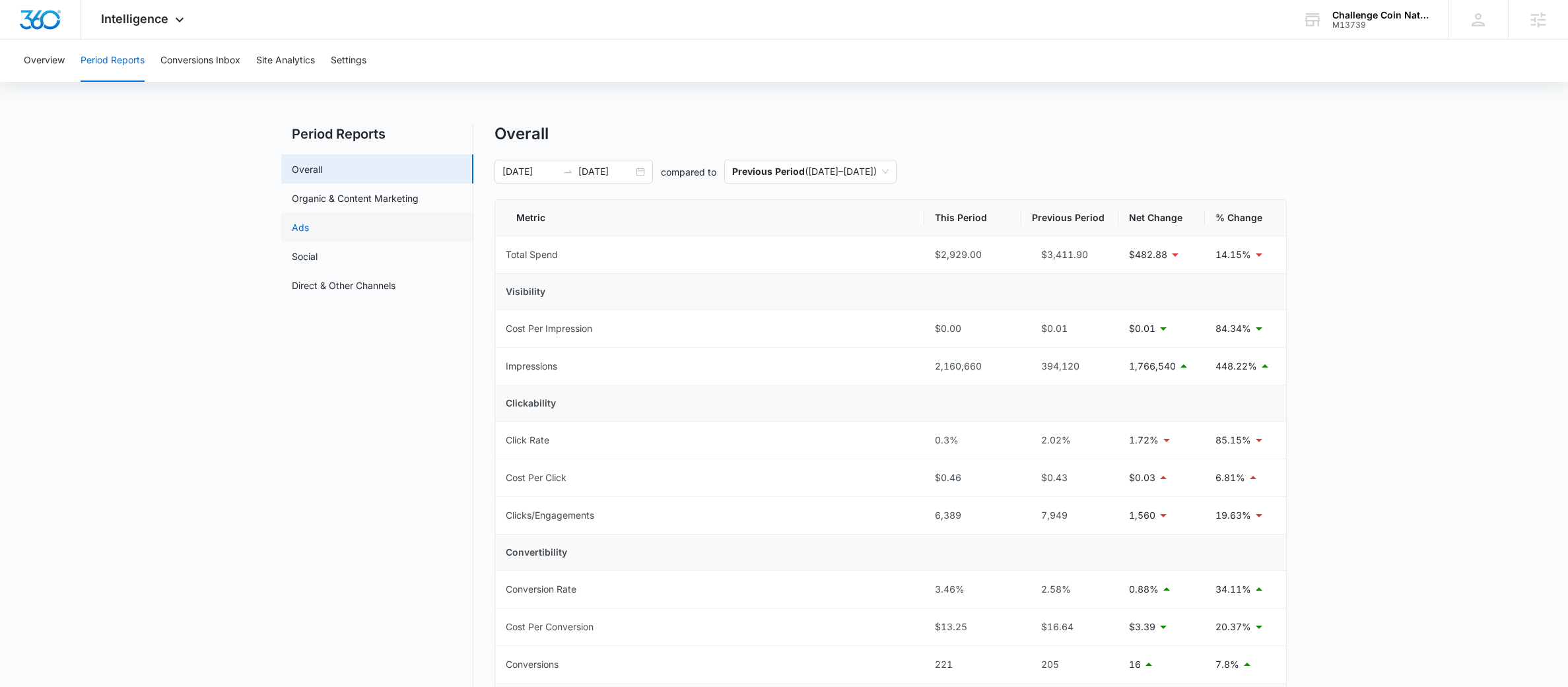
click at [309, 227] on link "Ads" at bounding box center [300, 228] width 17 height 14
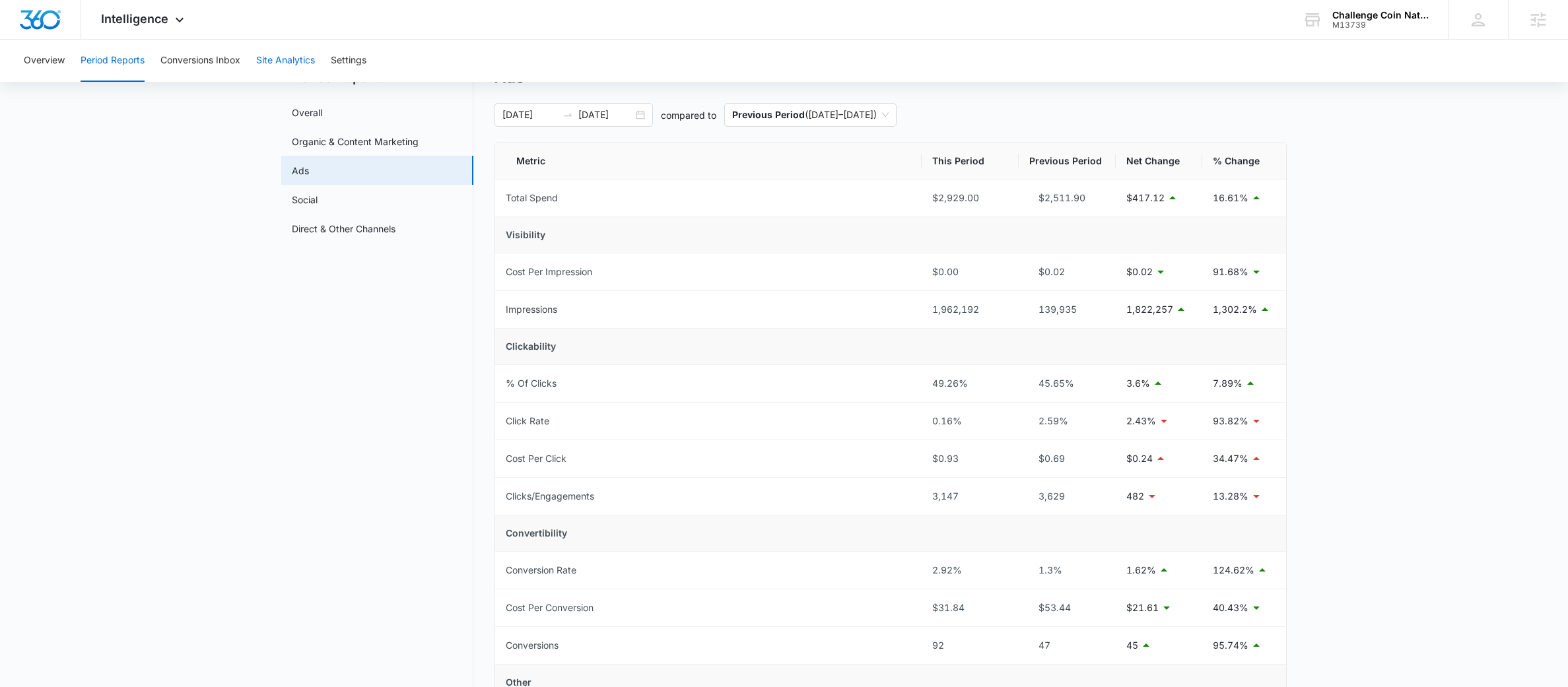
scroll to position [58, 0]
click at [302, 57] on button "Site Analytics" at bounding box center [285, 61] width 58 height 42
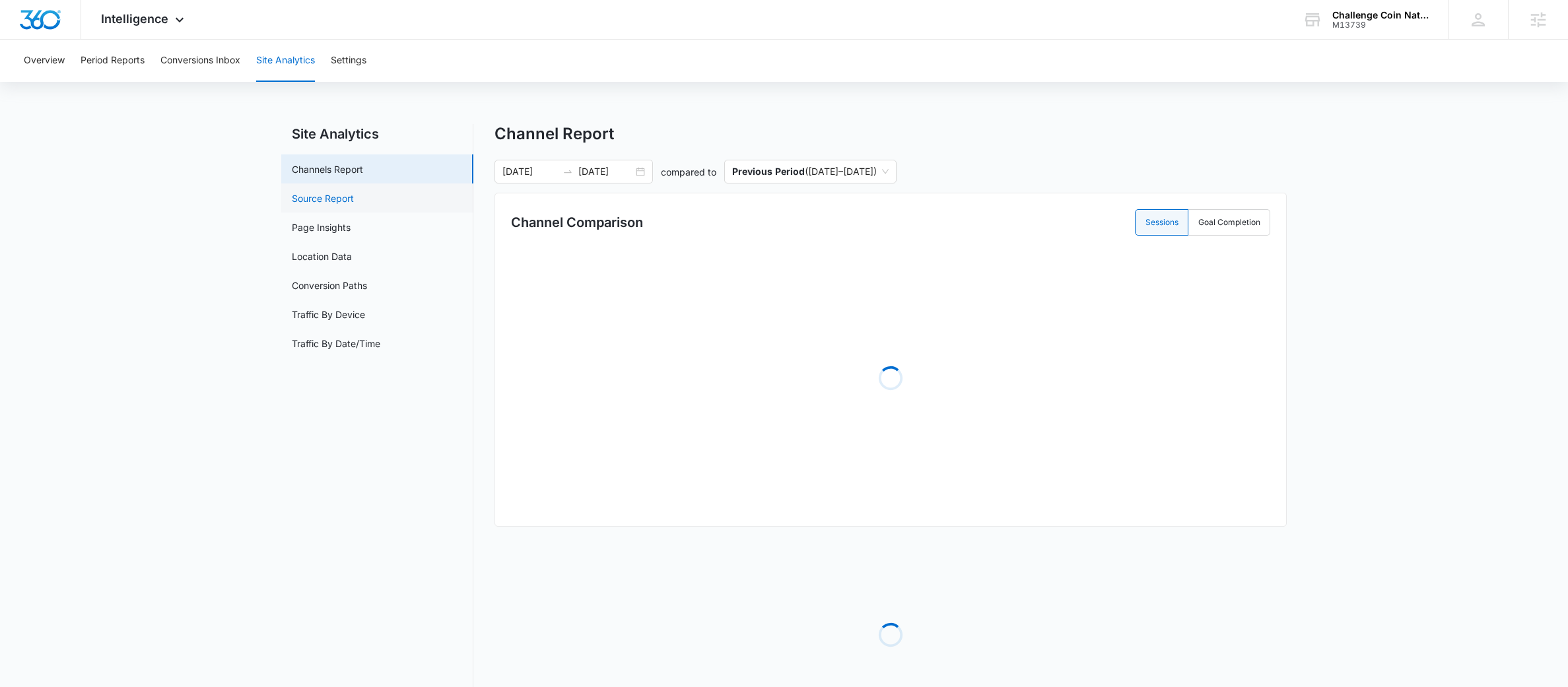
click at [321, 204] on link "Source Report" at bounding box center [323, 198] width 62 height 14
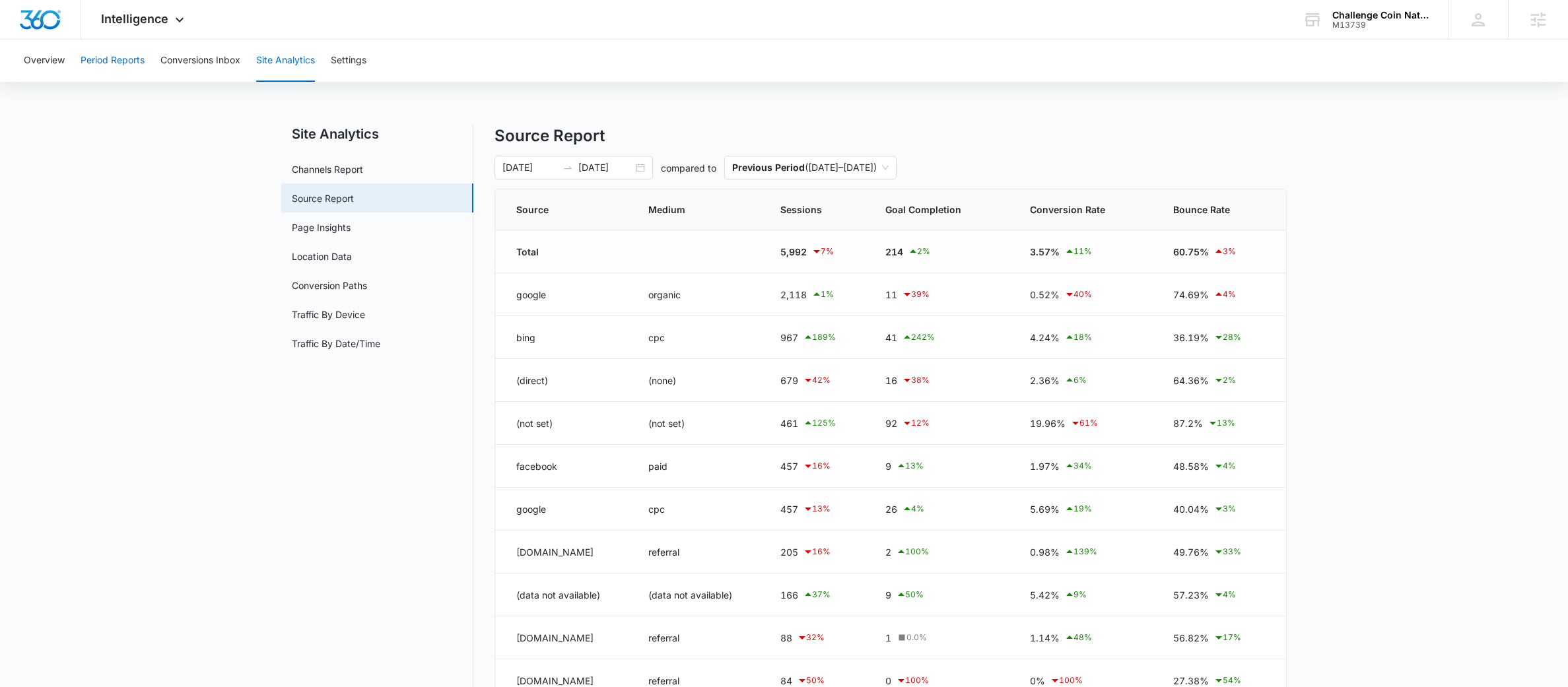
click at [133, 64] on button "Period Reports" at bounding box center [113, 61] width 64 height 42
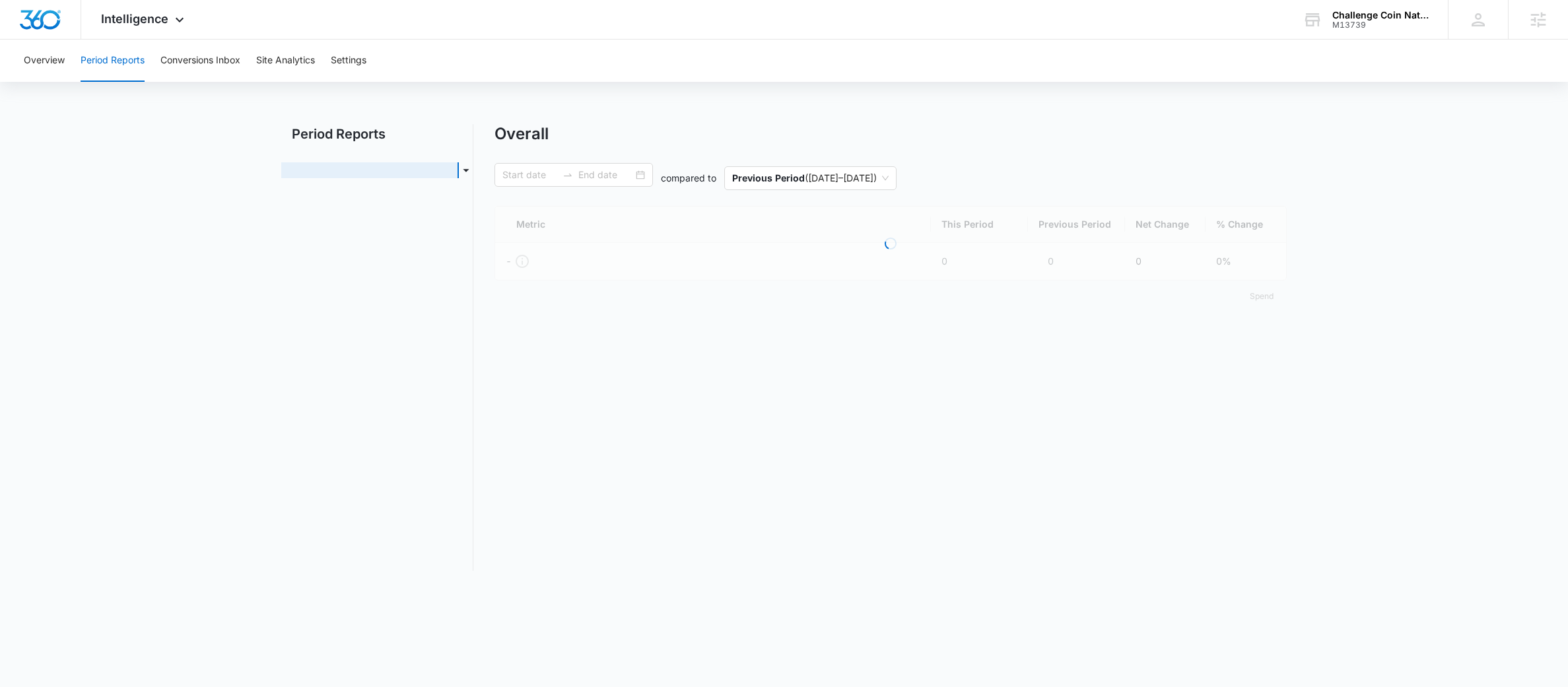
type input "09/06/2025"
type input "10/06/2025"
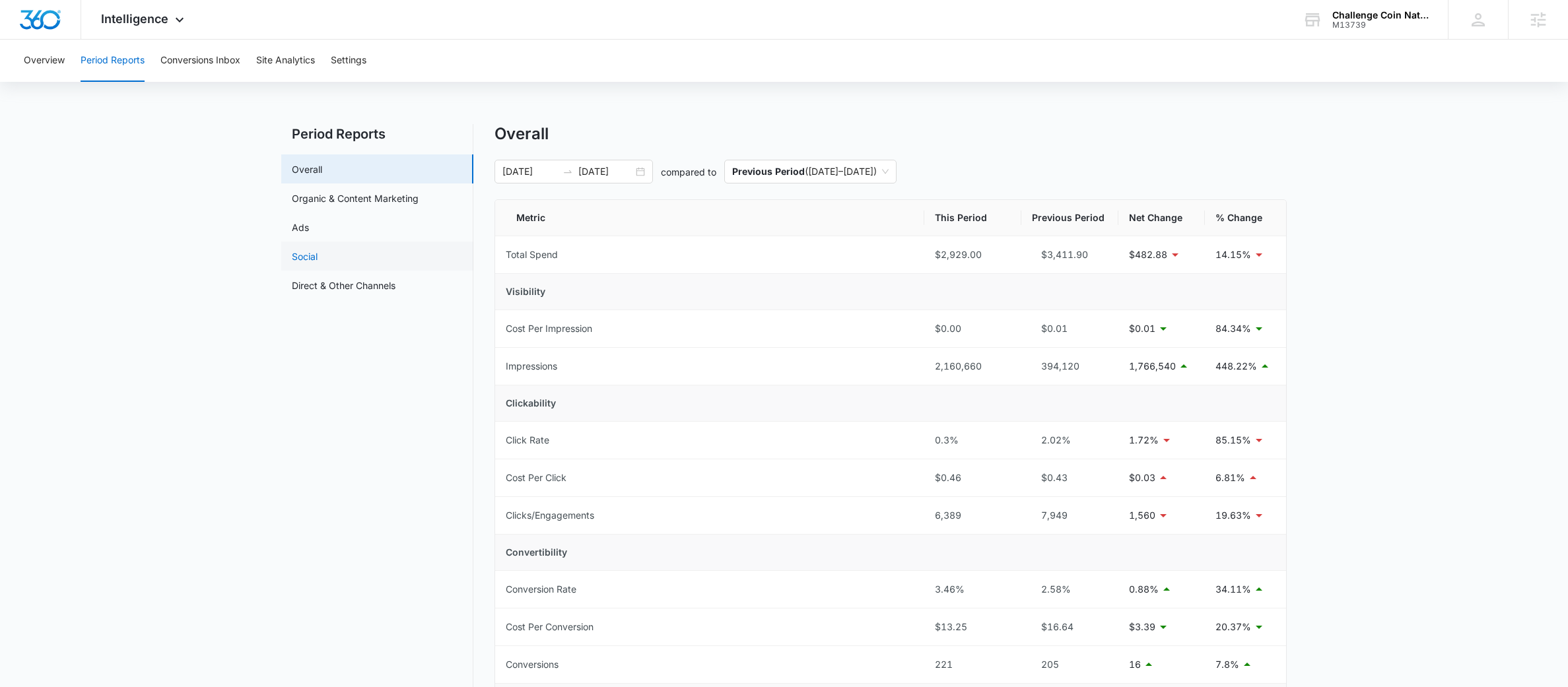
click at [308, 249] on link "Social" at bounding box center [305, 256] width 25 height 14
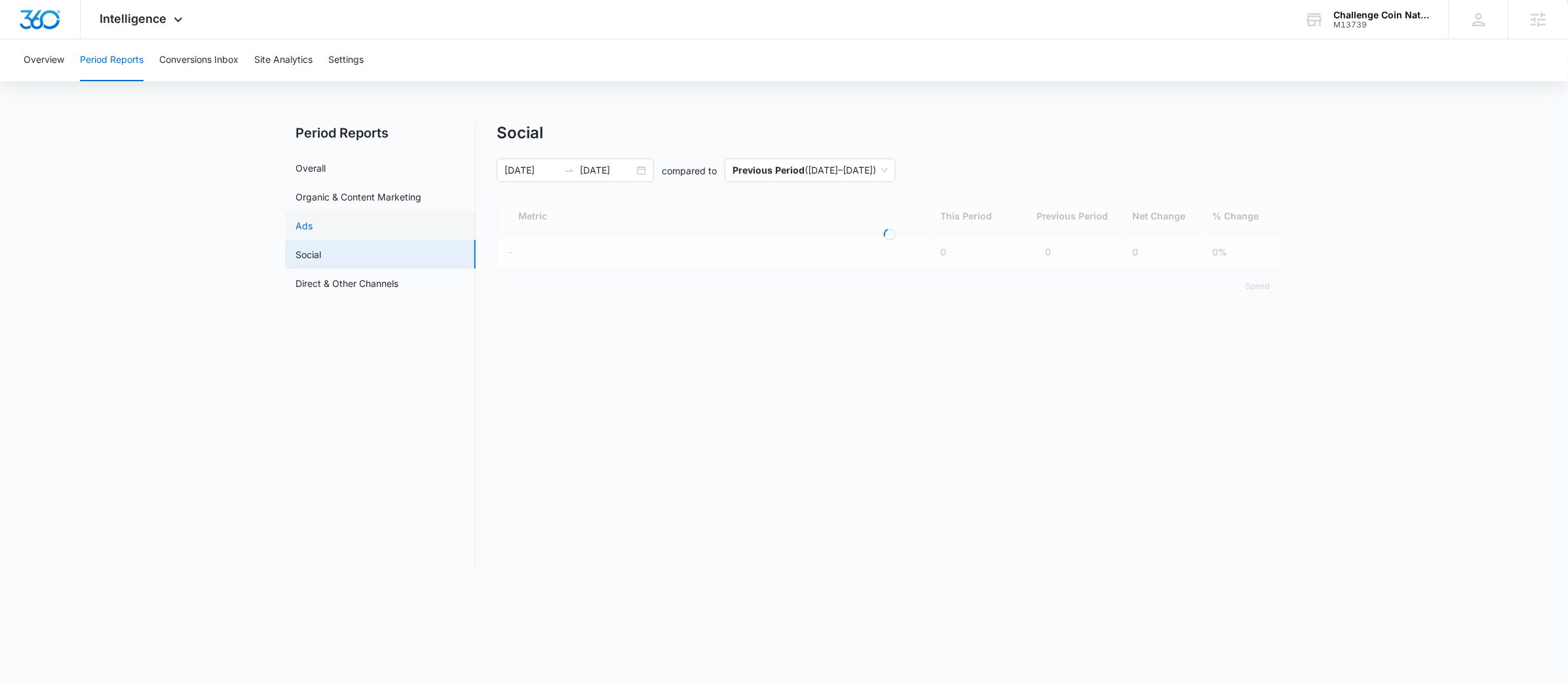
click at [308, 225] on link "Ads" at bounding box center [304, 226] width 17 height 14
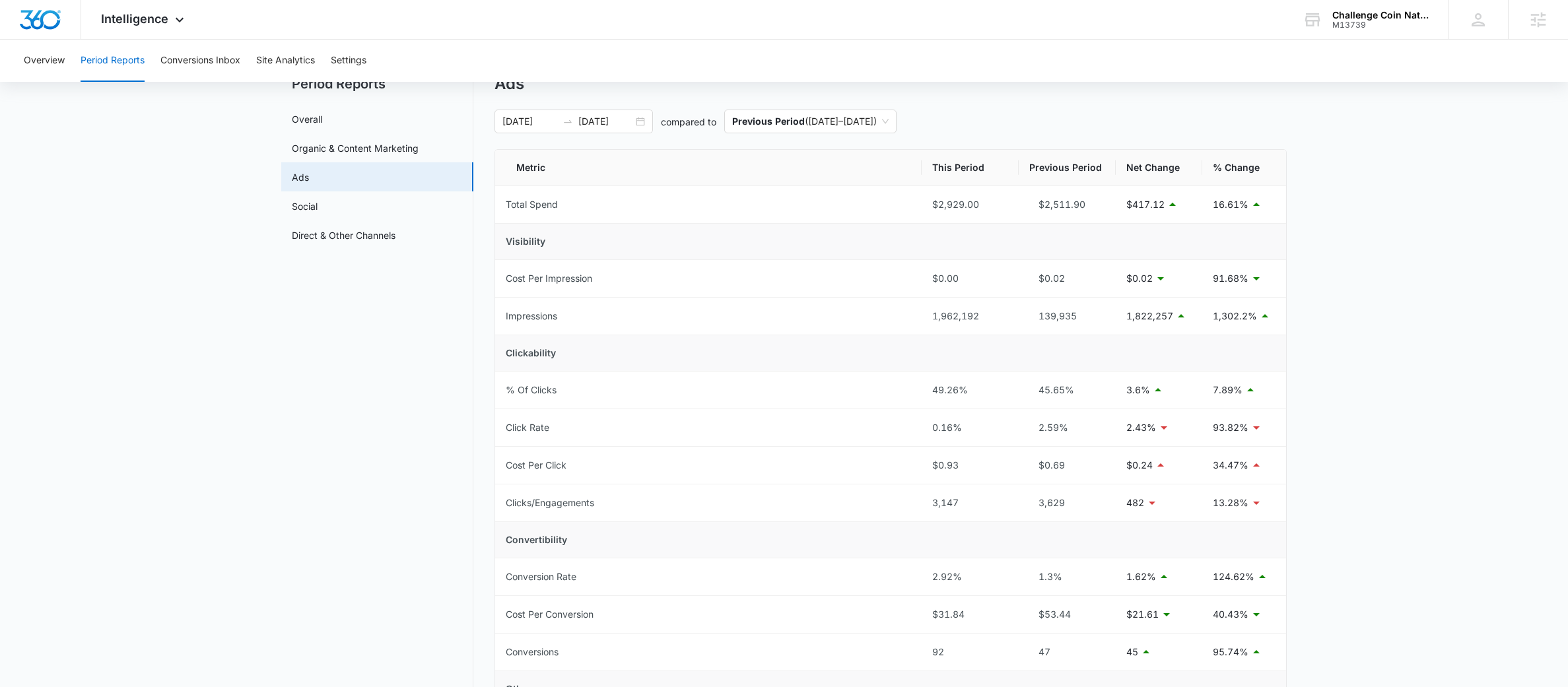
scroll to position [31, 0]
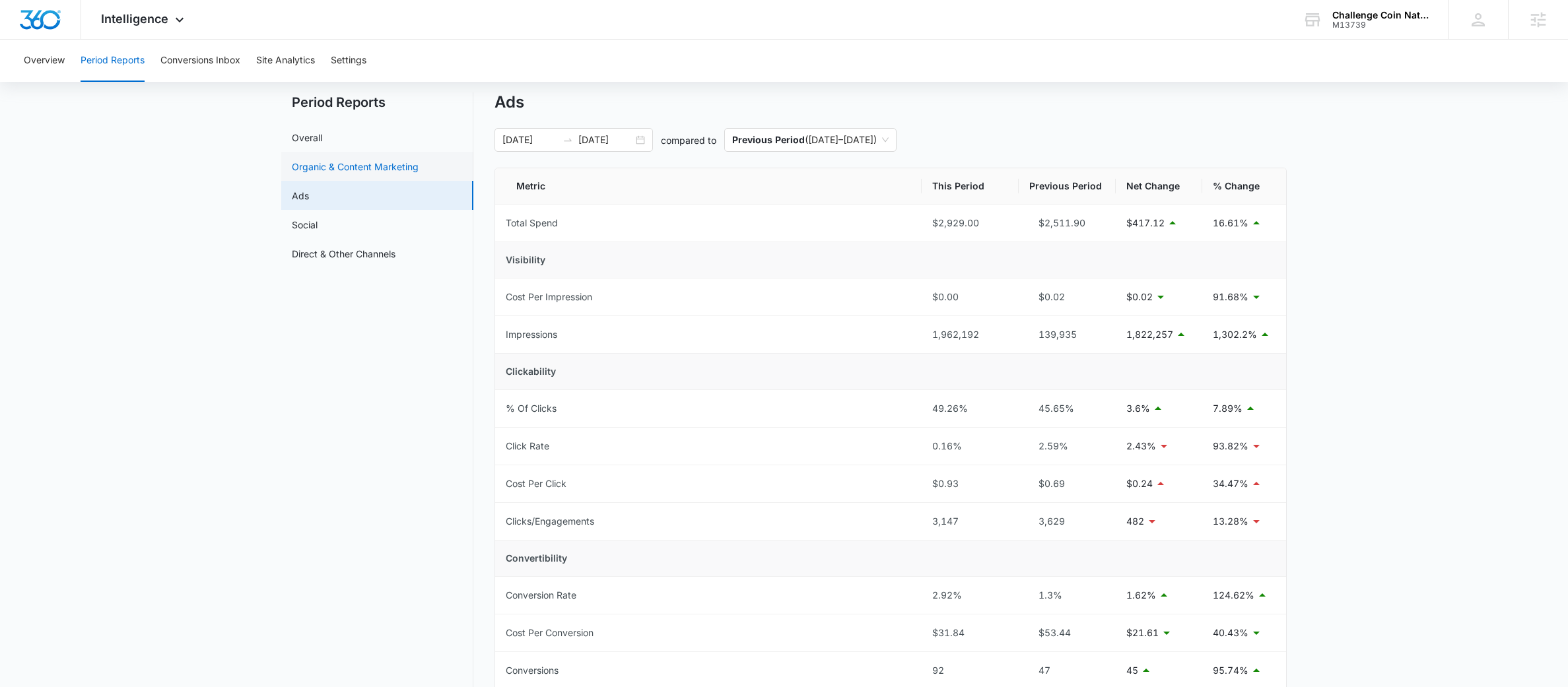
click at [366, 168] on link "Organic & Content Marketing" at bounding box center [355, 166] width 126 height 14
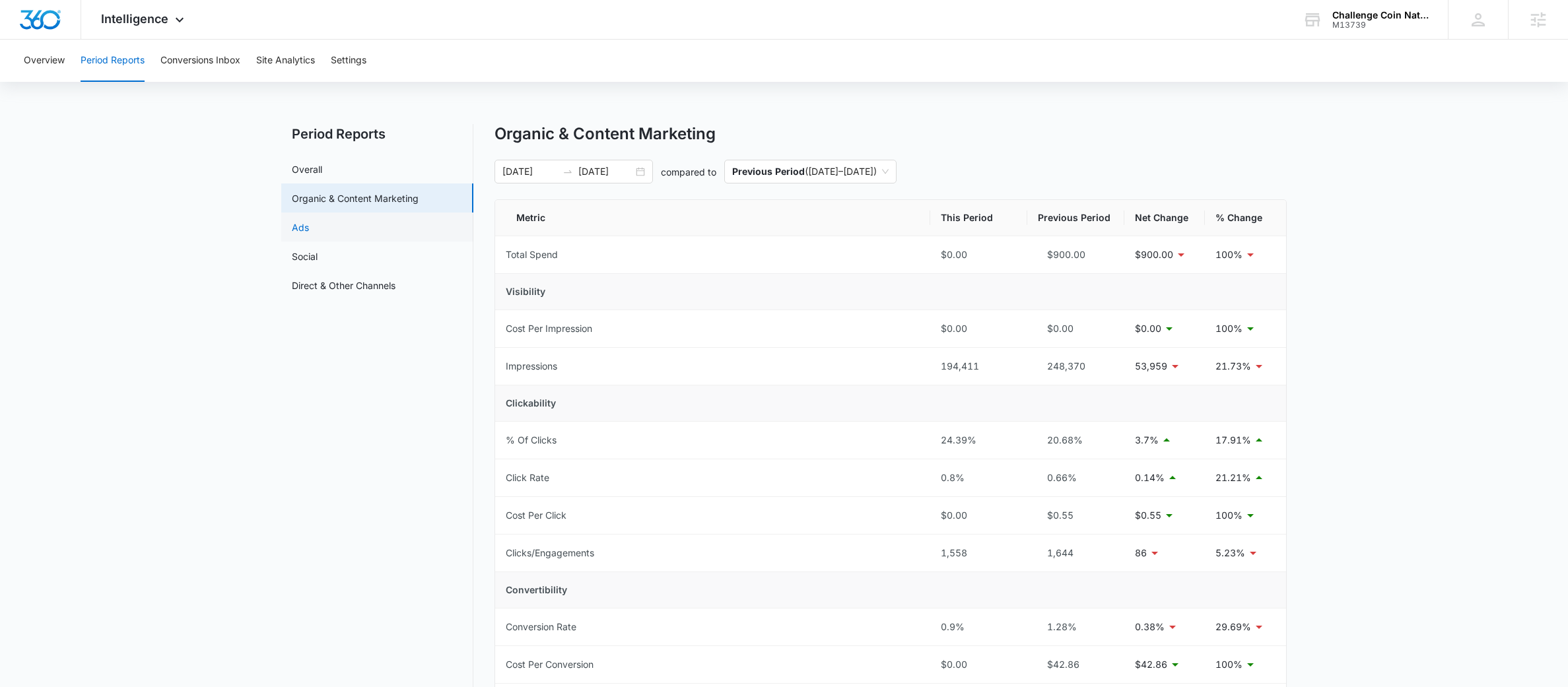
click at [309, 225] on link "Ads" at bounding box center [300, 228] width 17 height 14
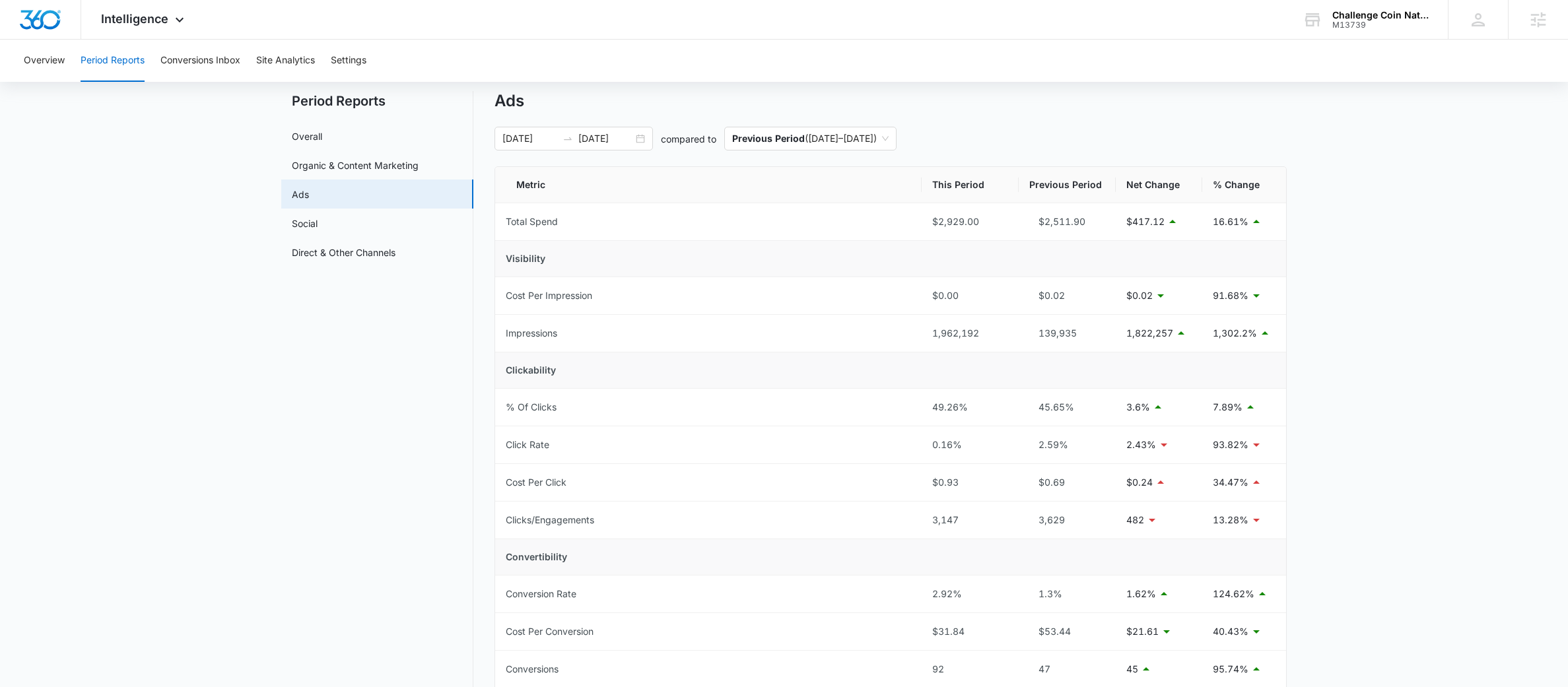
scroll to position [50, 0]
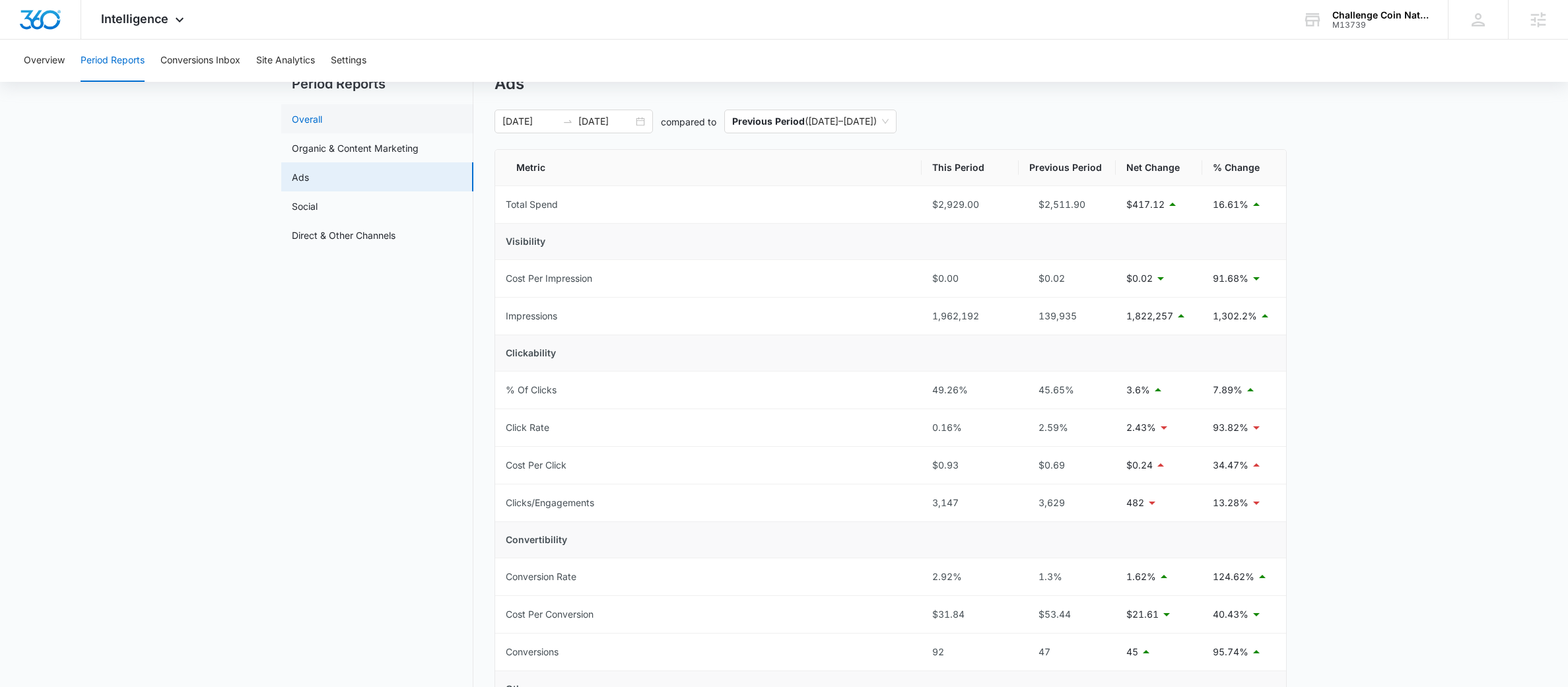
click at [312, 118] on link "Overall" at bounding box center [307, 119] width 31 height 14
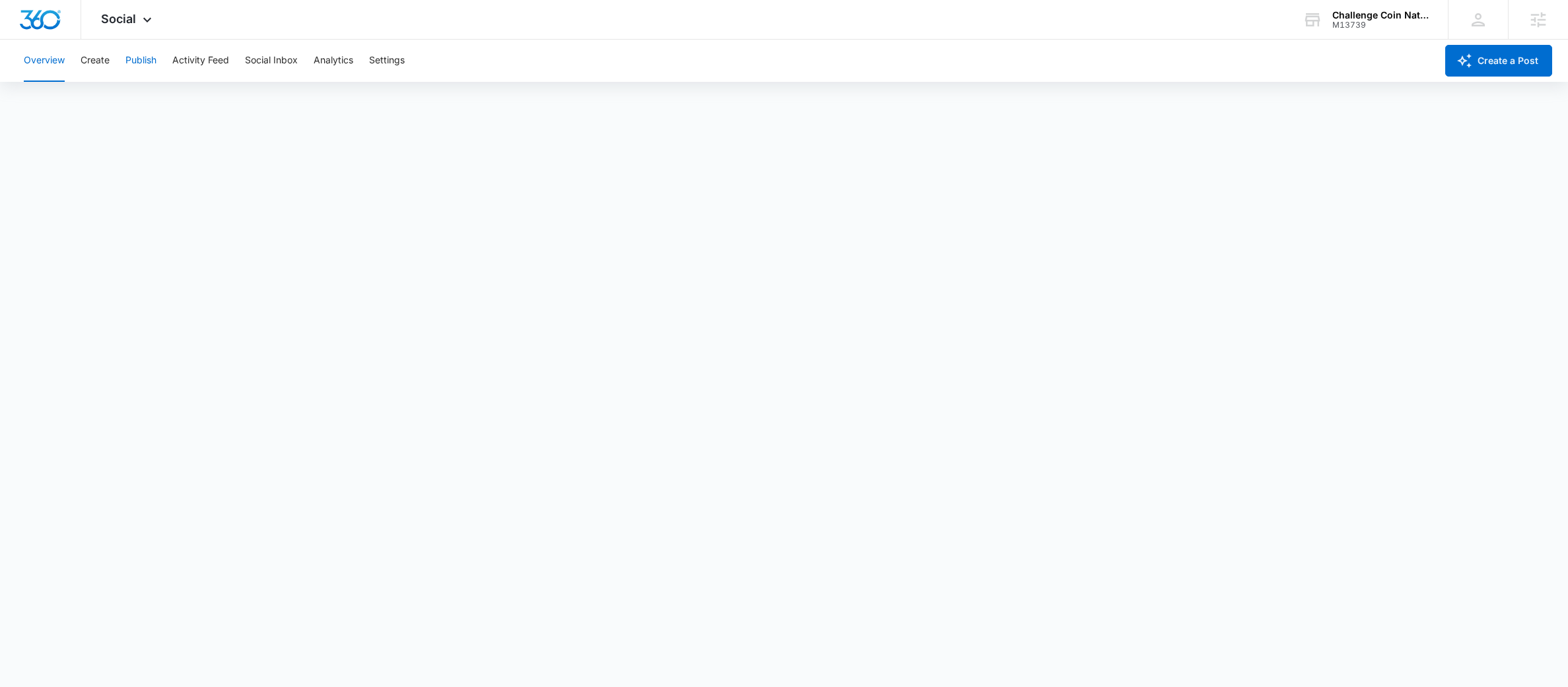
click at [129, 56] on button "Publish" at bounding box center [141, 61] width 31 height 42
click at [411, 68] on div "Overview Create Publish Activity Feed Social Inbox Analytics Settings" at bounding box center [725, 61] width 1420 height 42
click at [404, 62] on button "Settings" at bounding box center [387, 61] width 36 height 42
click at [163, 9] on div "Social Apps Reputation Forms CRM Email Social Payments POS Content Ads Intellig…" at bounding box center [127, 19] width 94 height 39
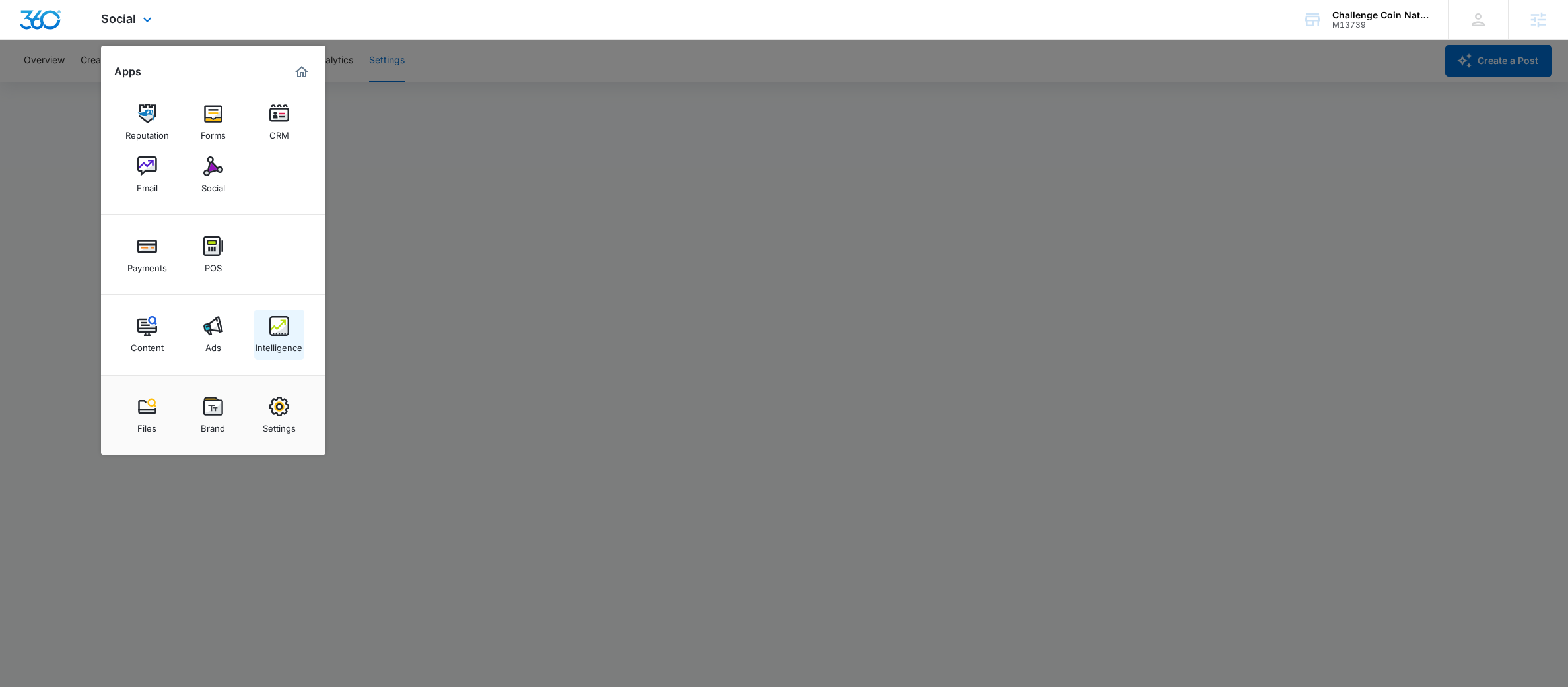
click at [283, 326] on img at bounding box center [279, 326] width 19 height 19
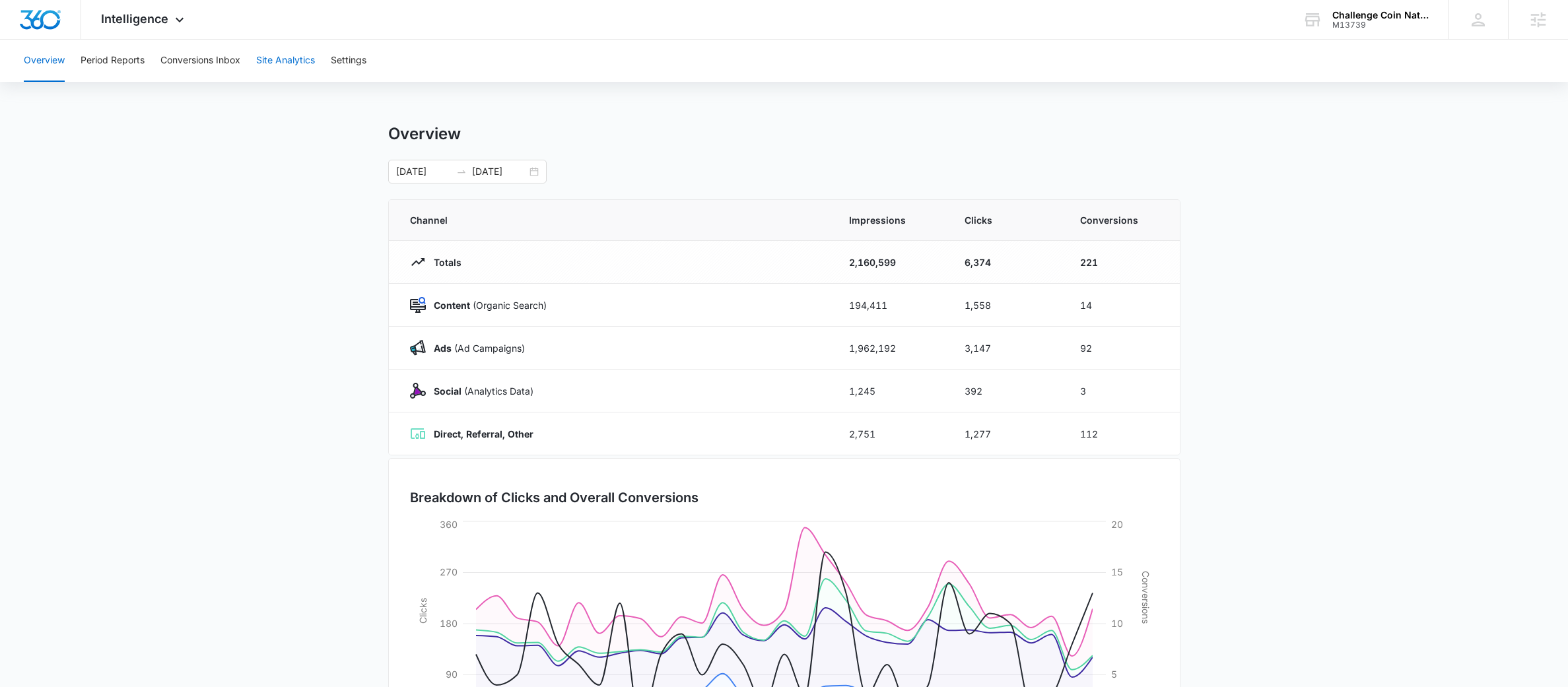
click at [306, 68] on button "Site Analytics" at bounding box center [285, 61] width 58 height 42
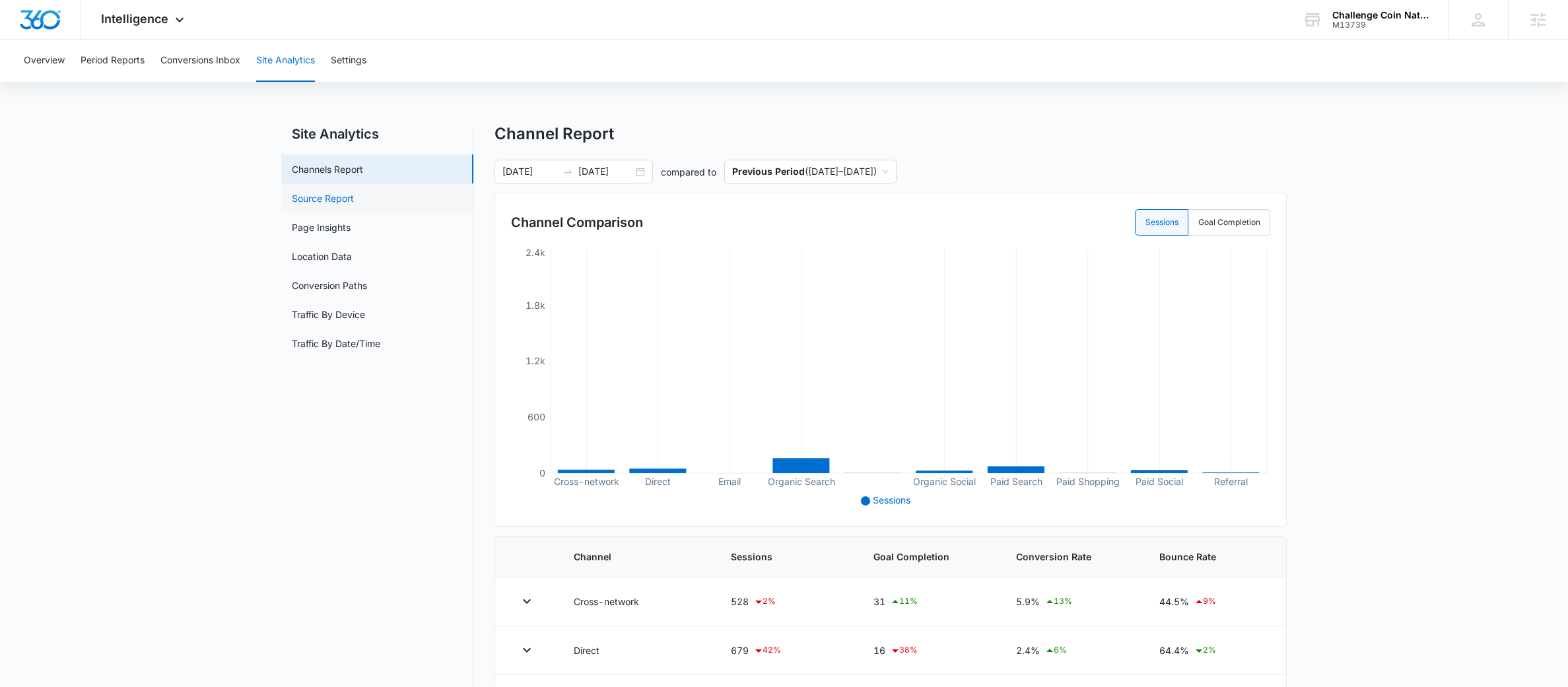
click at [297, 195] on link "Source Report" at bounding box center [323, 198] width 62 height 14
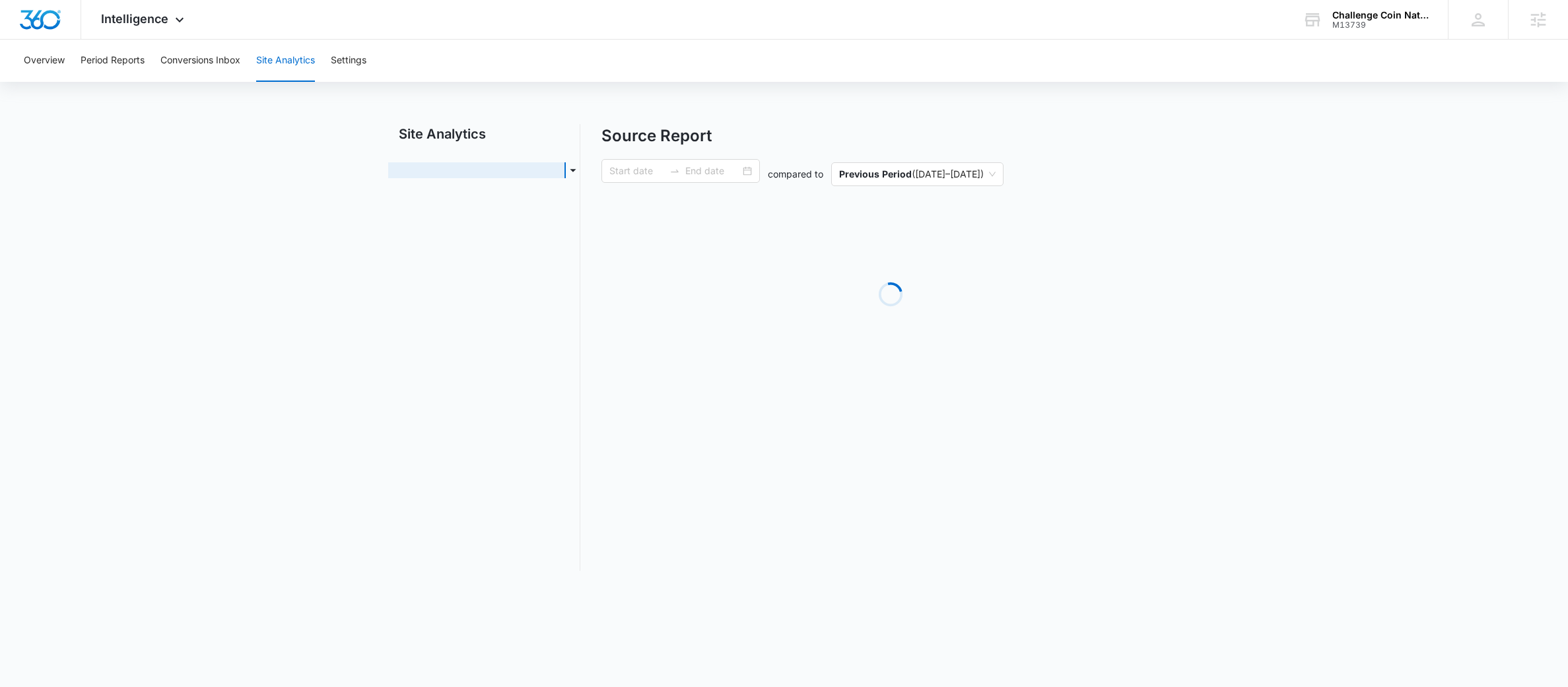
type input "09/06/2025"
type input "10/06/2025"
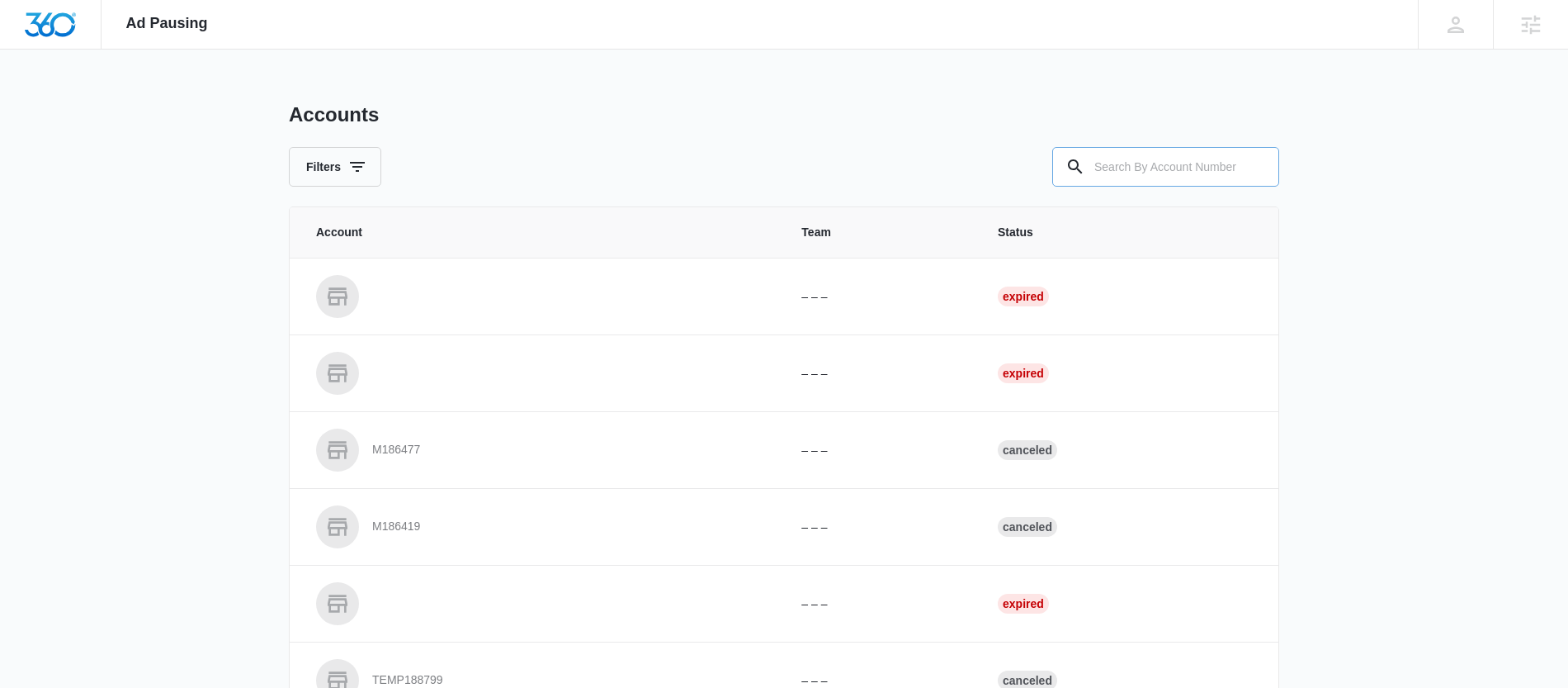
click at [1163, 169] on input "text" at bounding box center [1165, 167] width 227 height 39
paste input "M13739"
type input "M13739"
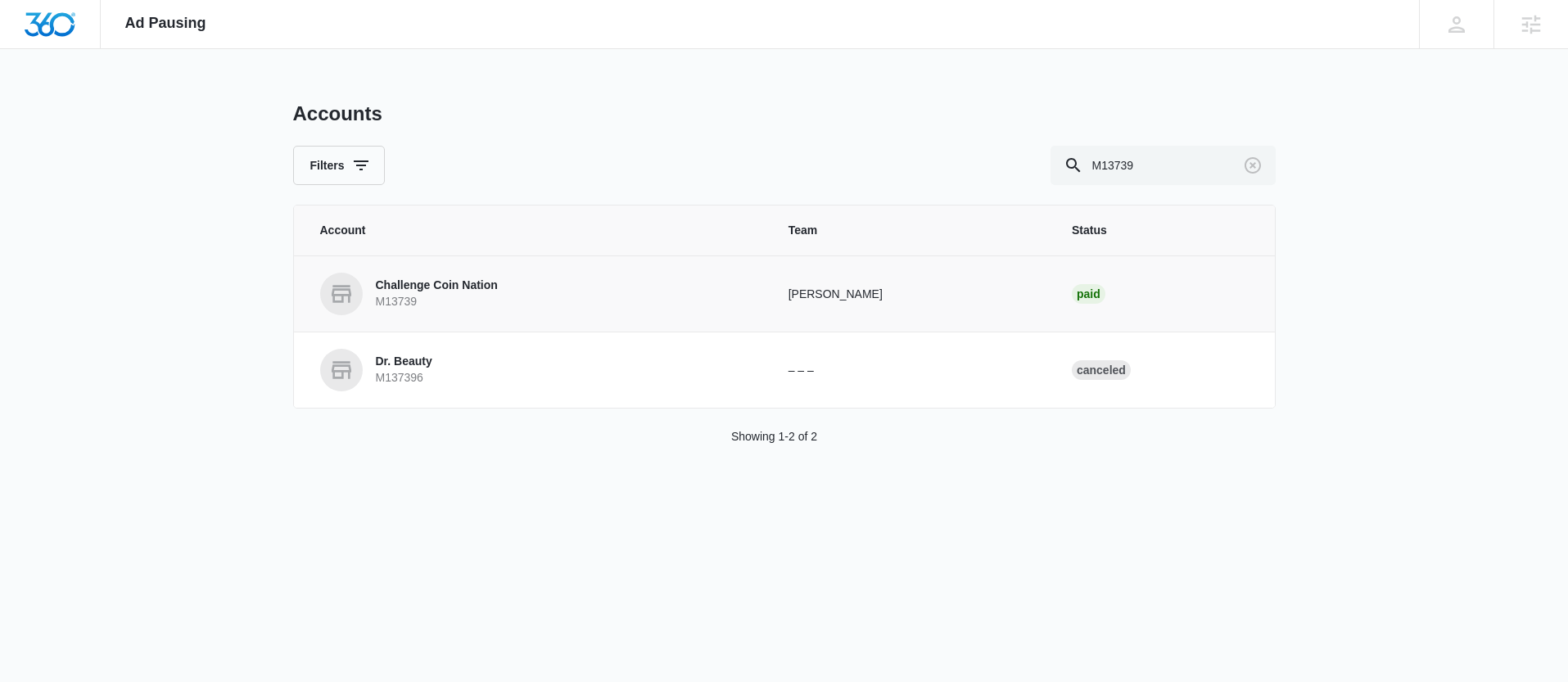
click at [496, 292] on p "Challenge Coin Nation" at bounding box center [436, 286] width 122 height 17
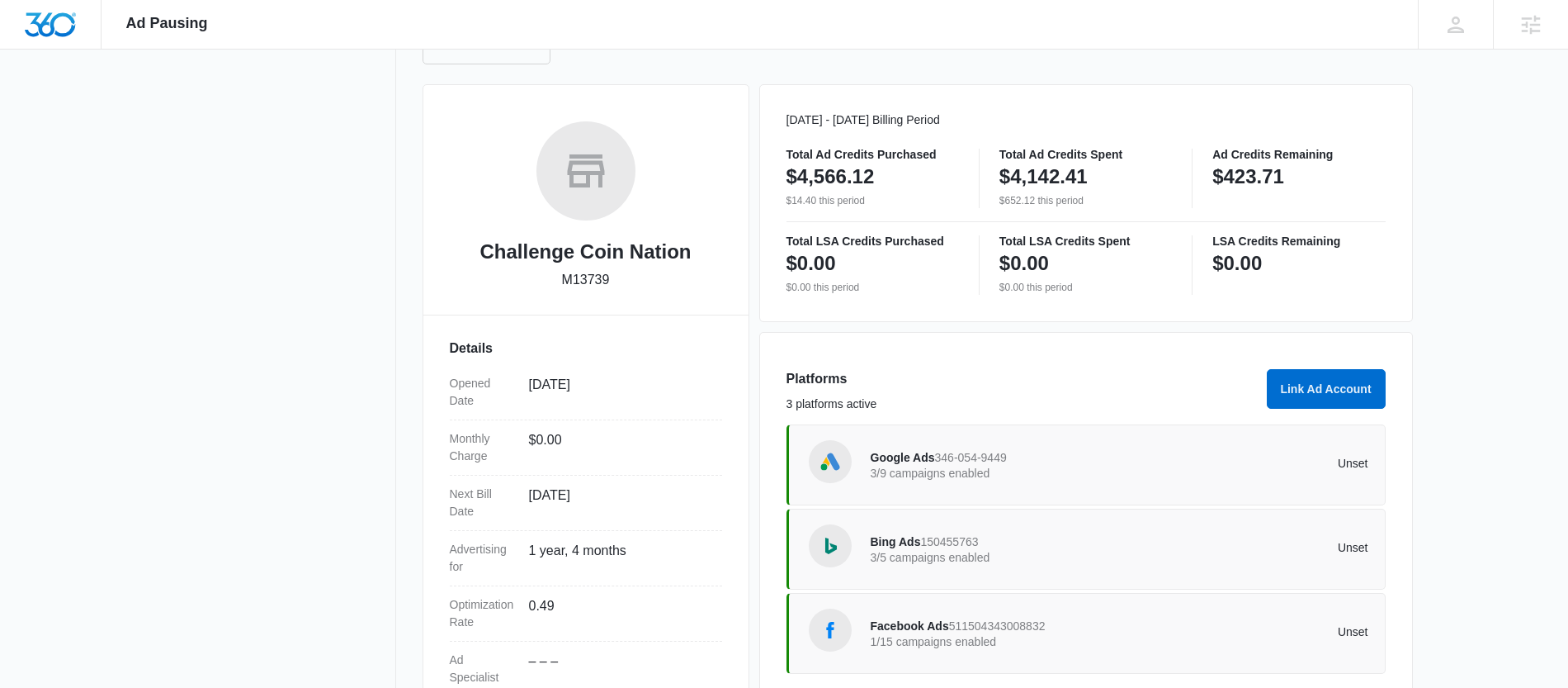
scroll to position [273, 0]
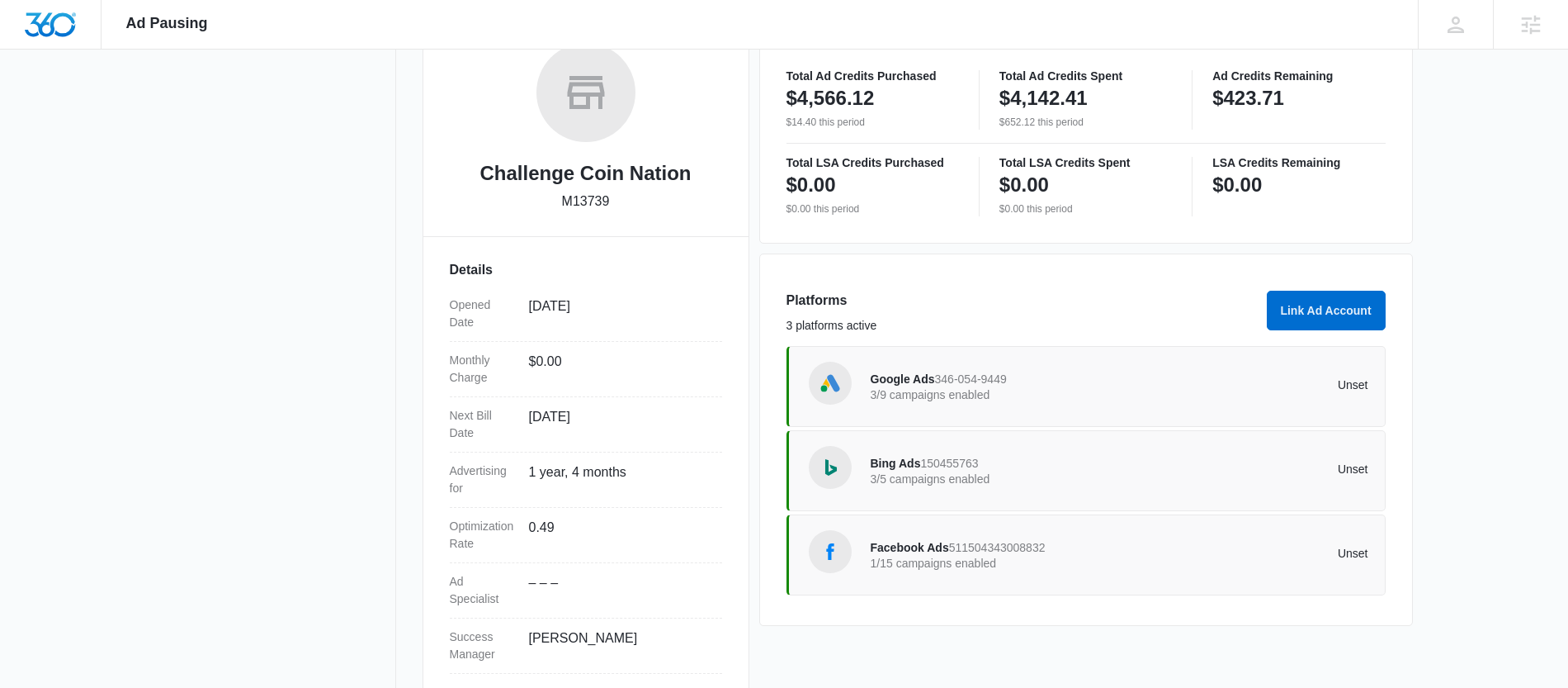
click at [995, 545] on span "511504343008832" at bounding box center [996, 548] width 96 height 13
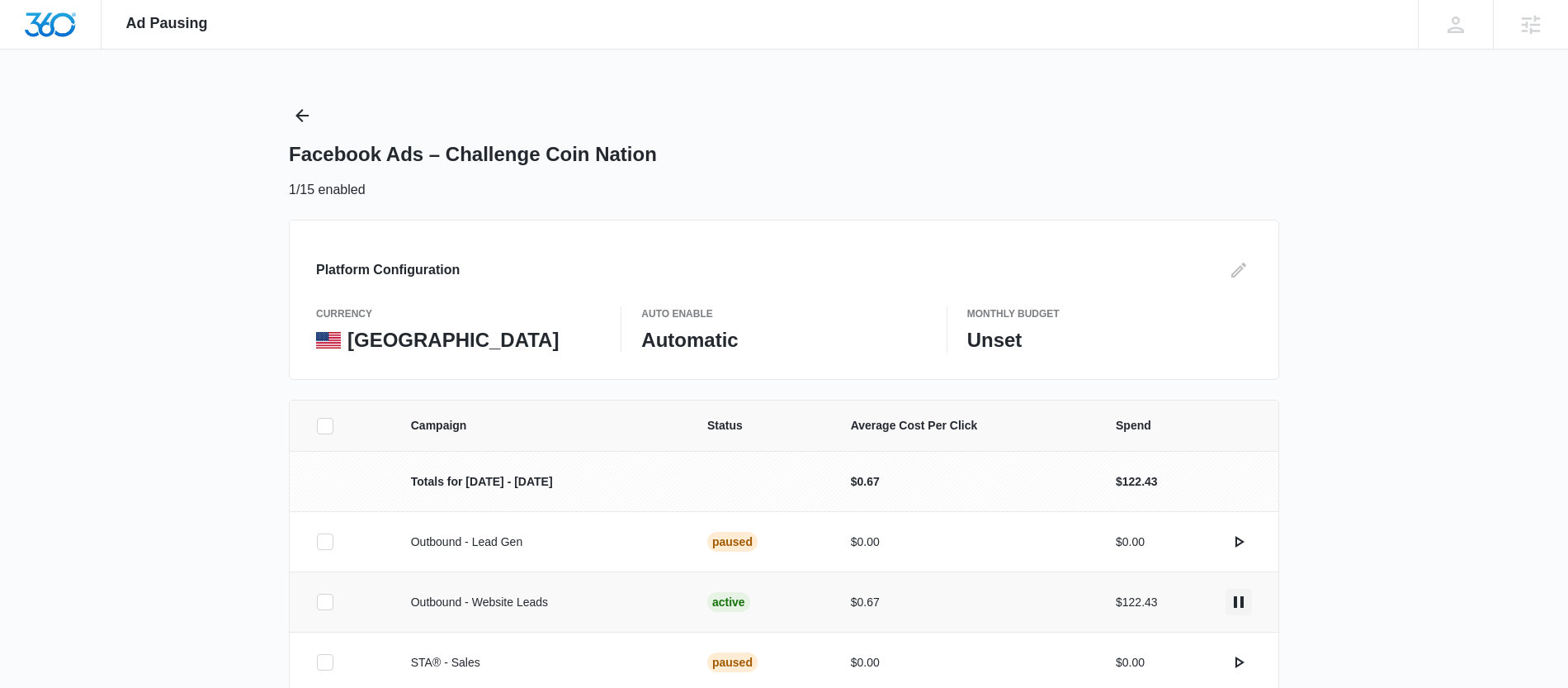
click at [1236, 599] on icon "actions.pause" at bounding box center [1238, 602] width 10 height 11
